Goal: Task Accomplishment & Management: Manage account settings

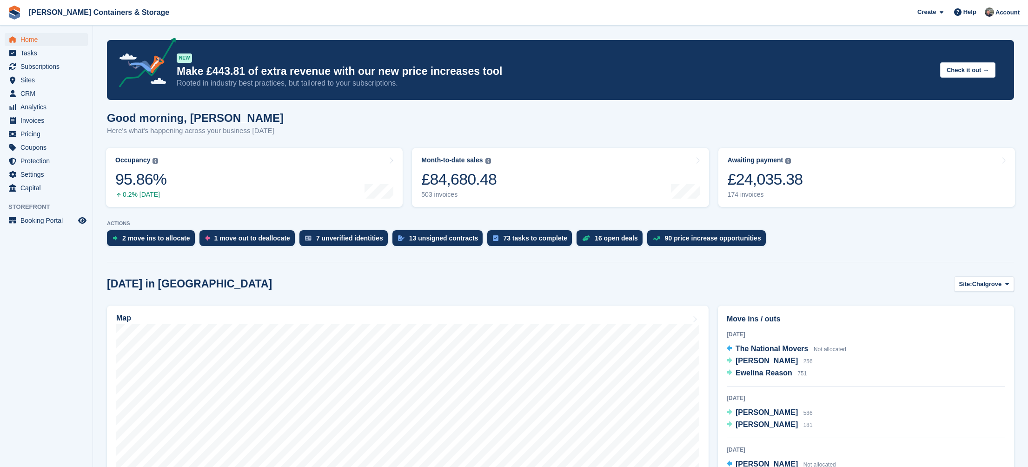
click at [46, 42] on span "Home" at bounding box center [48, 39] width 56 height 13
click at [37, 61] on span "Subscriptions" at bounding box center [48, 66] width 56 height 13
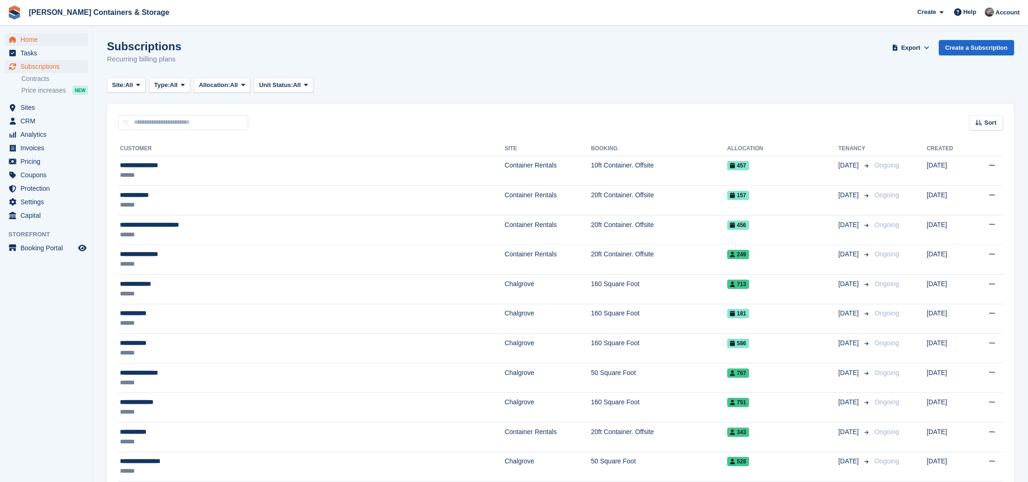
click at [44, 41] on span "Home" at bounding box center [48, 39] width 56 height 13
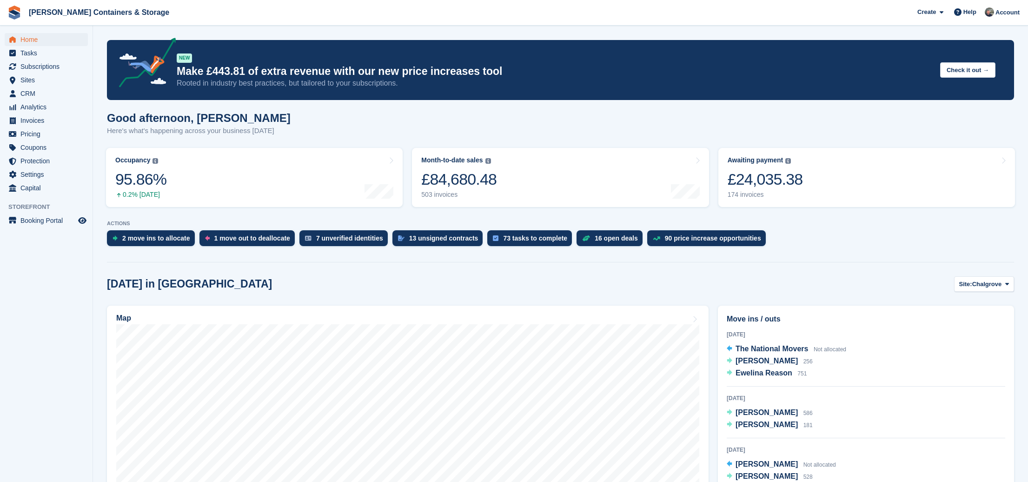
click at [67, 36] on span "Home" at bounding box center [48, 39] width 56 height 13
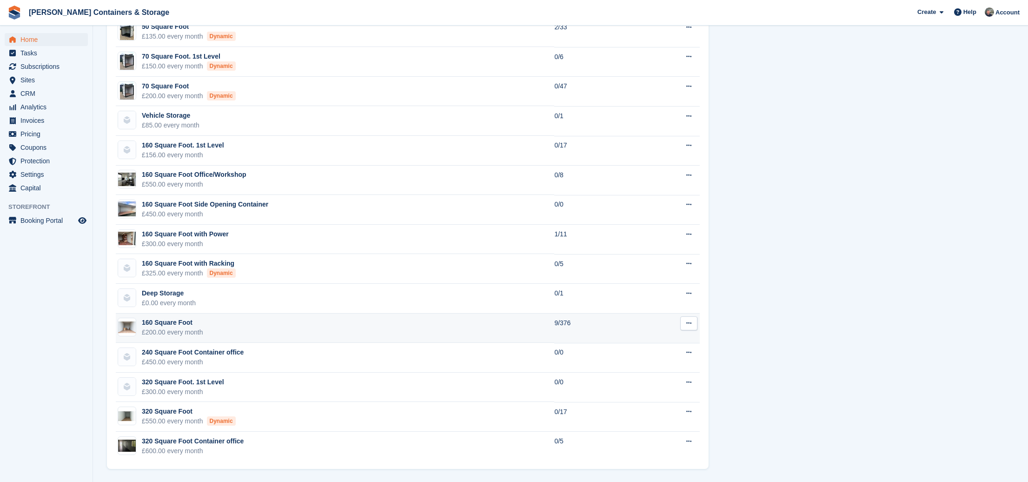
scroll to position [881, 0]
click at [361, 323] on td "160 Square Foot £200.00 every month" at bounding box center [335, 328] width 438 height 30
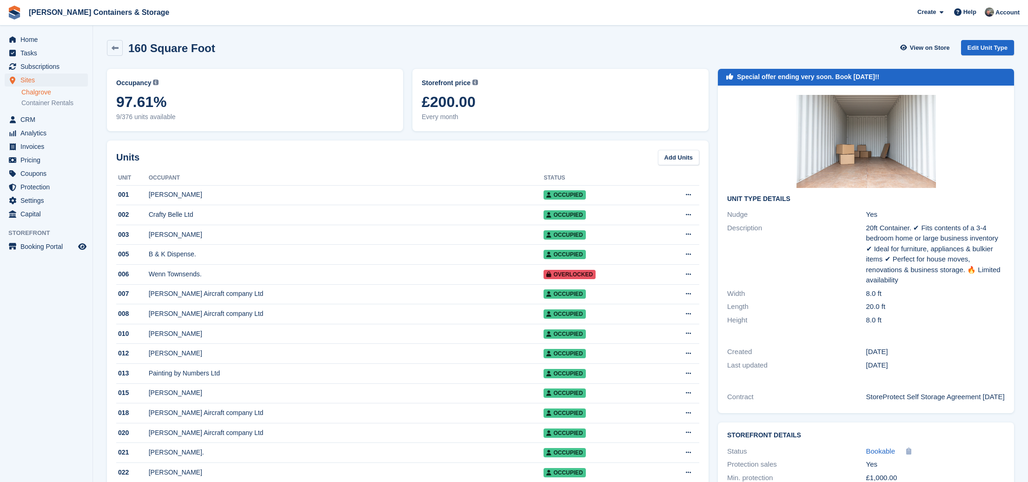
click at [39, 31] on div "Home Tasks Subscriptions Subscriptions Subscriptions Contracts Price increases …" at bounding box center [46, 125] width 93 height 192
click at [39, 37] on span "Home" at bounding box center [48, 39] width 56 height 13
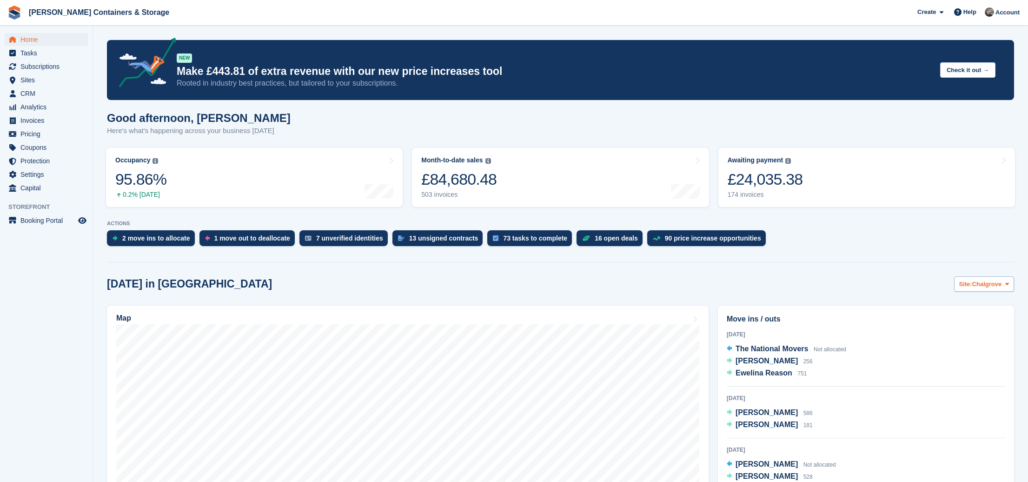
drag, startPoint x: 946, startPoint y: 284, endPoint x: 959, endPoint y: 287, distance: 12.9
click at [950, 285] on div "Today in Chalgrove Site: Chalgrove Chalgrove Container Rentals" at bounding box center [560, 283] width 907 height 15
click at [959, 287] on span "Site:" at bounding box center [965, 283] width 13 height 9
click at [960, 326] on link "Container Rentals" at bounding box center [969, 322] width 81 height 17
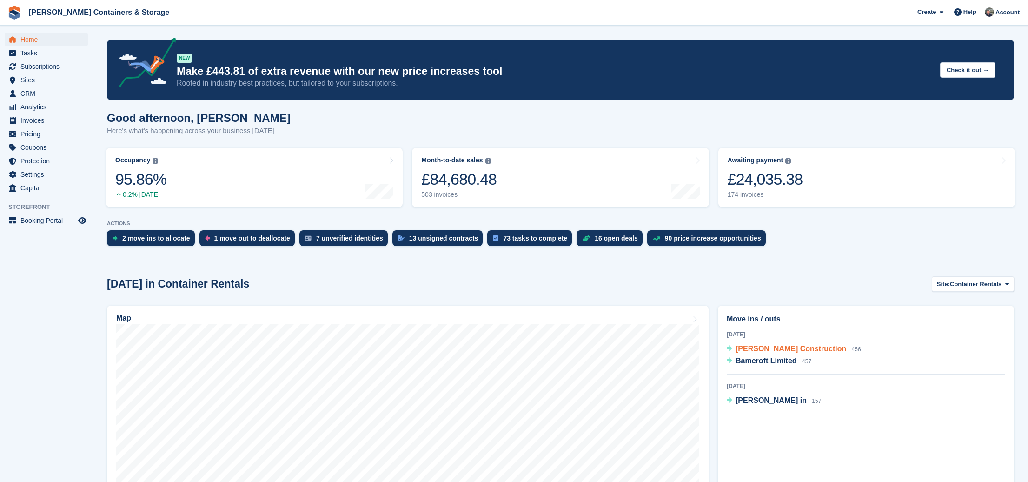
click at [770, 350] on span "George James Construction" at bounding box center [791, 349] width 111 height 8
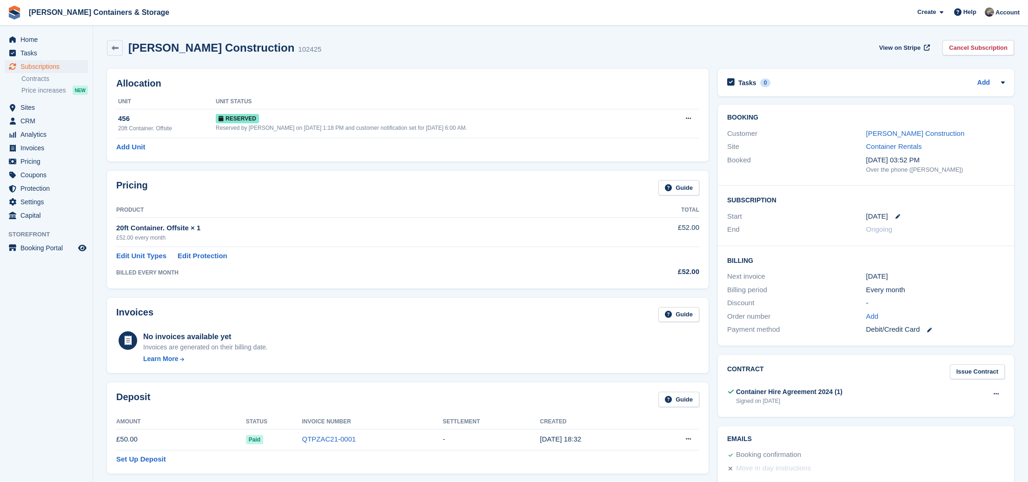
scroll to position [0, 0]
click at [911, 126] on div "Customer George James Construction" at bounding box center [866, 132] width 278 height 13
click at [915, 131] on link "George James Construction" at bounding box center [915, 133] width 99 height 8
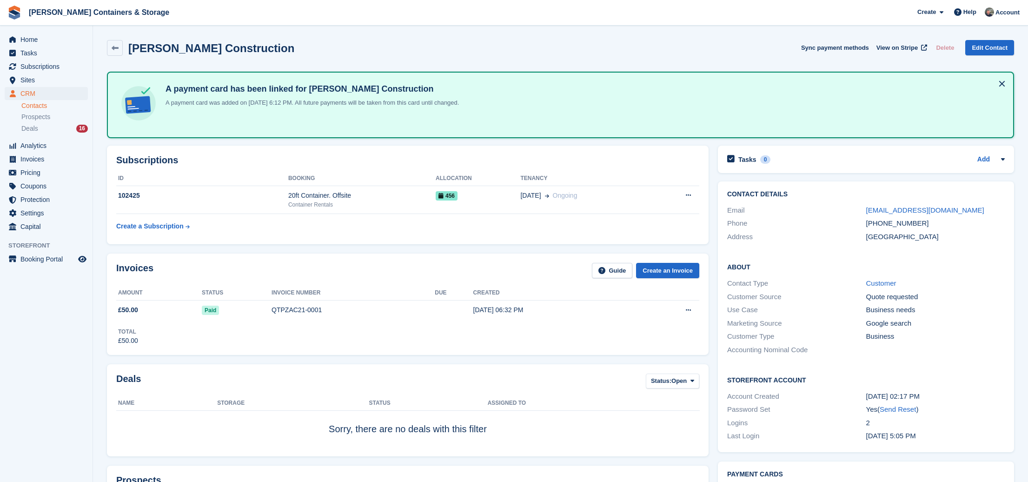
drag, startPoint x: 914, startPoint y: 212, endPoint x: 860, endPoint y: 210, distance: 53.5
click at [860, 210] on div "Email info@georgejamesconstruction.co.uk" at bounding box center [866, 210] width 278 height 13
copy div "info@georgejamesconstruction.co.uk"
click at [46, 64] on span "Subscriptions" at bounding box center [48, 66] width 56 height 13
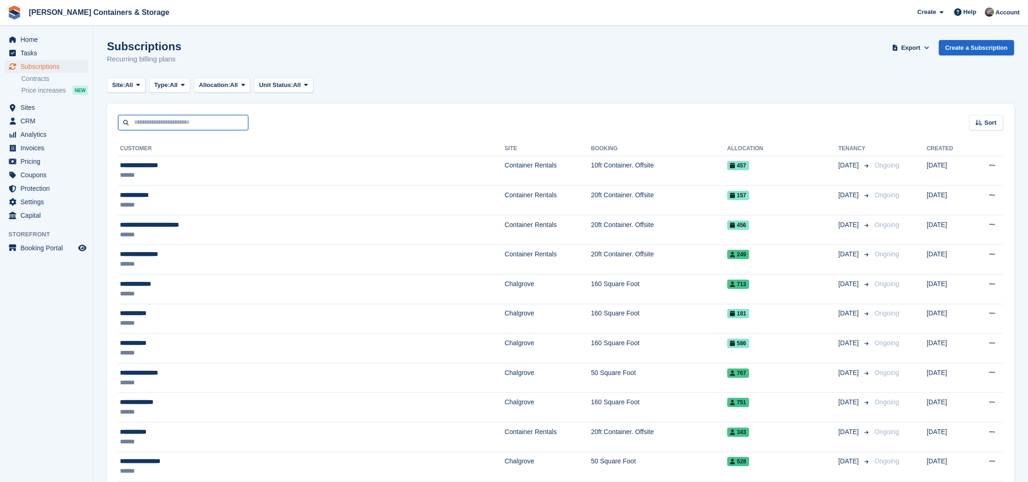
click at [208, 128] on input "text" at bounding box center [183, 122] width 130 height 15
type input "****"
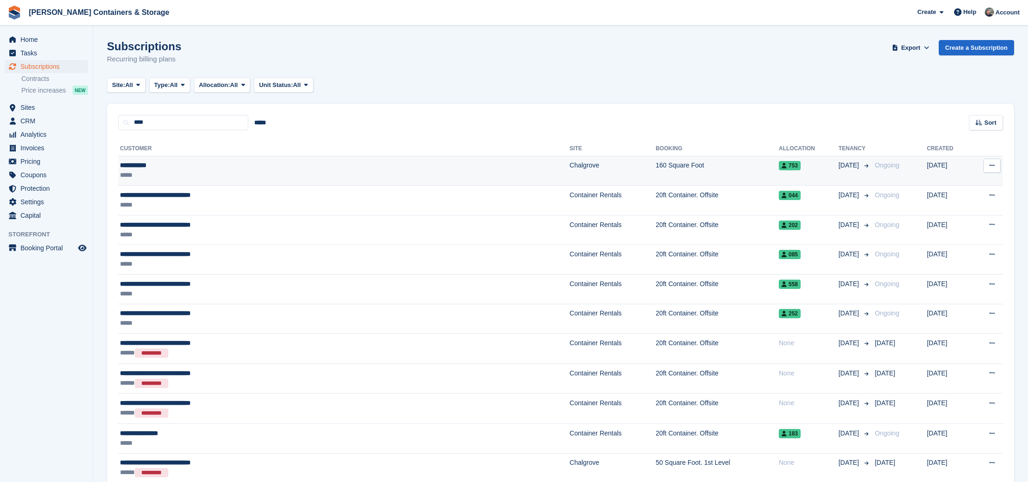
click at [253, 164] on div "**********" at bounding box center [256, 165] width 272 height 10
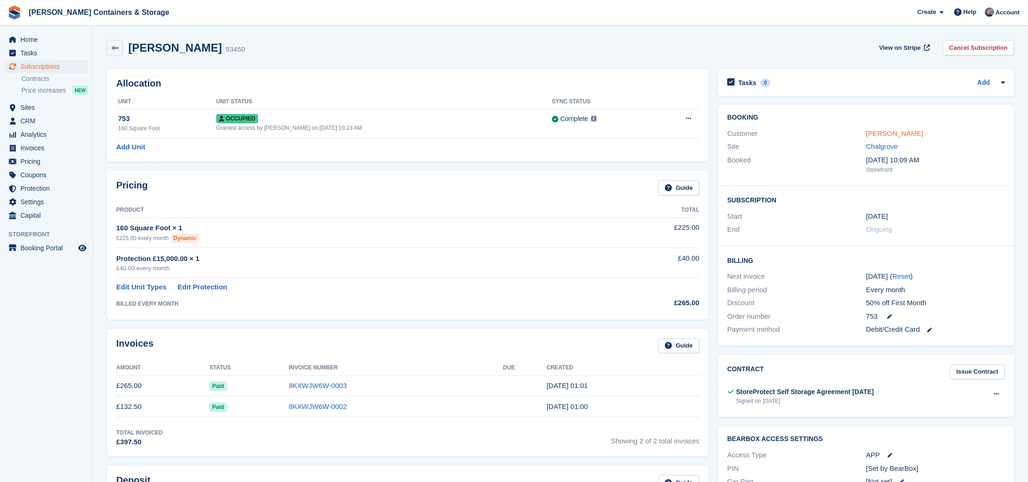
click at [888, 133] on link "[PERSON_NAME]" at bounding box center [894, 133] width 57 height 8
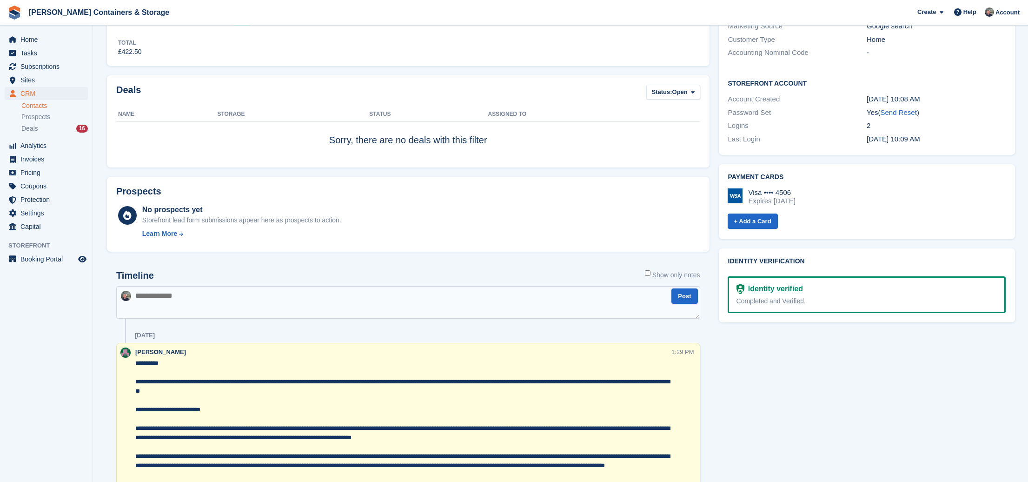
scroll to position [427, 0]
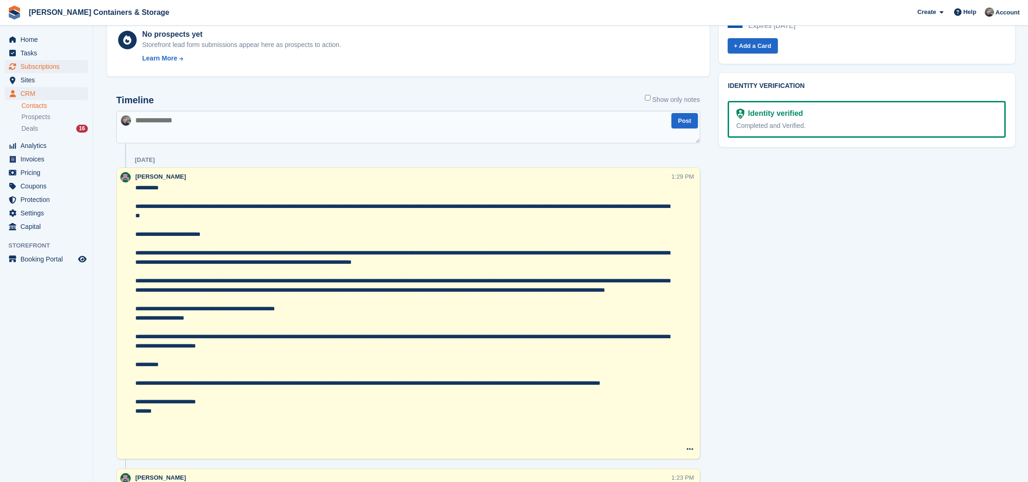
click at [43, 71] on span "Subscriptions" at bounding box center [48, 66] width 56 height 13
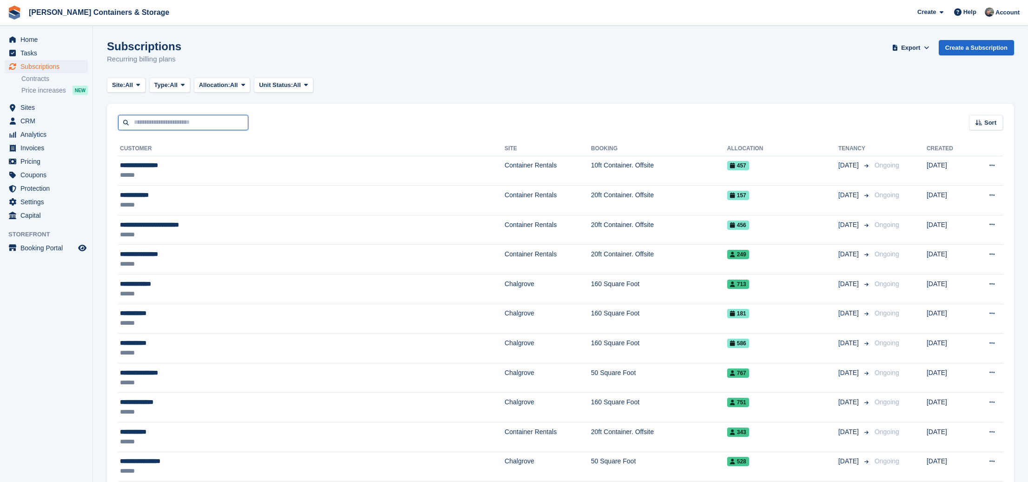
click at [177, 127] on input "text" at bounding box center [183, 122] width 130 height 15
type input "****"
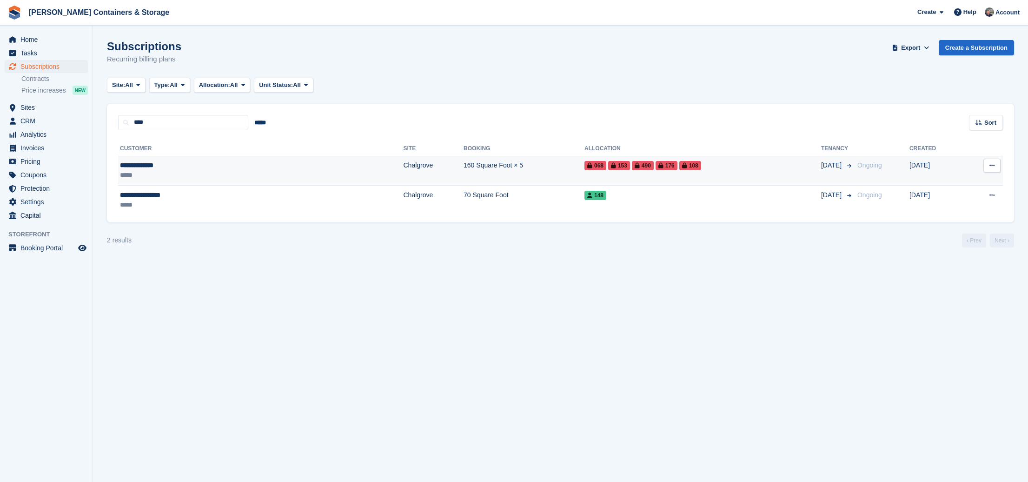
click at [201, 176] on div "*****" at bounding box center [189, 175] width 139 height 10
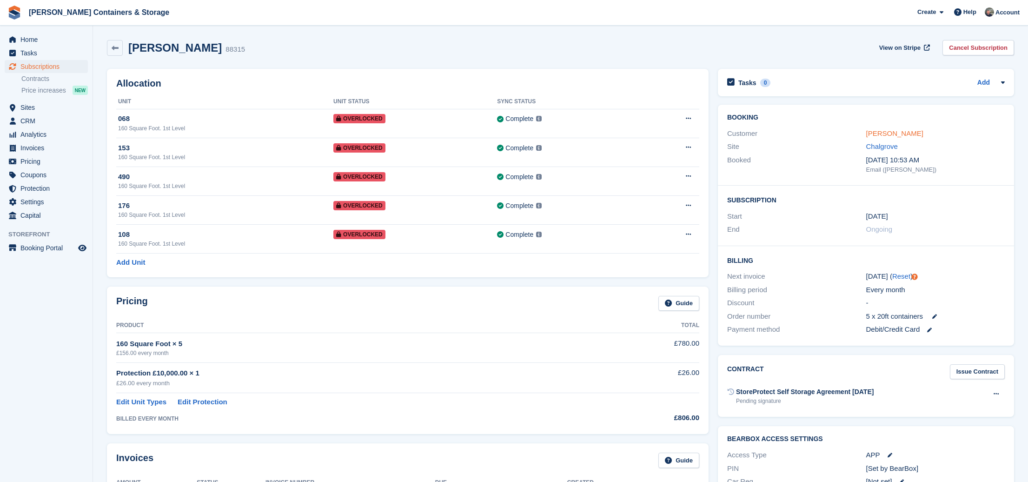
click at [876, 134] on link "[PERSON_NAME]" at bounding box center [894, 133] width 57 height 8
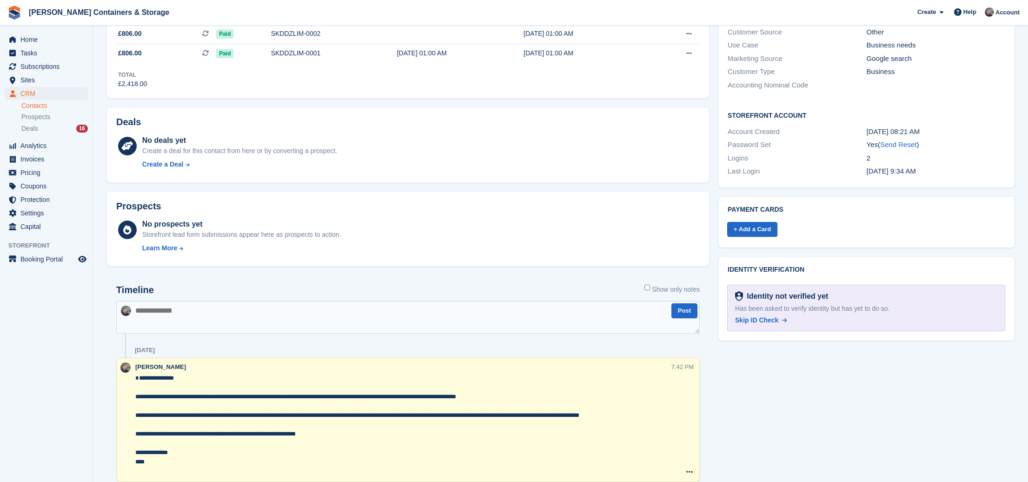
scroll to position [307, 0]
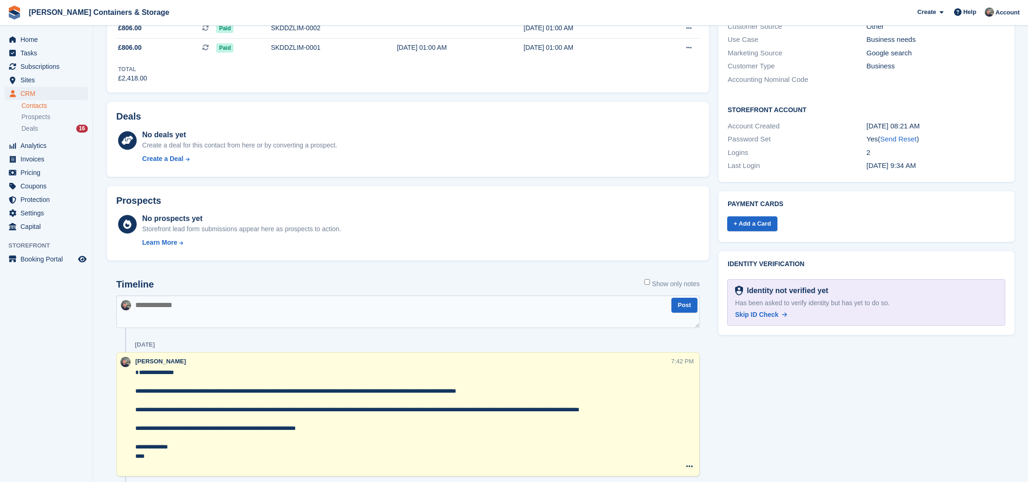
click at [212, 308] on textarea at bounding box center [408, 311] width 584 height 33
paste textarea "**********"
type textarea "**********"
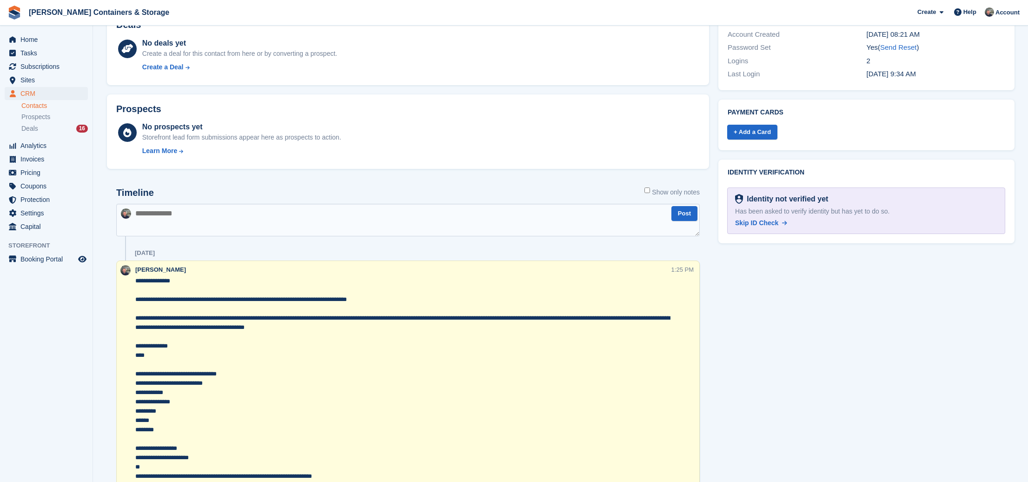
scroll to position [527, 0]
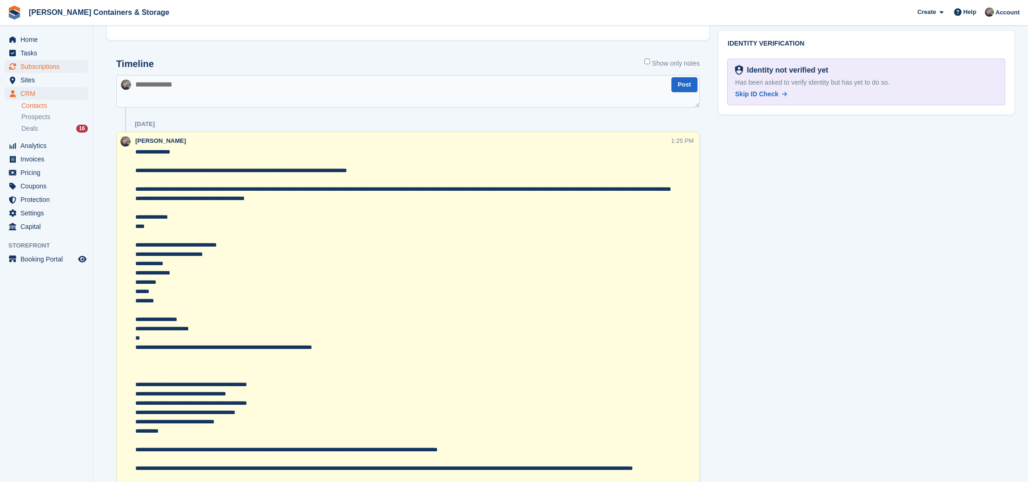
click at [46, 64] on span "Subscriptions" at bounding box center [48, 66] width 56 height 13
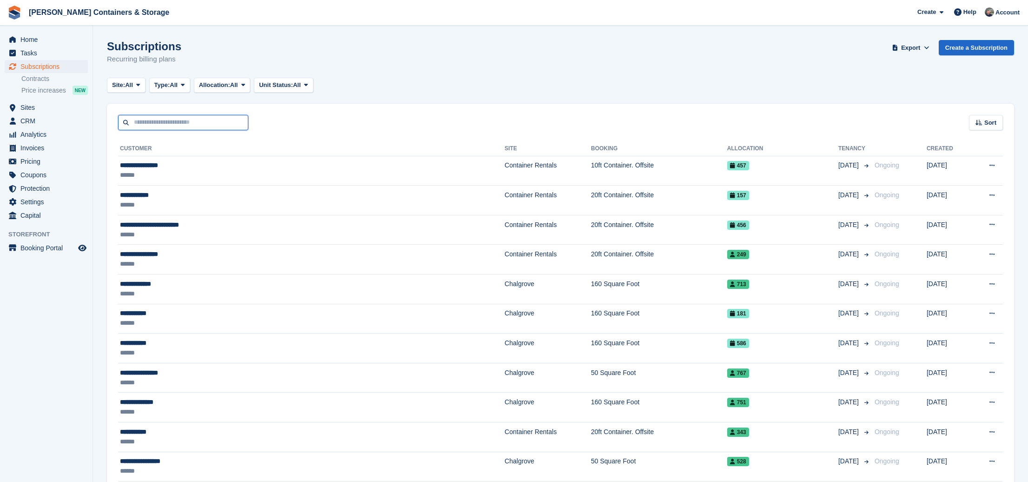
click at [155, 117] on input "text" at bounding box center [183, 122] width 130 height 15
type input "****"
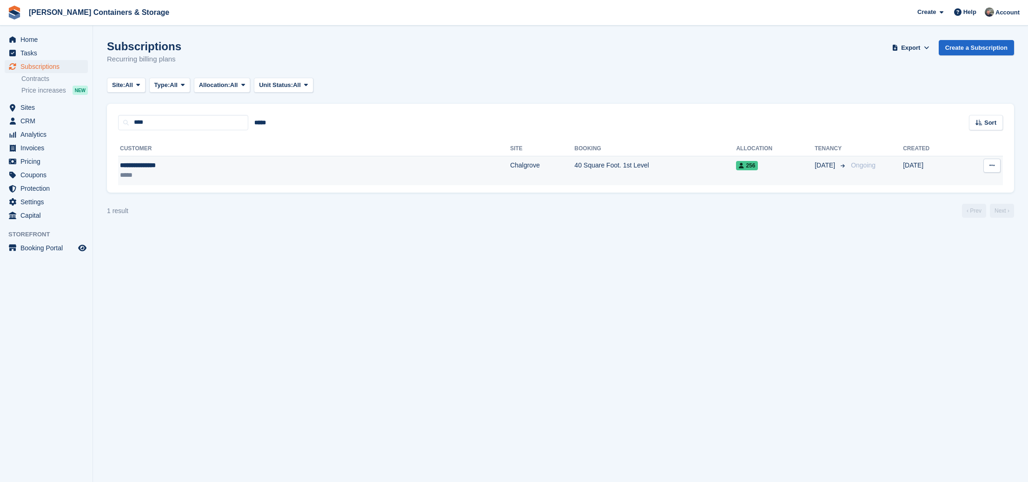
drag, startPoint x: 244, startPoint y: 186, endPoint x: 252, endPoint y: 185, distance: 9.0
click at [244, 186] on div "**********" at bounding box center [560, 161] width 907 height 63
click at [271, 181] on td "**********" at bounding box center [314, 170] width 392 height 29
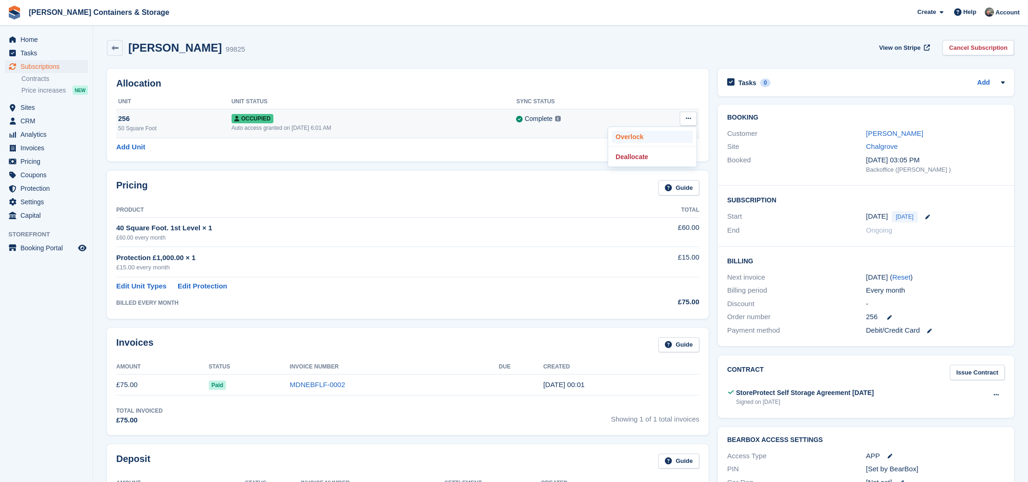
click at [649, 139] on p "Overlock" at bounding box center [652, 137] width 81 height 12
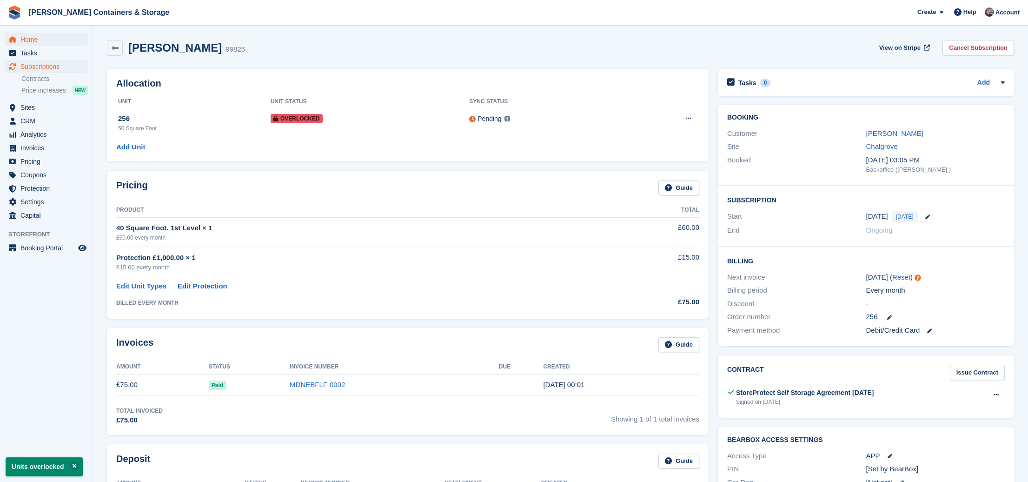
click at [47, 42] on span "Home" at bounding box center [48, 39] width 56 height 13
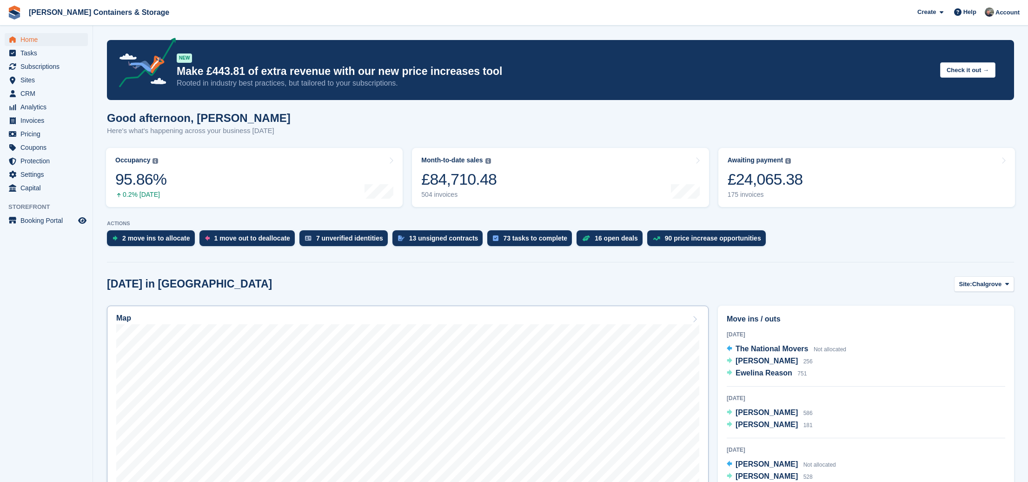
scroll to position [117, 0]
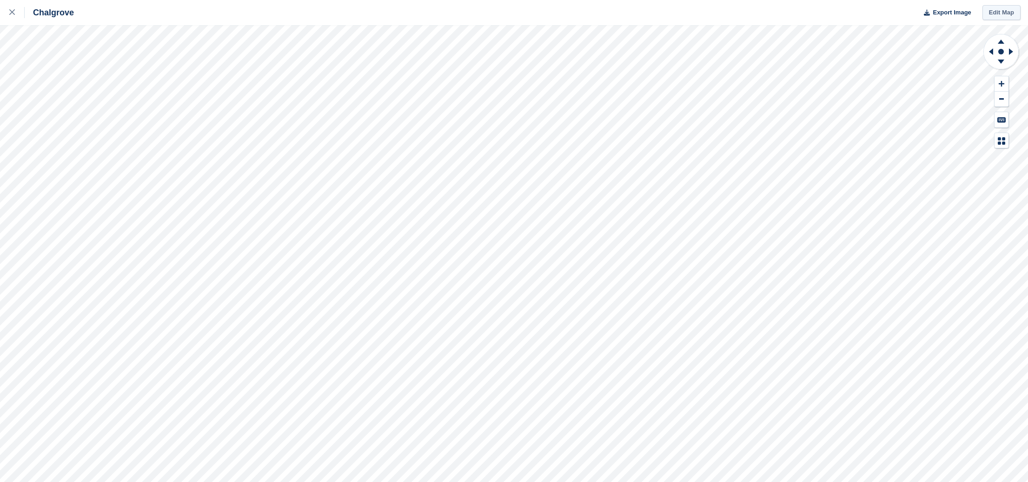
click at [1008, 12] on link "Edit Map" at bounding box center [1001, 12] width 38 height 15
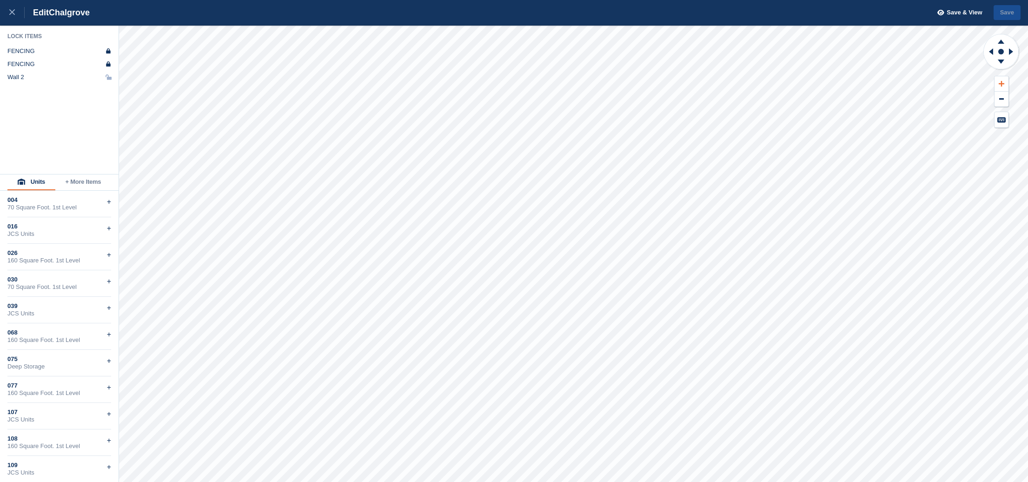
click at [999, 83] on icon at bounding box center [1002, 84] width 6 height 6
click at [1002, 83] on icon at bounding box center [1002, 84] width 6 height 6
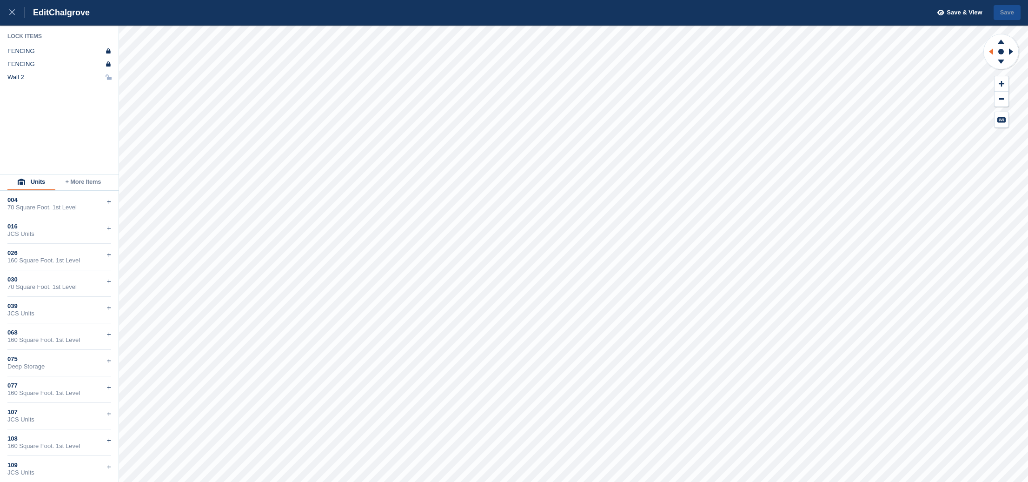
click at [986, 50] on icon at bounding box center [990, 52] width 12 height 24
click at [991, 51] on icon at bounding box center [991, 51] width 4 height 7
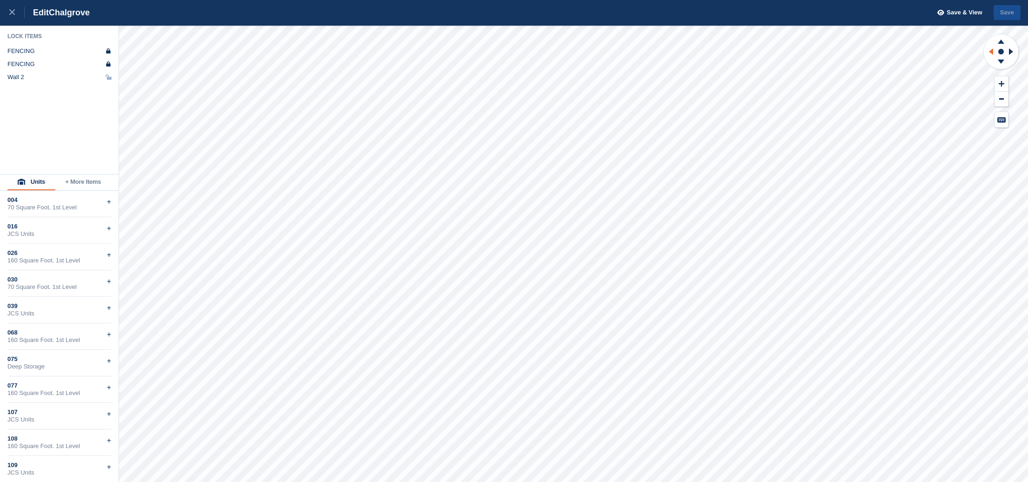
click at [991, 51] on icon at bounding box center [991, 51] width 4 height 7
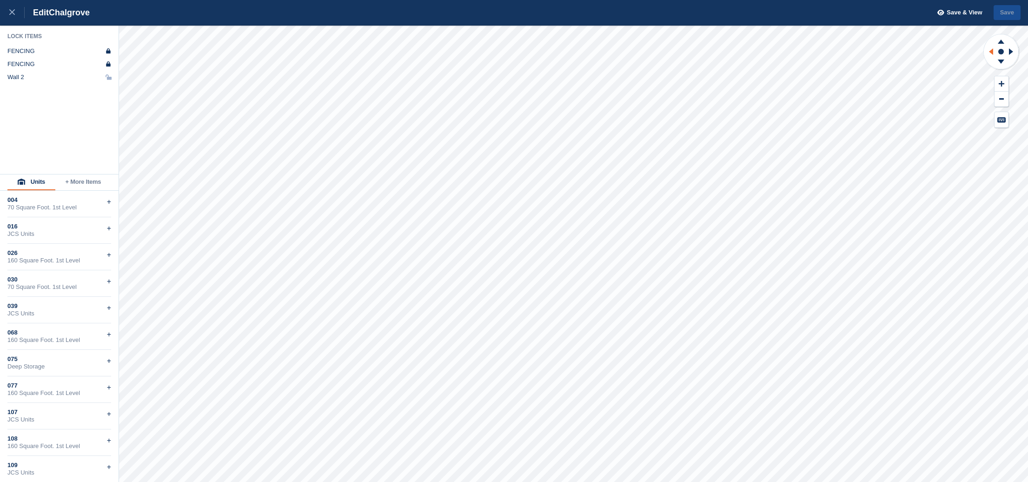
click at [991, 51] on icon at bounding box center [991, 51] width 4 height 7
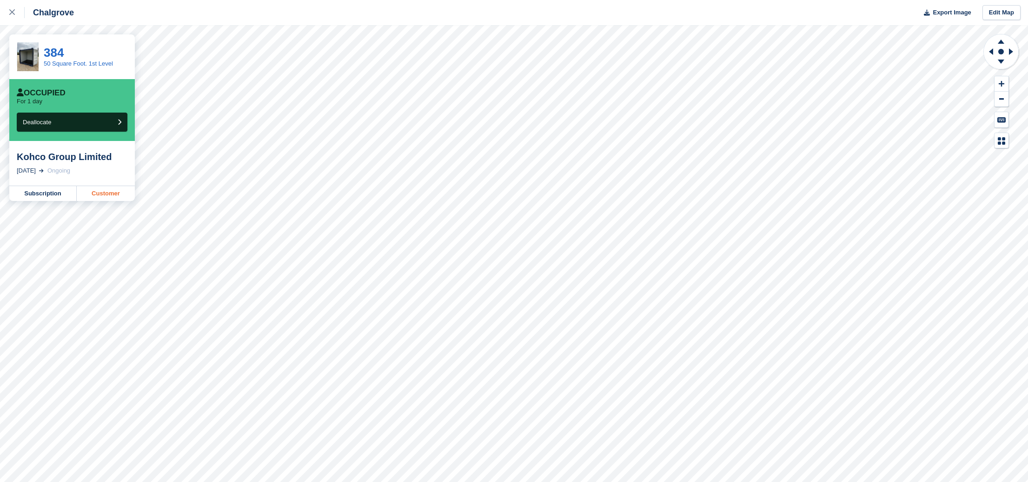
click at [116, 194] on link "Customer" at bounding box center [106, 193] width 58 height 15
click at [1003, 40] on icon at bounding box center [1001, 40] width 24 height 12
click at [1002, 64] on icon at bounding box center [1001, 63] width 24 height 12
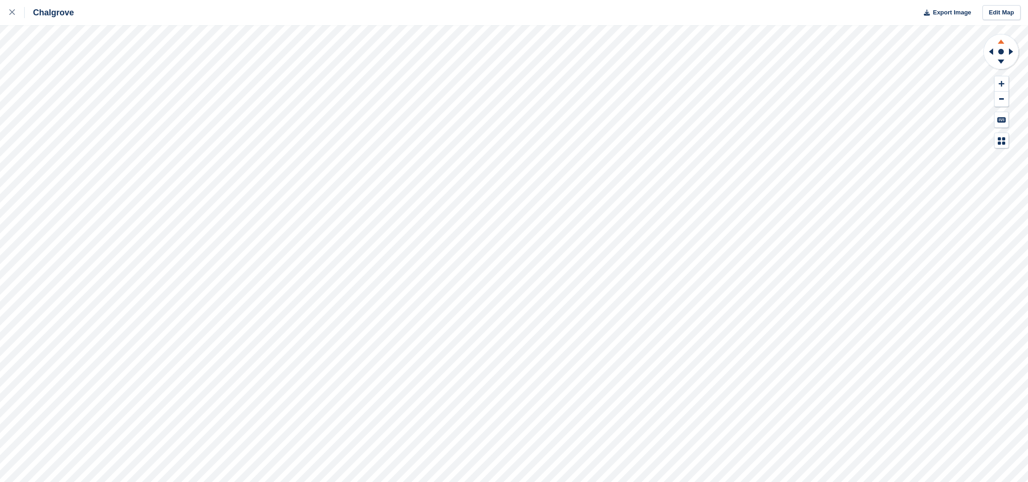
click at [995, 40] on icon at bounding box center [1001, 40] width 24 height 12
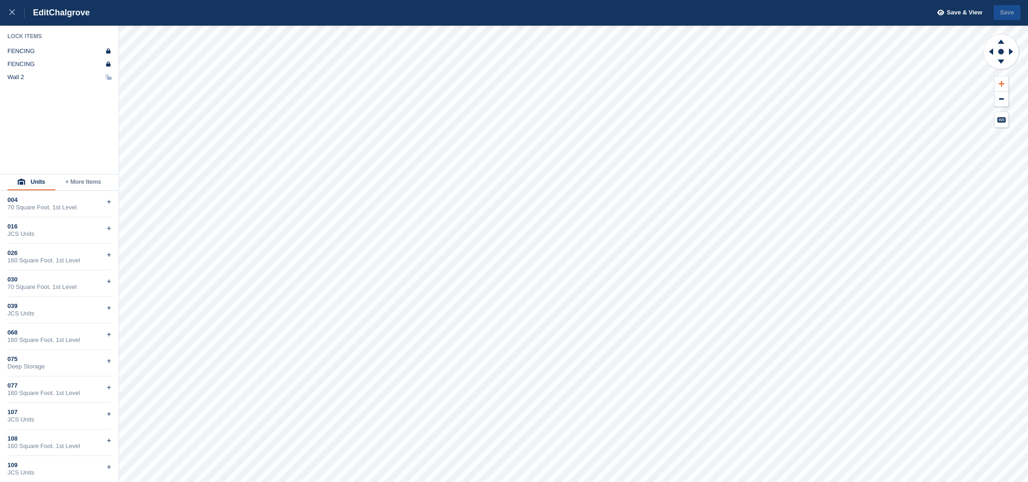
click at [1000, 82] on icon at bounding box center [1002, 83] width 6 height 7
click at [999, 82] on icon at bounding box center [1002, 83] width 6 height 7
click at [998, 82] on button at bounding box center [1002, 83] width 14 height 15
click at [989, 49] on icon at bounding box center [990, 52] width 12 height 24
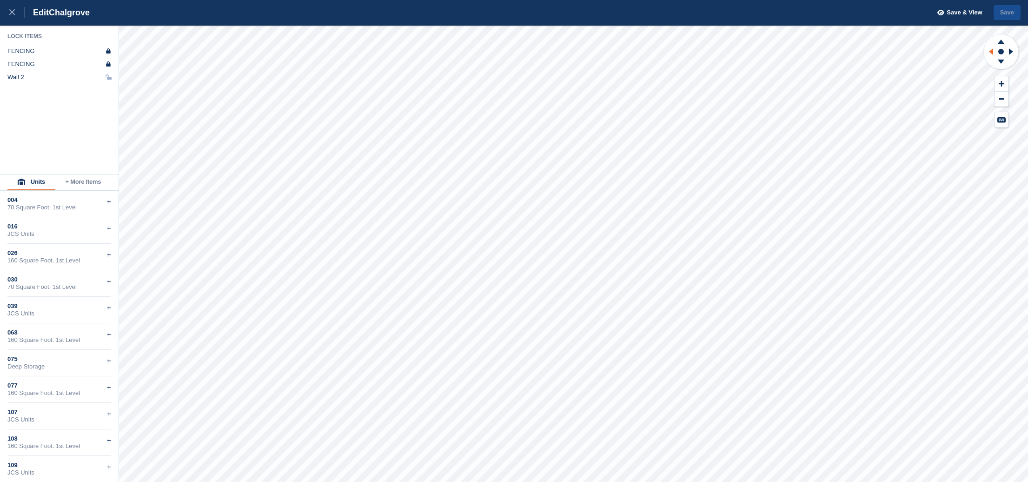
click at [989, 49] on icon at bounding box center [990, 52] width 12 height 24
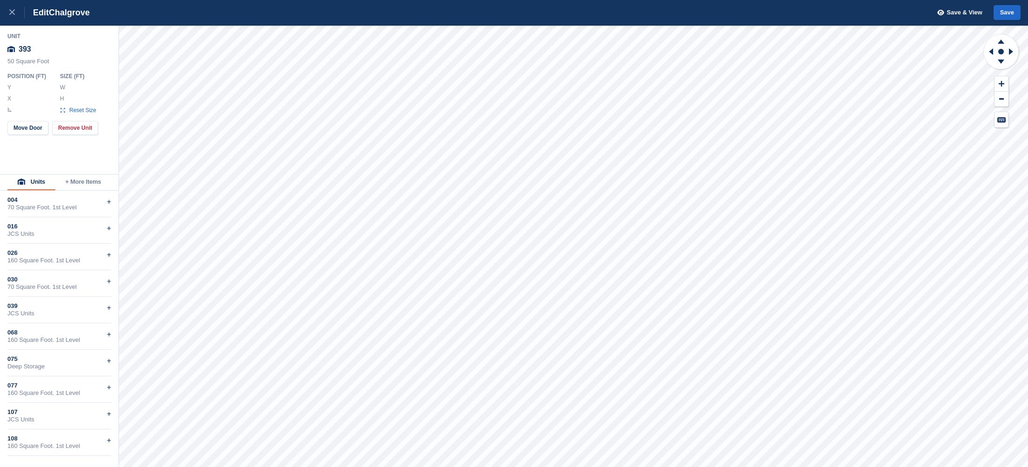
type input "*******"
type input "***"
type input "*******"
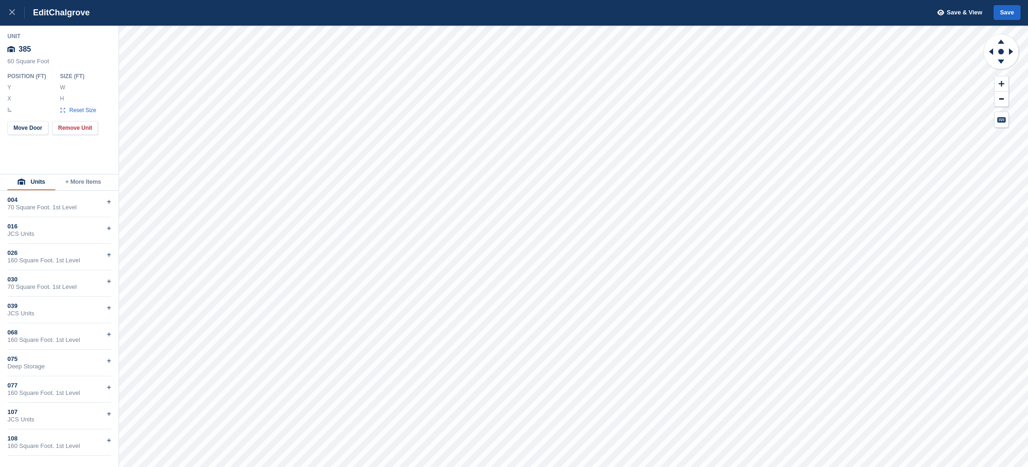
type input "*******"
click at [1009, 13] on button "Save" at bounding box center [1007, 12] width 27 height 15
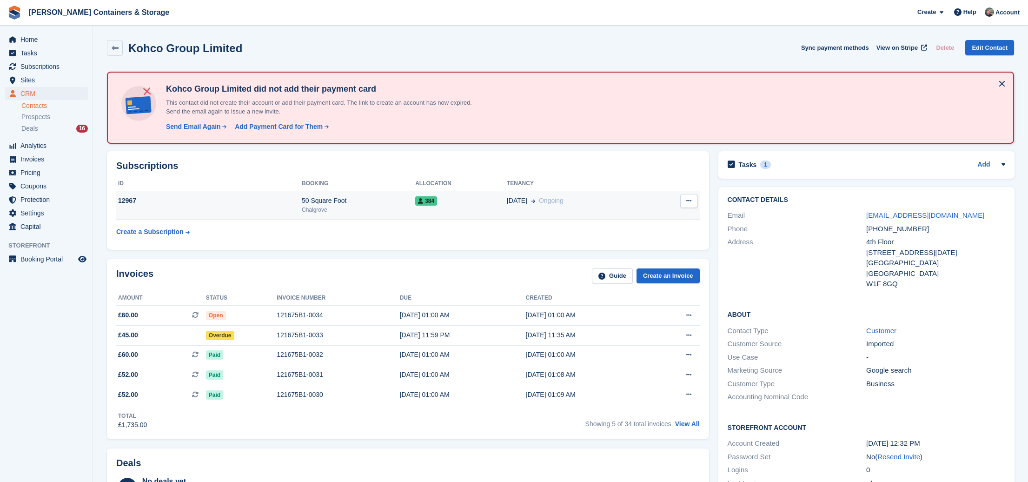
click at [686, 198] on icon at bounding box center [688, 201] width 5 height 6
click at [538, 209] on td "15 Jan Ongoing" at bounding box center [579, 205] width 144 height 28
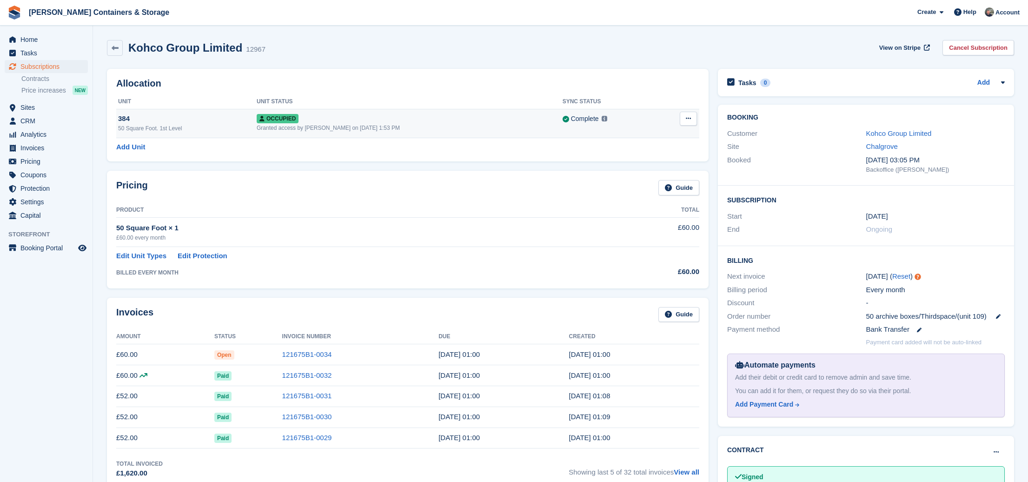
click at [685, 123] on button at bounding box center [688, 119] width 17 height 14
click at [656, 137] on p "Overlock" at bounding box center [652, 137] width 81 height 12
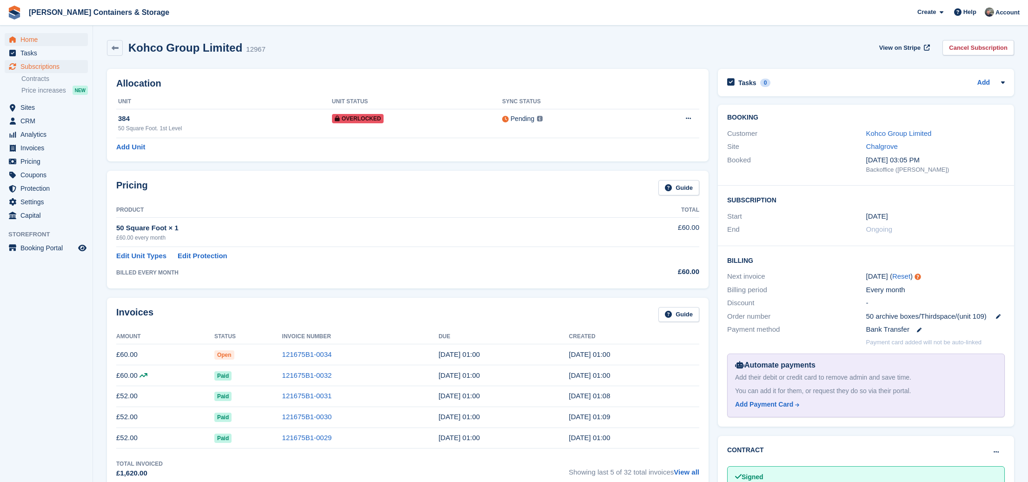
click at [46, 34] on span "Home" at bounding box center [48, 39] width 56 height 13
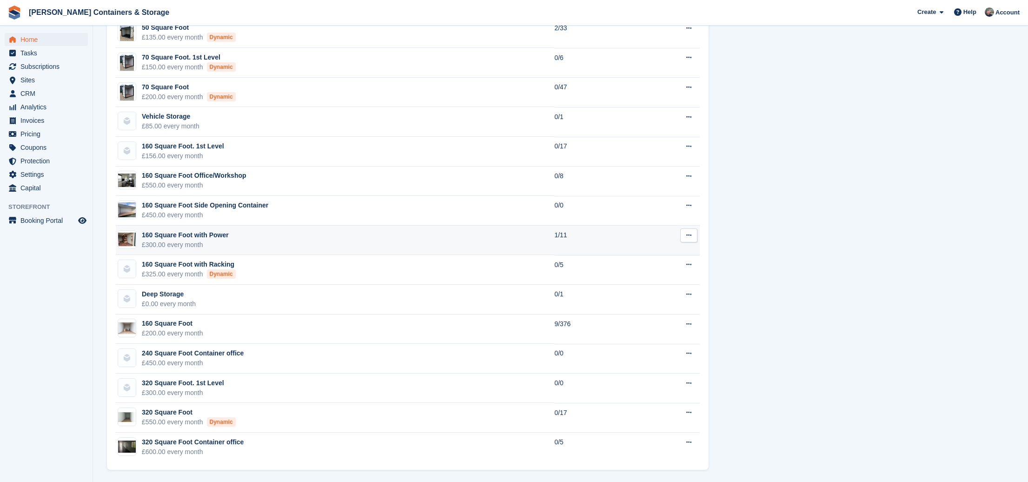
scroll to position [880, 0]
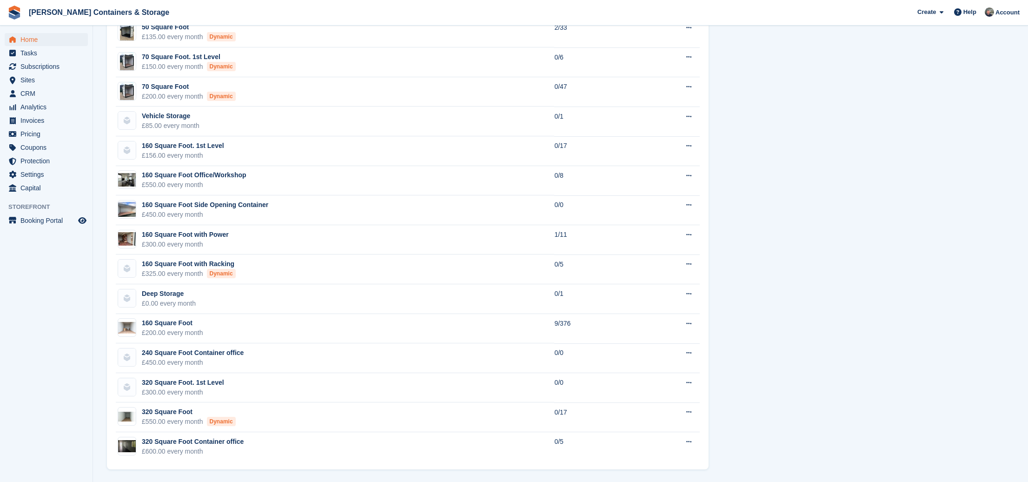
click at [40, 33] on span "Home" at bounding box center [48, 39] width 56 height 13
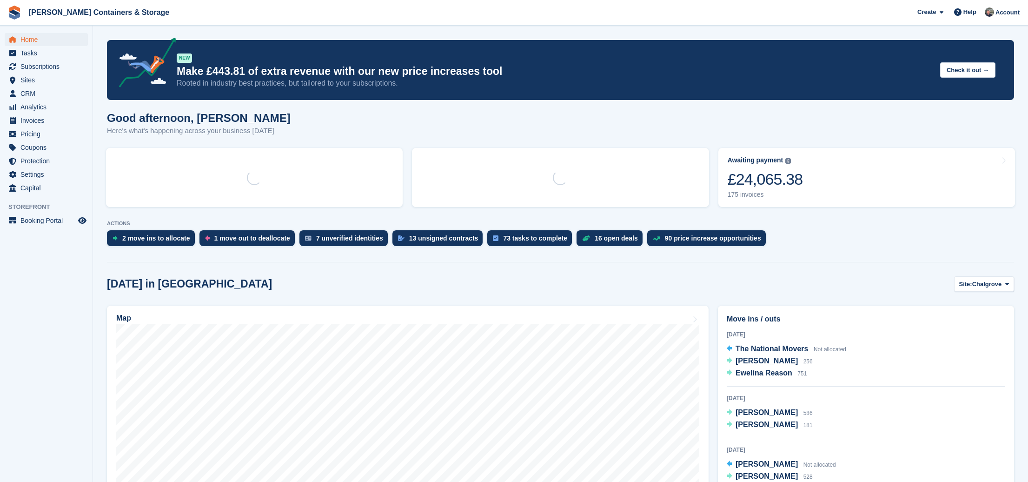
scroll to position [33, 0]
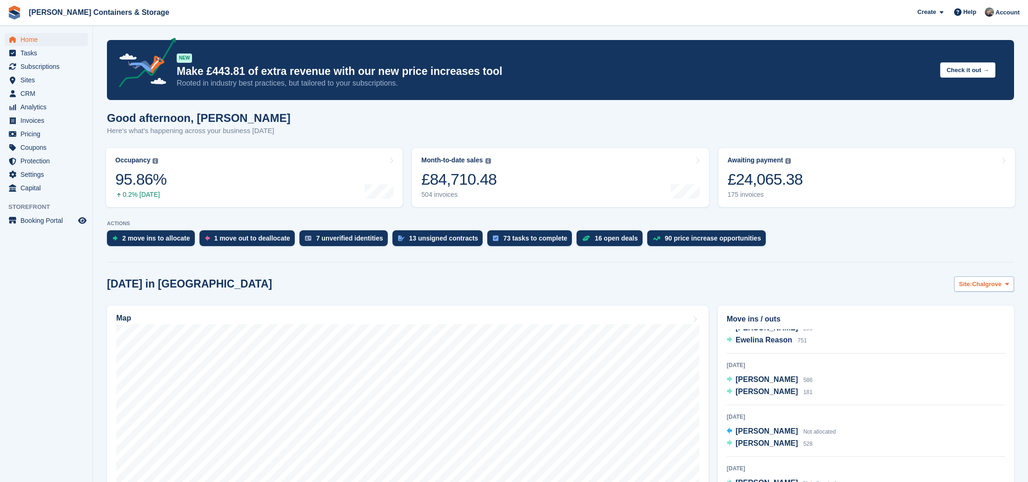
drag, startPoint x: 1003, startPoint y: 283, endPoint x: 999, endPoint y: 290, distance: 8.1
click at [1002, 285] on button "Site: Chalgrove" at bounding box center [984, 283] width 60 height 15
click at [987, 324] on link "Container Rentals" at bounding box center [969, 322] width 81 height 17
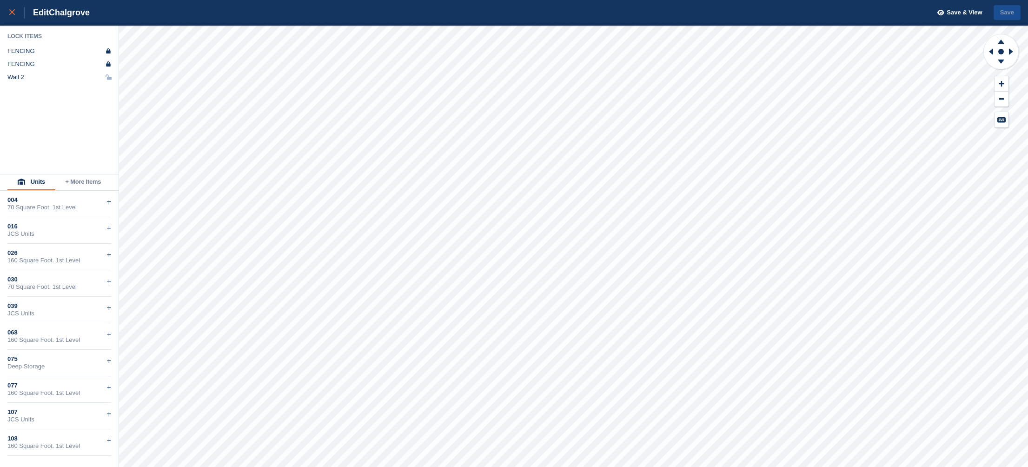
click at [11, 18] on div at bounding box center [16, 12] width 15 height 11
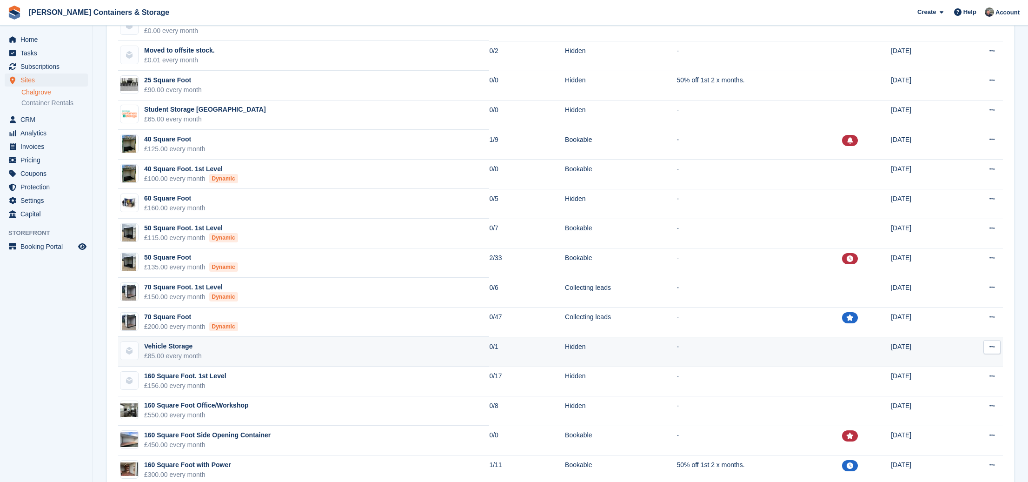
scroll to position [218, 0]
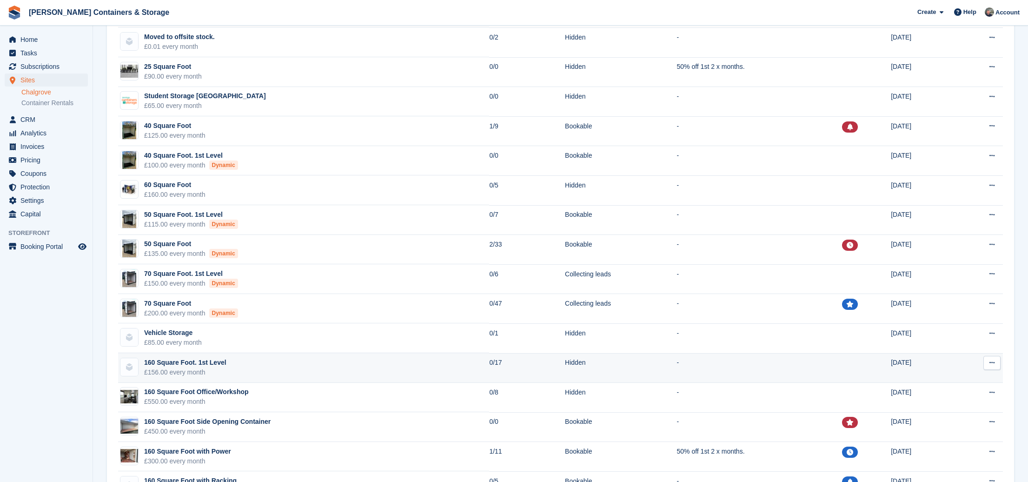
click at [243, 367] on td "160 Square Foot. 1st Level £156.00 every month" at bounding box center [303, 368] width 371 height 30
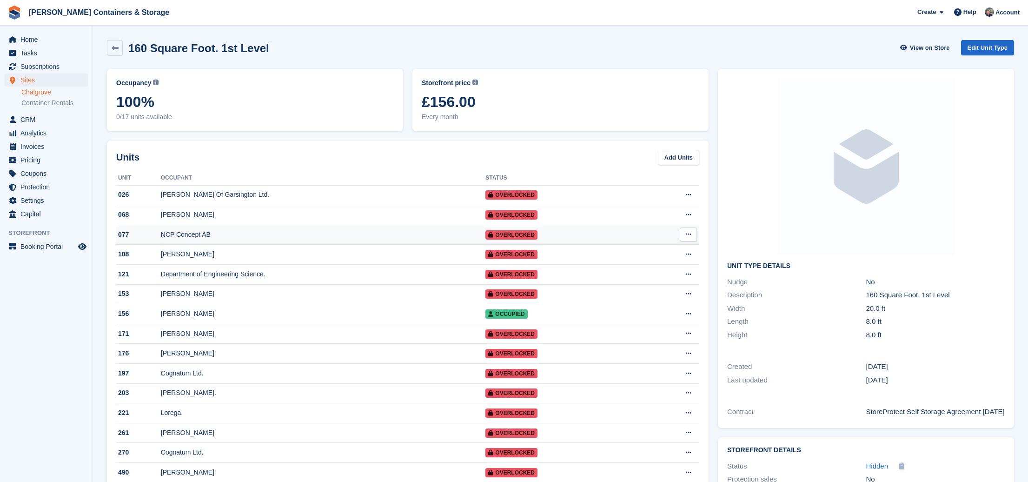
click at [199, 237] on div "NCP Concept AB" at bounding box center [323, 235] width 325 height 10
click at [255, 411] on td "Lorega." at bounding box center [323, 413] width 325 height 20
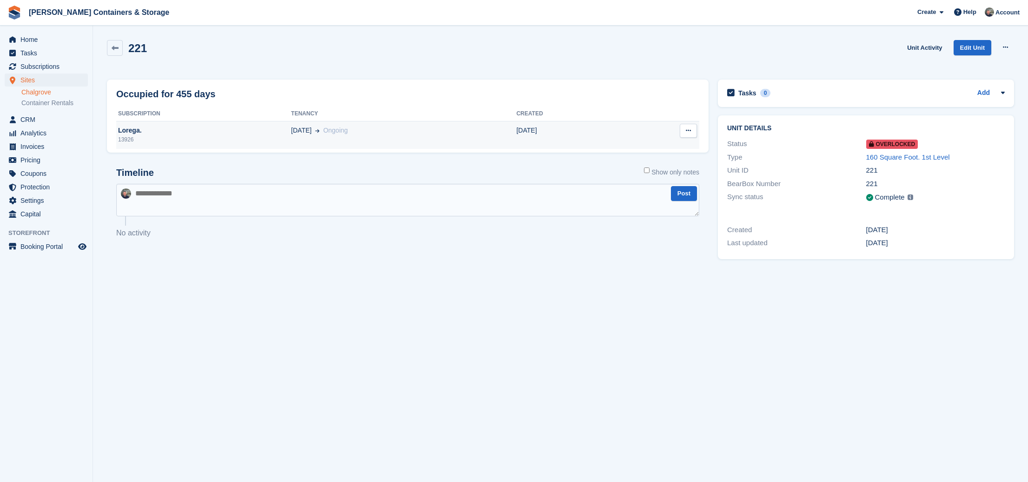
click at [525, 132] on td "31 Jan" at bounding box center [570, 135] width 106 height 28
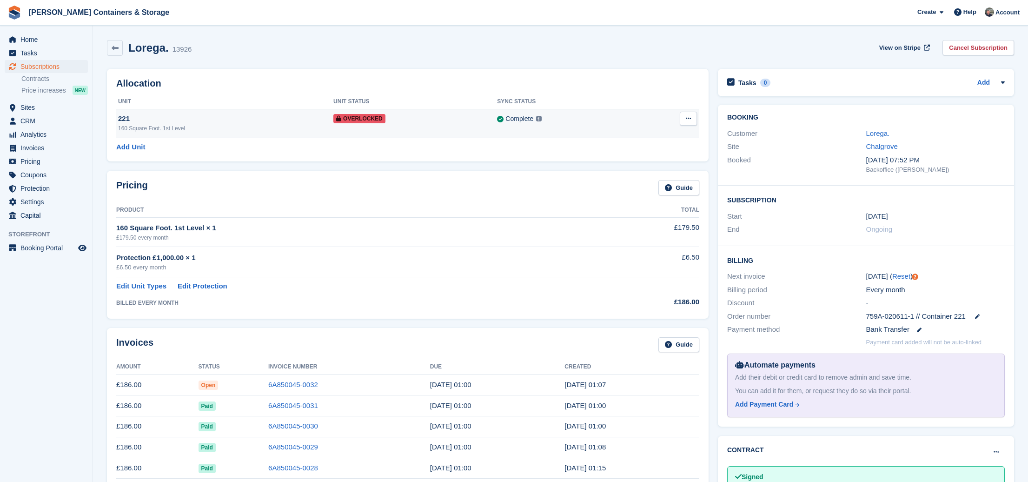
click at [430, 134] on td "Overlocked" at bounding box center [415, 123] width 164 height 29
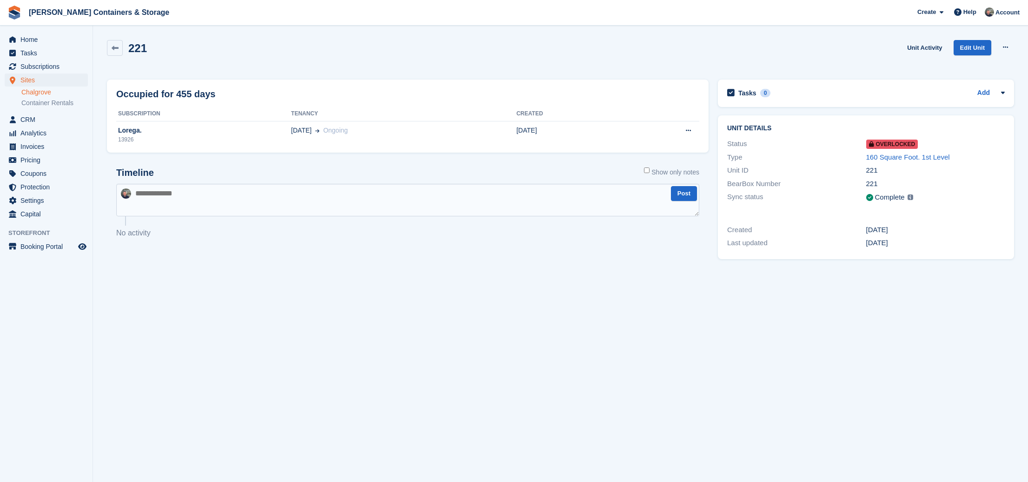
scroll to position [2, 0]
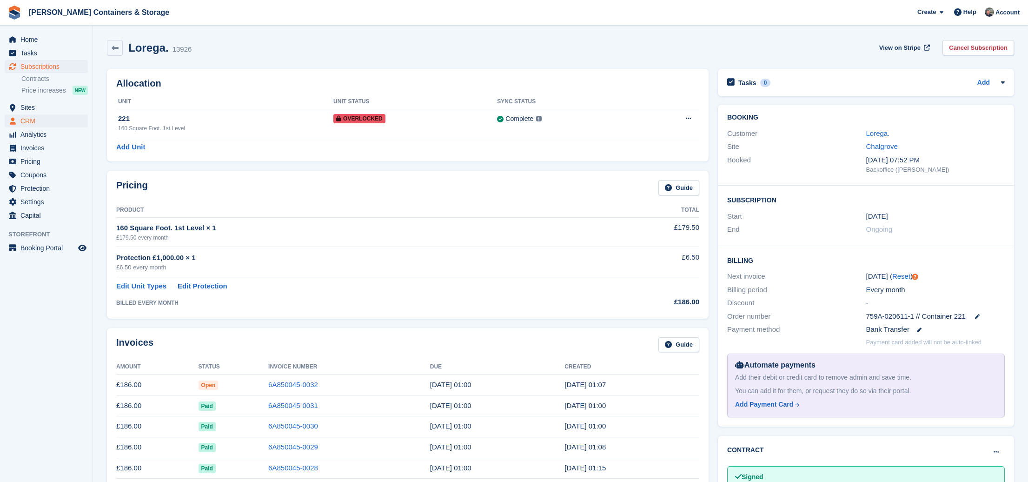
click at [39, 120] on span "CRM" at bounding box center [48, 120] width 56 height 13
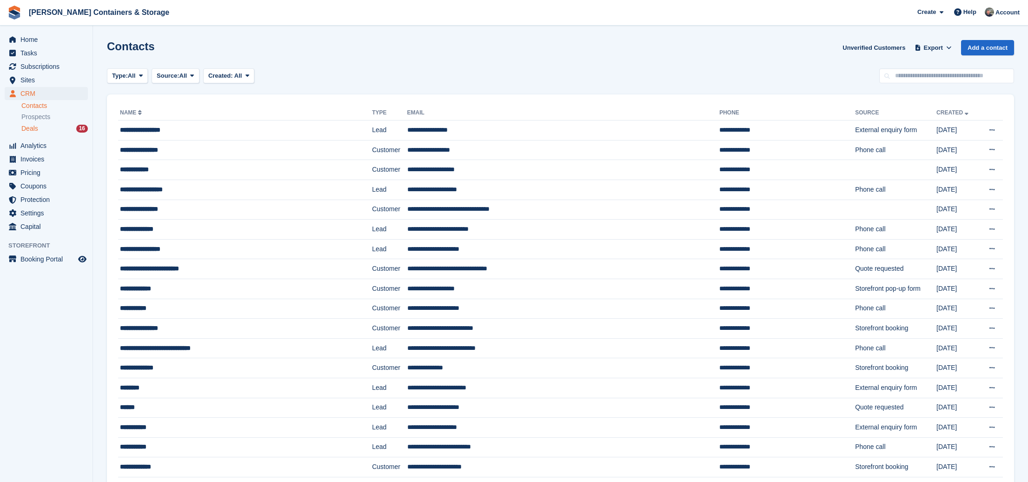
click at [40, 130] on div "Deals 16" at bounding box center [54, 128] width 66 height 9
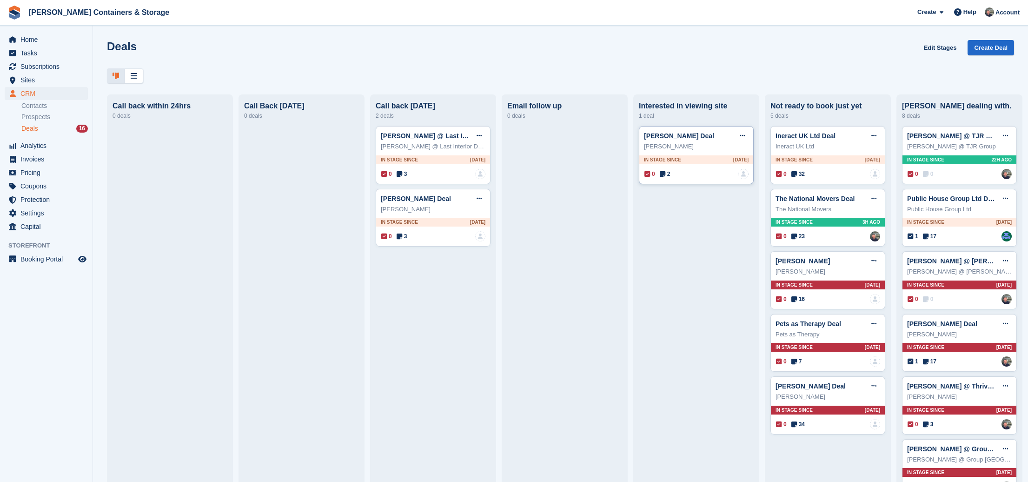
click at [665, 174] on icon at bounding box center [663, 174] width 6 height 7
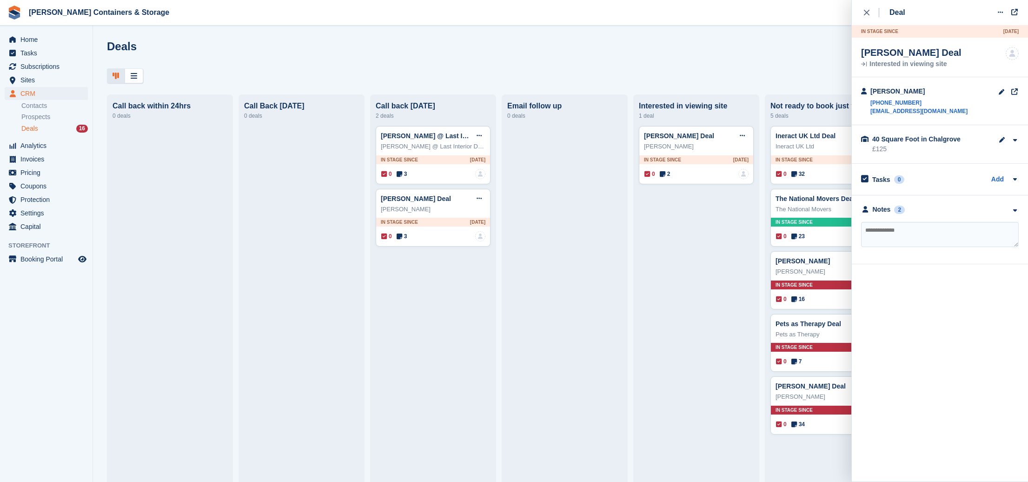
click at [880, 215] on div "**********" at bounding box center [940, 229] width 176 height 69
click at [889, 210] on div "Notes" at bounding box center [882, 210] width 18 height 10
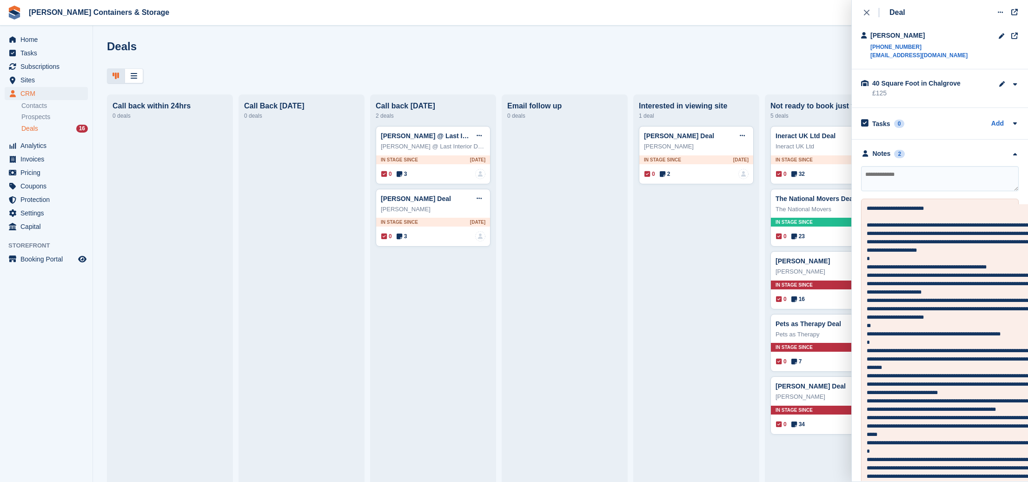
scroll to position [56, 0]
drag, startPoint x: 698, startPoint y: 255, endPoint x: 810, endPoint y: 92, distance: 197.6
click at [698, 255] on div "Simone Chapman Deal Edit deal Mark as won Mark as lost Delete deal Simone Chapm…" at bounding box center [696, 376] width 115 height 500
click at [865, 10] on icon "close" at bounding box center [867, 13] width 6 height 6
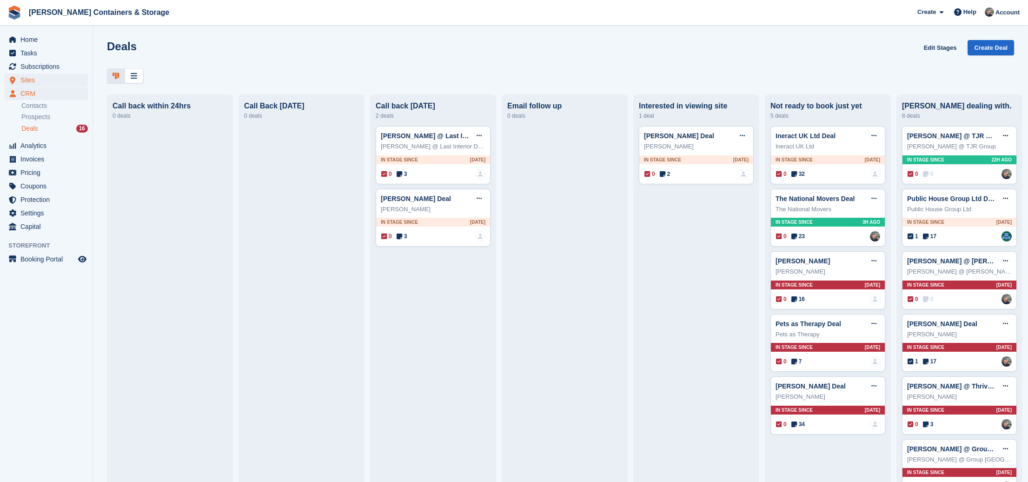
scroll to position [0, 0]
click at [43, 68] on span "Subscriptions" at bounding box center [48, 66] width 56 height 13
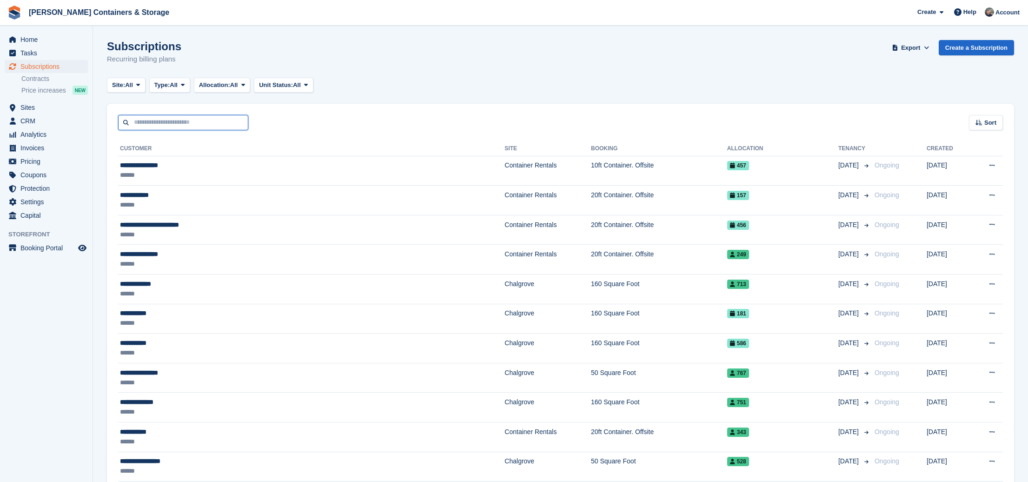
click at [191, 125] on input "text" at bounding box center [183, 122] width 130 height 15
type input "******"
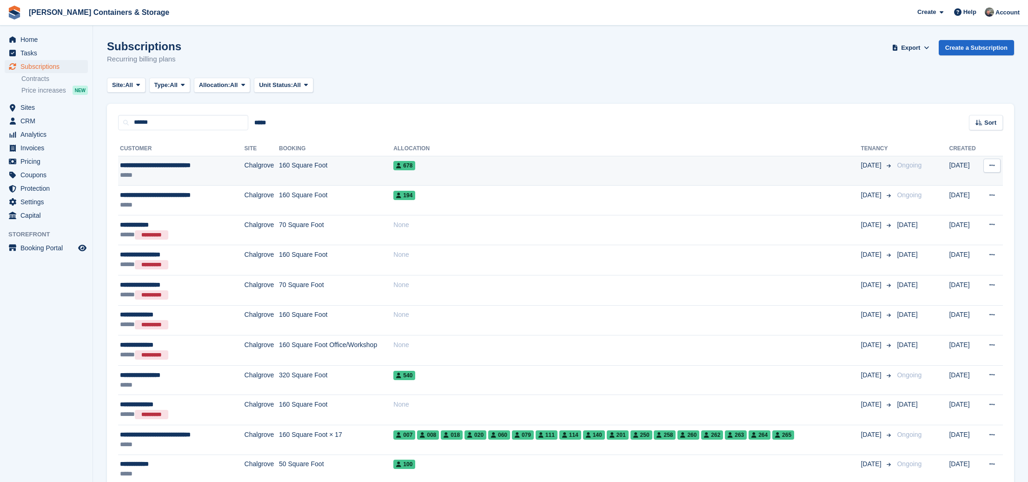
drag, startPoint x: 191, startPoint y: 125, endPoint x: 249, endPoint y: 168, distance: 72.1
click at [248, 168] on td "Chalgrove" at bounding box center [262, 171] width 34 height 30
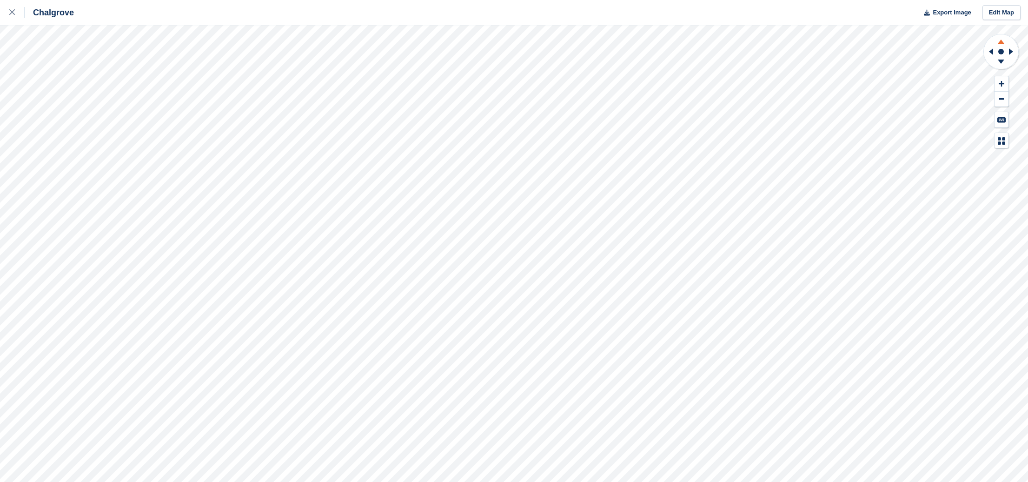
click at [1003, 40] on icon at bounding box center [1001, 40] width 24 height 12
click at [1000, 63] on icon at bounding box center [1001, 63] width 24 height 12
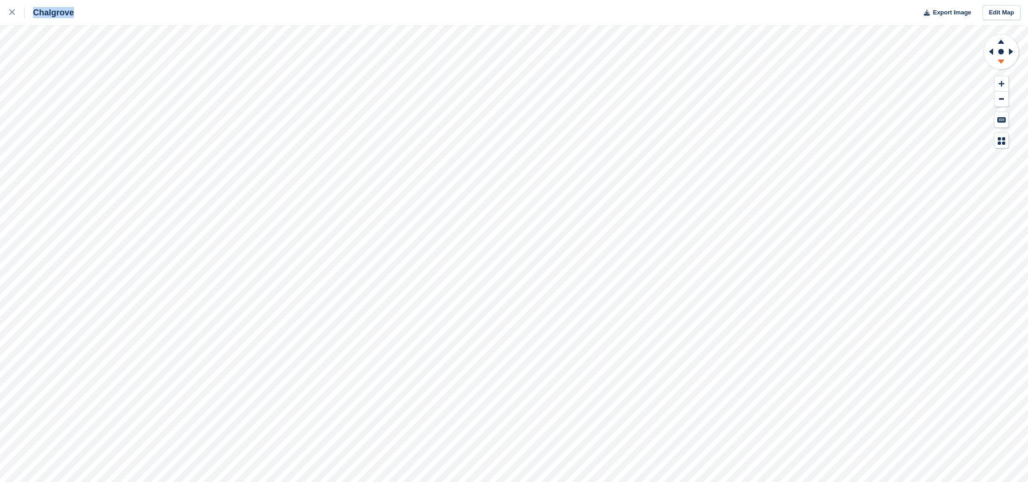
click at [1000, 63] on icon at bounding box center [1001, 63] width 24 height 12
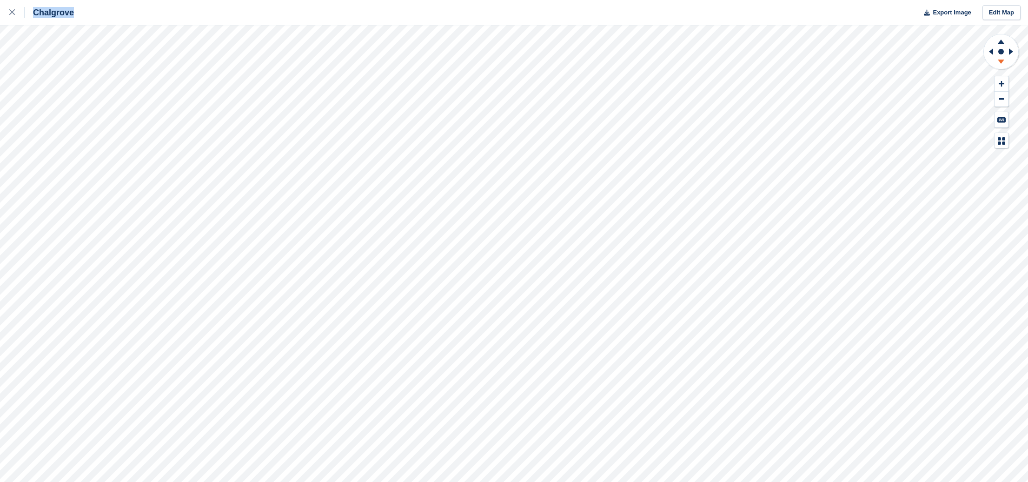
click at [1000, 63] on icon at bounding box center [1001, 63] width 24 height 12
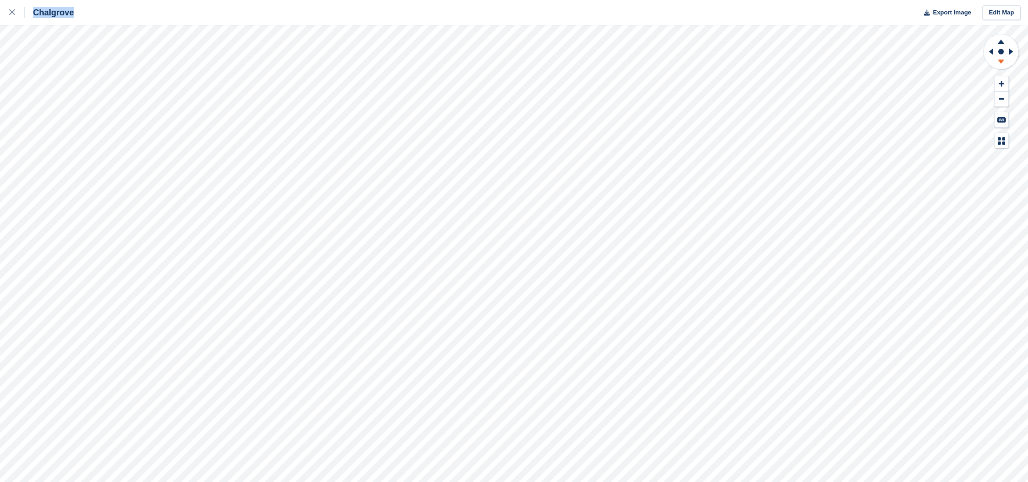
click at [1000, 63] on icon at bounding box center [1001, 63] width 24 height 12
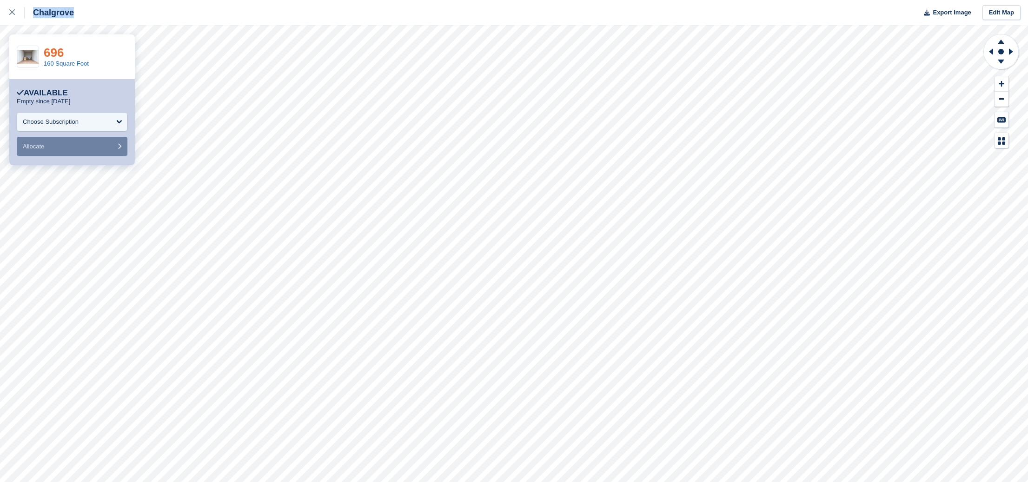
click at [59, 56] on link "696" at bounding box center [54, 53] width 20 height 14
click at [11, 10] on icon at bounding box center [12, 12] width 6 height 6
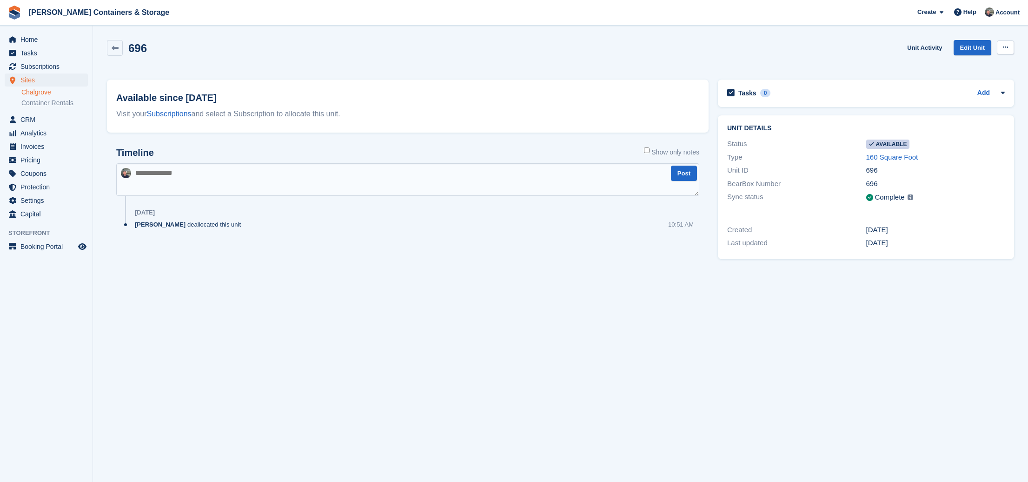
click at [1009, 49] on button at bounding box center [1005, 47] width 17 height 14
click at [989, 68] on p "Make unavailable" at bounding box center [969, 66] width 81 height 12
click at [53, 38] on span "Home" at bounding box center [48, 39] width 56 height 13
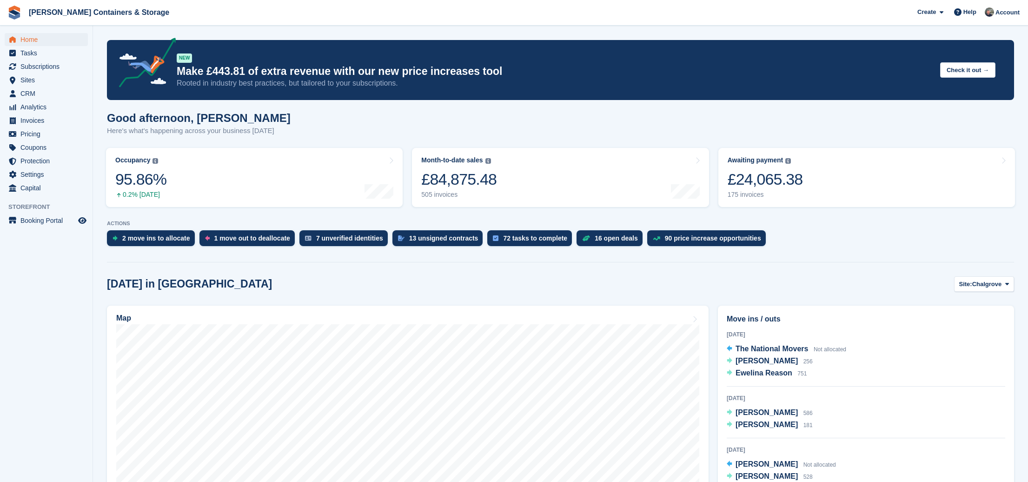
scroll to position [167, 0]
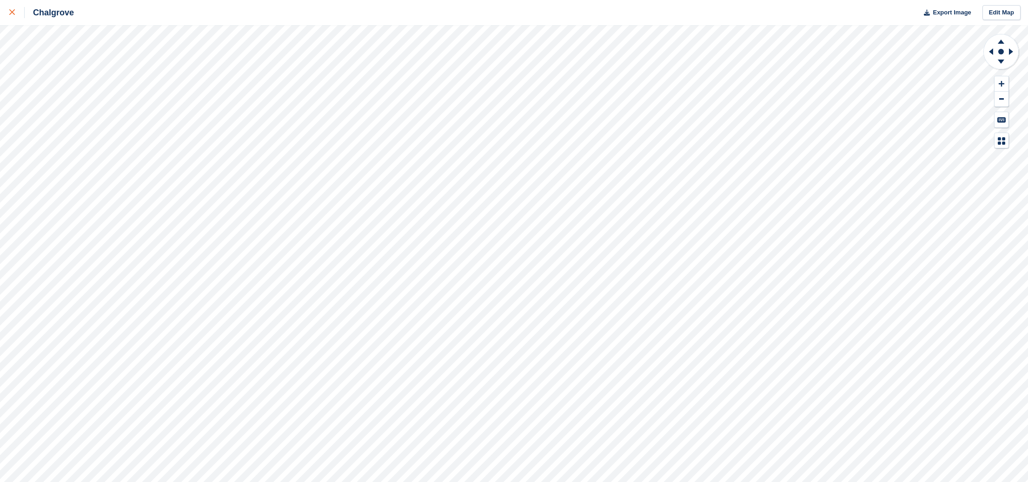
drag, startPoint x: 21, startPoint y: 11, endPoint x: 15, endPoint y: 12, distance: 6.1
click at [20, 11] on div at bounding box center [16, 12] width 15 height 11
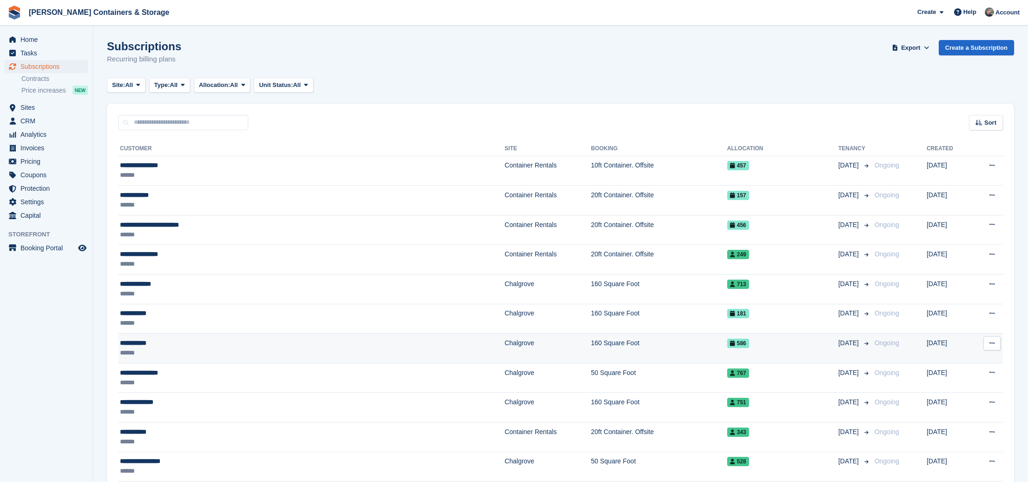
click at [207, 345] on div "**********" at bounding box center [236, 343] width 232 height 10
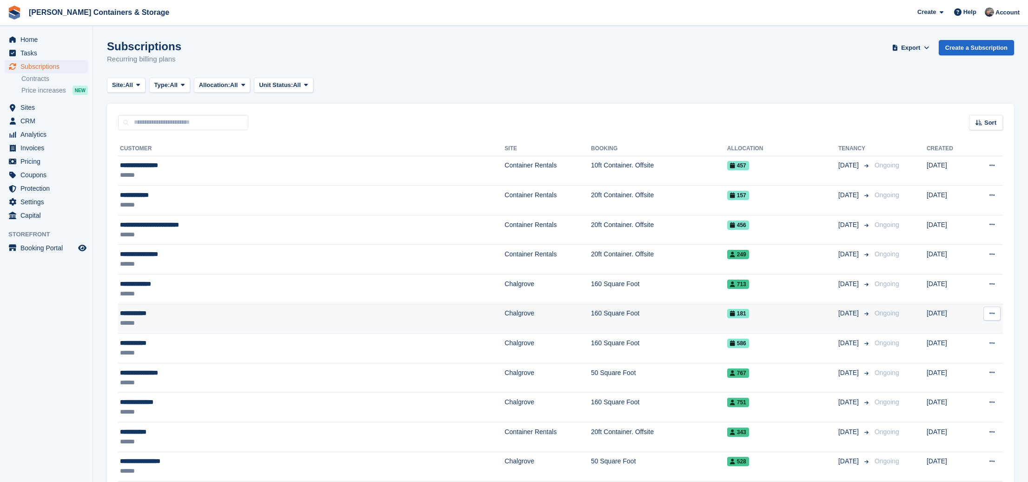
click at [213, 320] on div "******" at bounding box center [236, 323] width 232 height 10
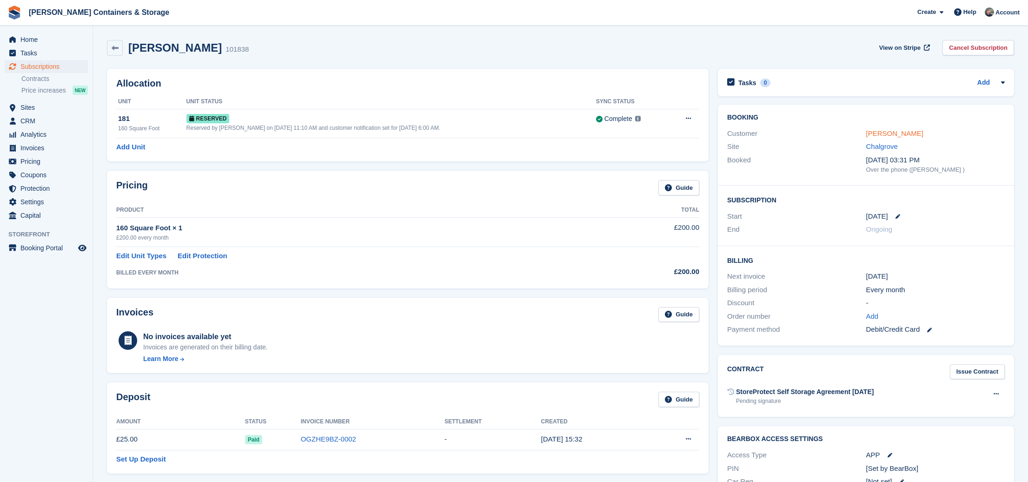
click at [890, 134] on link "[PERSON_NAME]" at bounding box center [894, 133] width 57 height 8
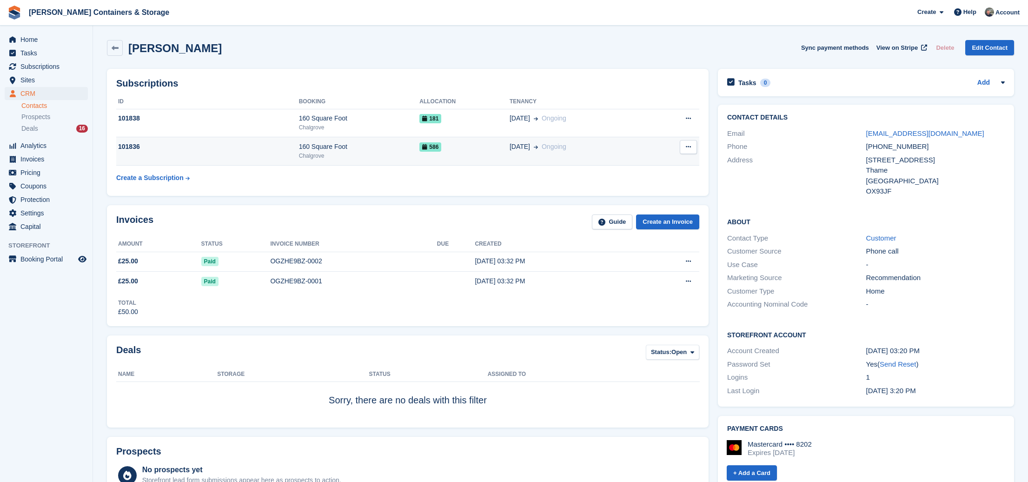
click at [284, 154] on td "101836" at bounding box center [207, 151] width 183 height 28
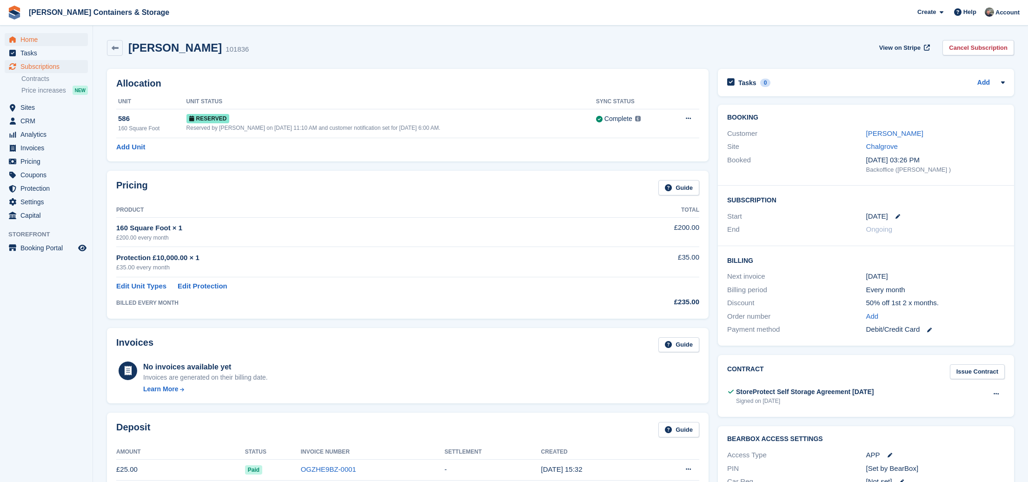
click at [37, 41] on span "Home" at bounding box center [48, 39] width 56 height 13
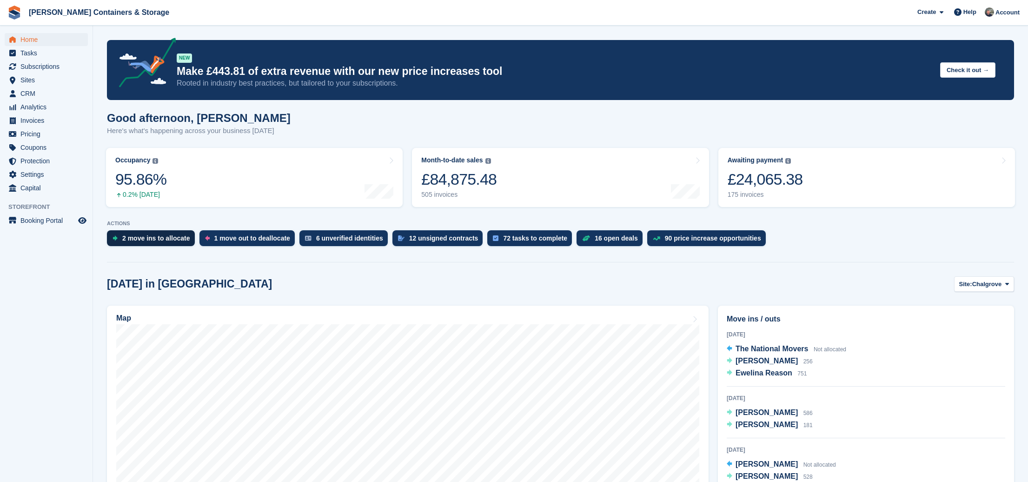
click at [150, 234] on div "2 move ins to allocate" at bounding box center [151, 238] width 88 height 16
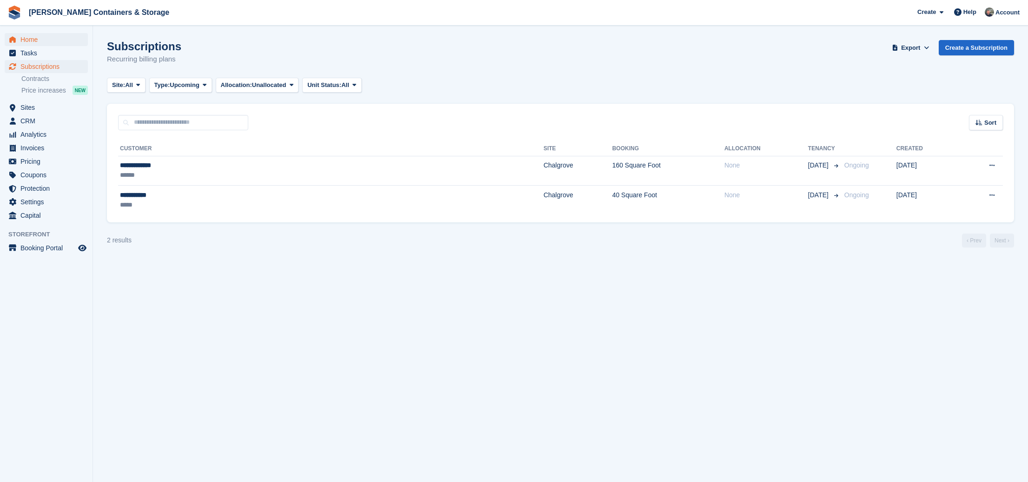
click at [60, 40] on span "Home" at bounding box center [48, 39] width 56 height 13
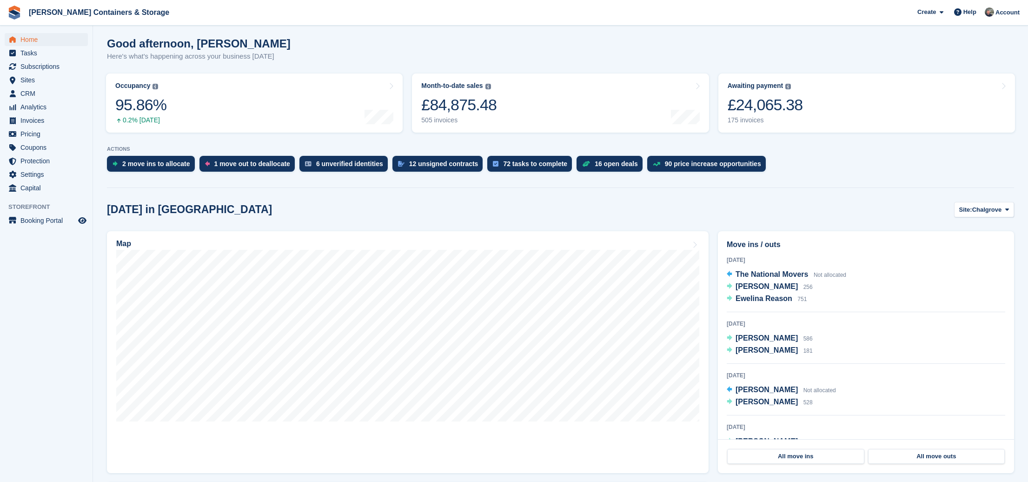
scroll to position [87, 0]
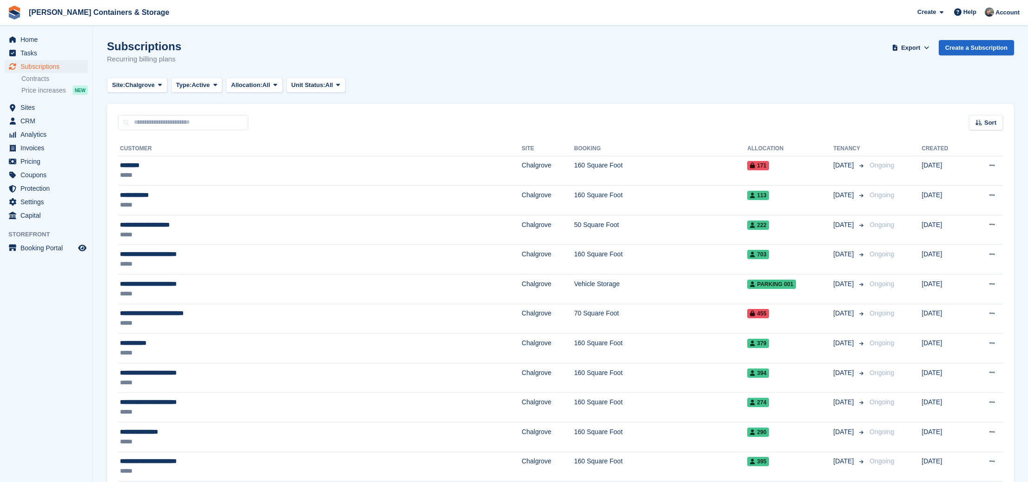
scroll to position [1199, 0]
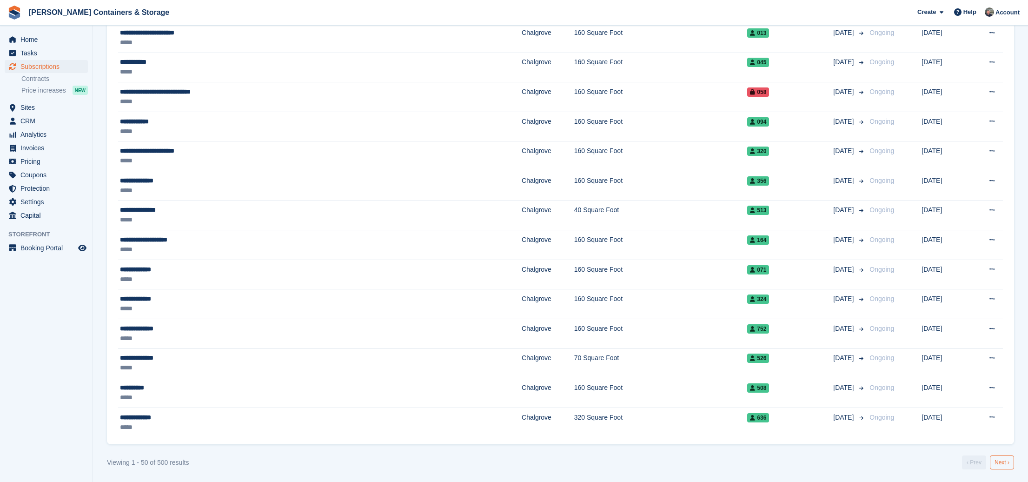
click at [1001, 463] on link "Next ›" at bounding box center [1002, 462] width 24 height 14
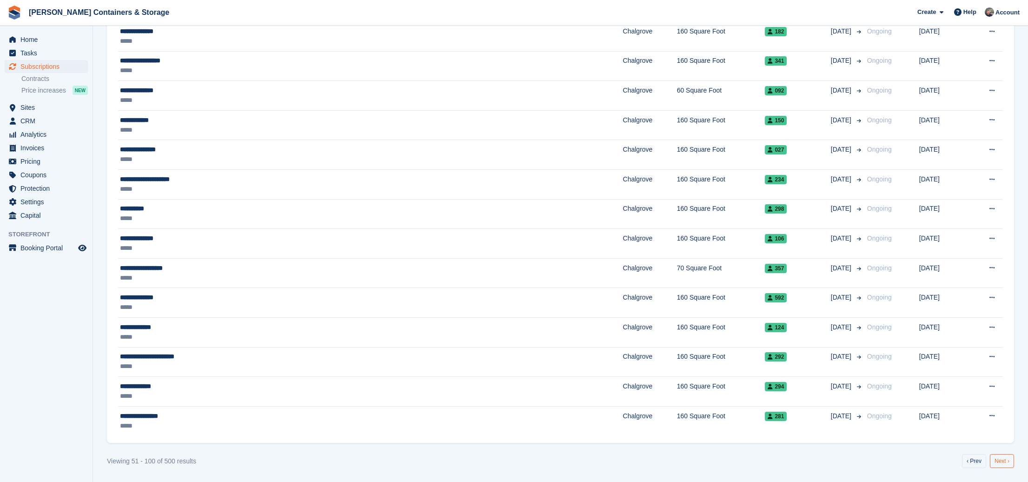
scroll to position [1199, 0]
click at [1002, 454] on link "Next ›" at bounding box center [1002, 461] width 24 height 14
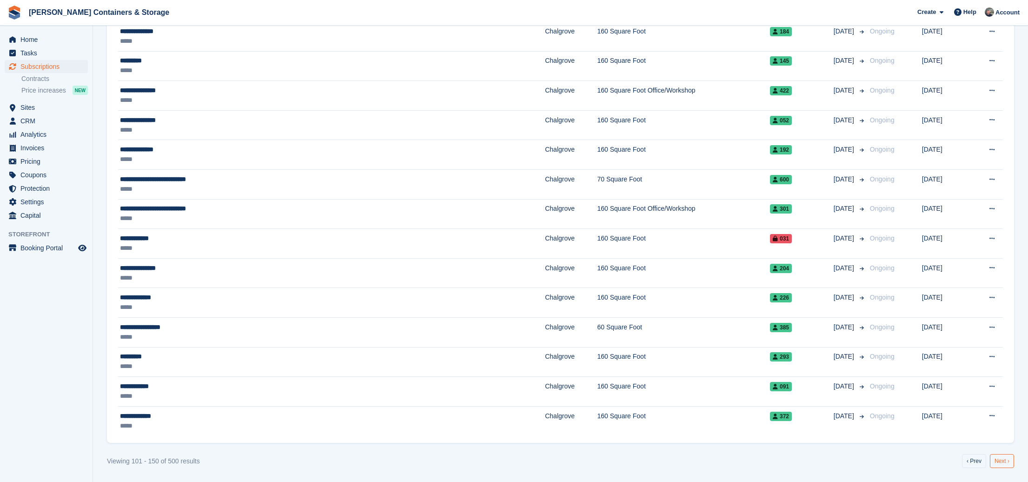
scroll to position [1199, 0]
click at [1001, 454] on link "Next ›" at bounding box center [1002, 461] width 24 height 14
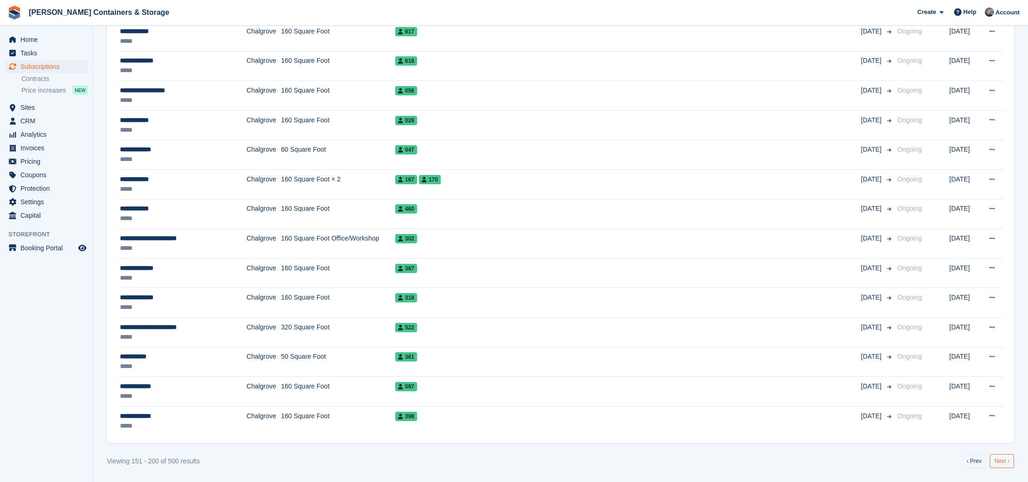
scroll to position [1199, 0]
click at [1003, 465] on link "Next ›" at bounding box center [1002, 461] width 24 height 14
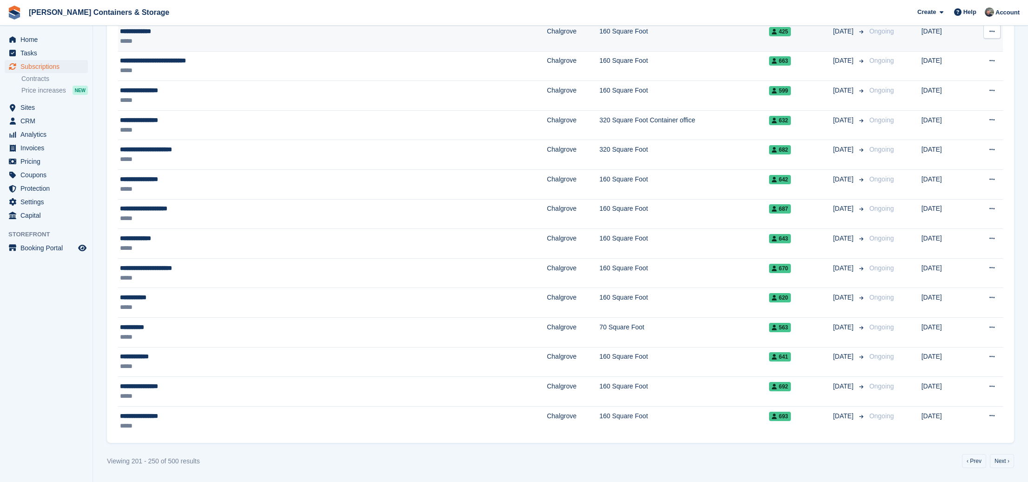
scroll to position [1199, 0]
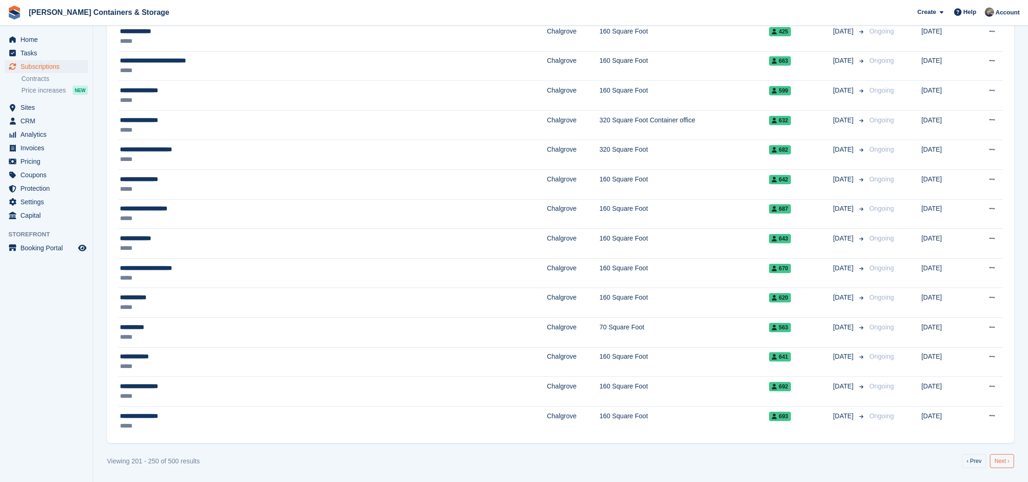
click at [996, 460] on link "Next ›" at bounding box center [1002, 461] width 24 height 14
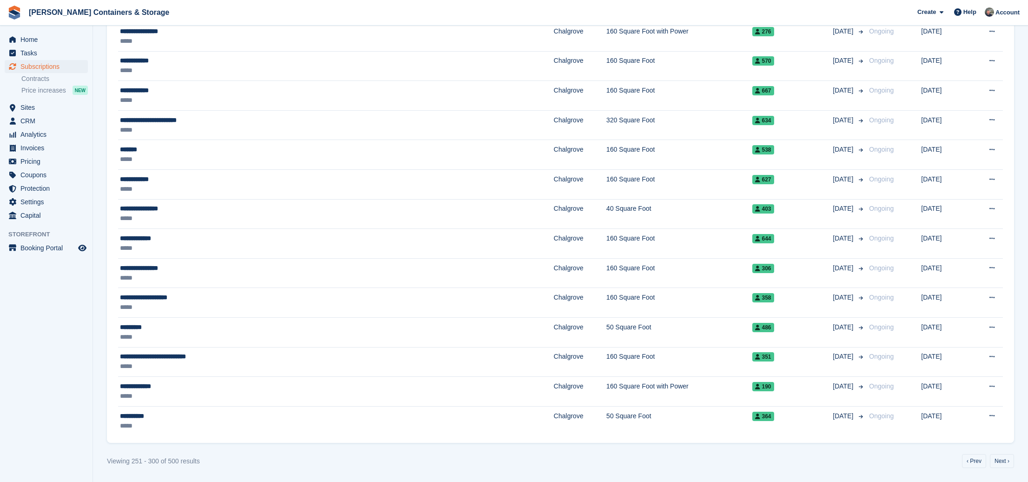
click at [996, 460] on link "Next ›" at bounding box center [1002, 461] width 24 height 14
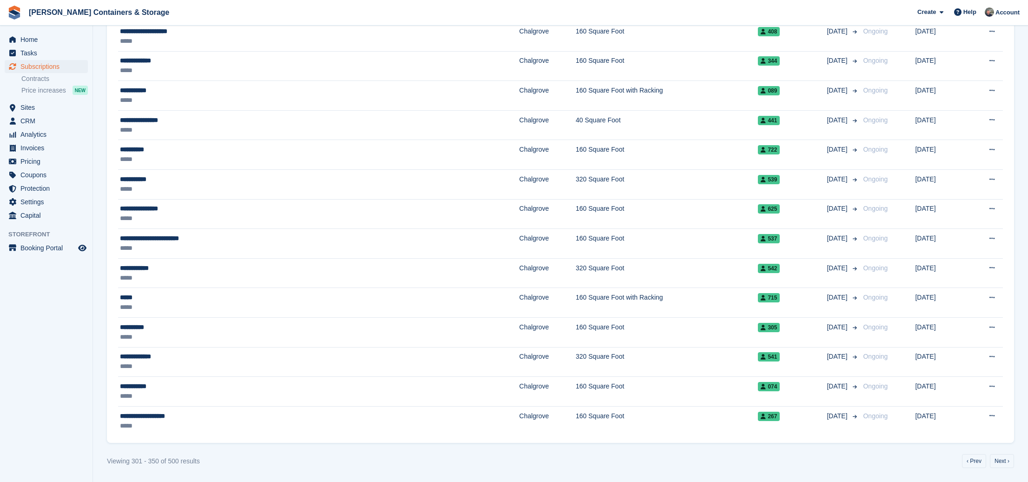
click at [996, 460] on link "Next ›" at bounding box center [1002, 461] width 24 height 14
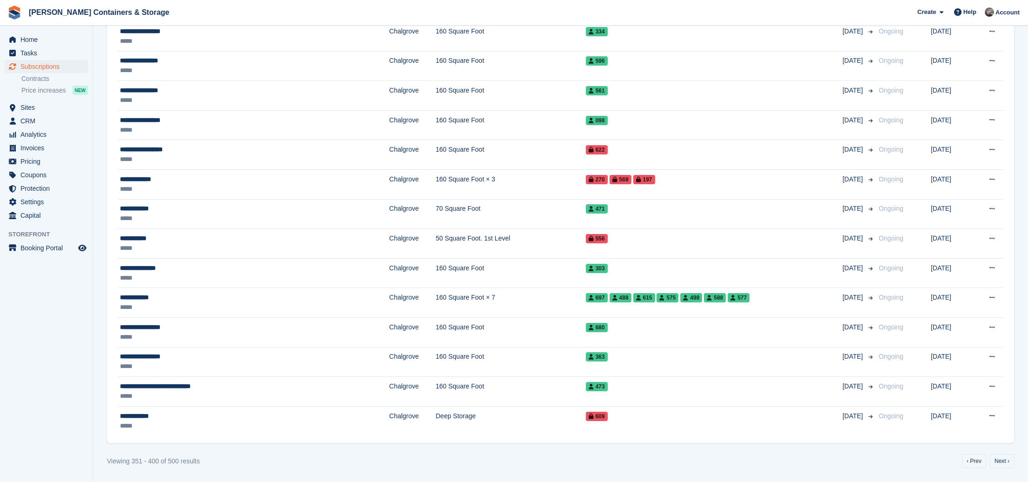
click at [996, 460] on link "Next ›" at bounding box center [1002, 461] width 24 height 14
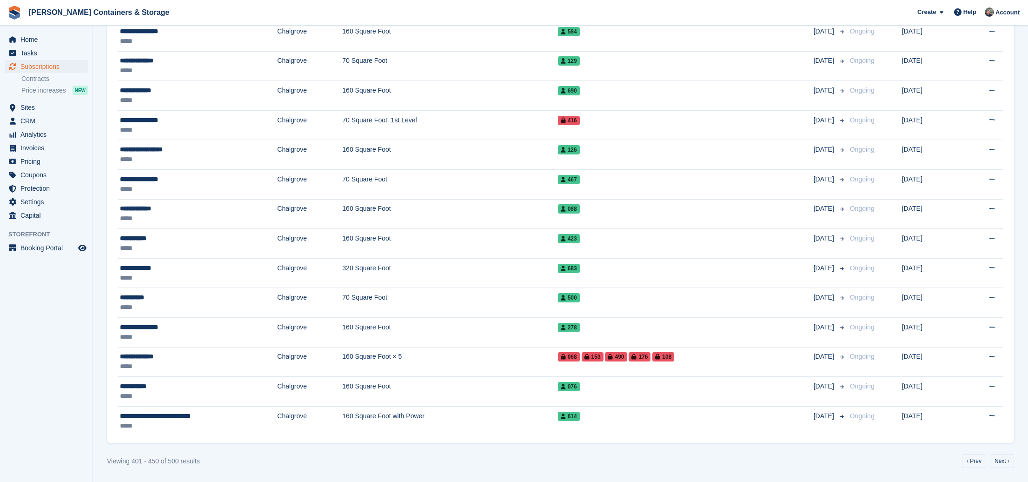
click at [996, 460] on link "Next ›" at bounding box center [1002, 461] width 24 height 14
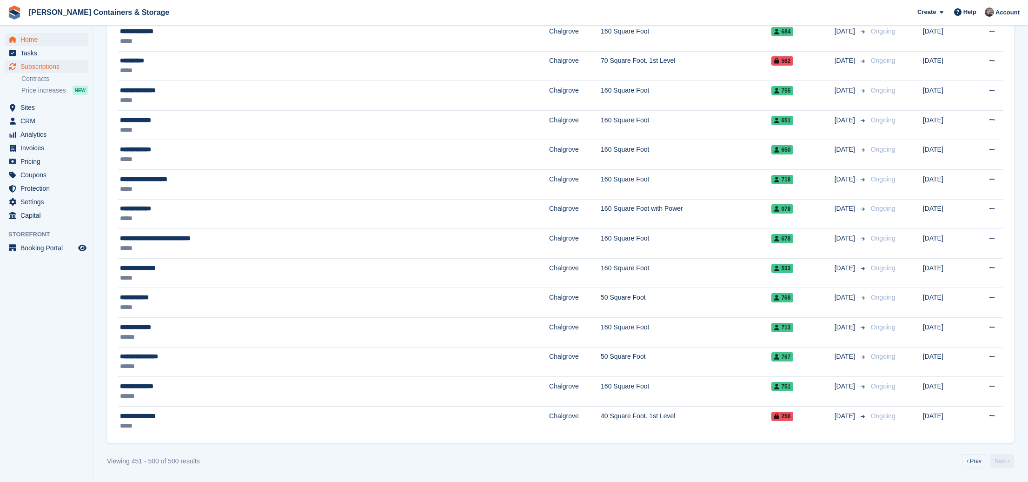
click at [39, 42] on span "Home" at bounding box center [48, 39] width 56 height 13
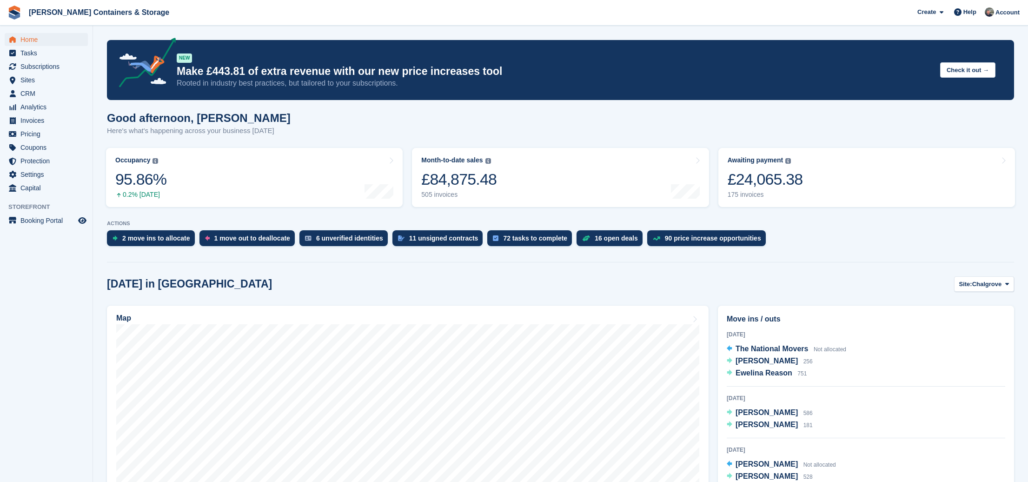
click at [21, 40] on span "Home" at bounding box center [48, 39] width 56 height 13
click at [164, 241] on div "2 move ins to allocate" at bounding box center [156, 237] width 68 height 7
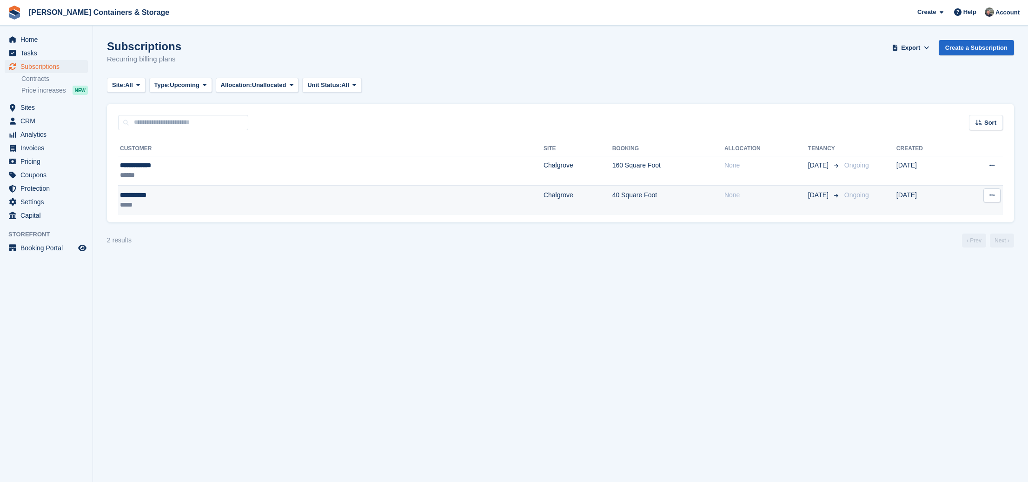
click at [148, 193] on div "**********" at bounding box center [211, 195] width 182 height 10
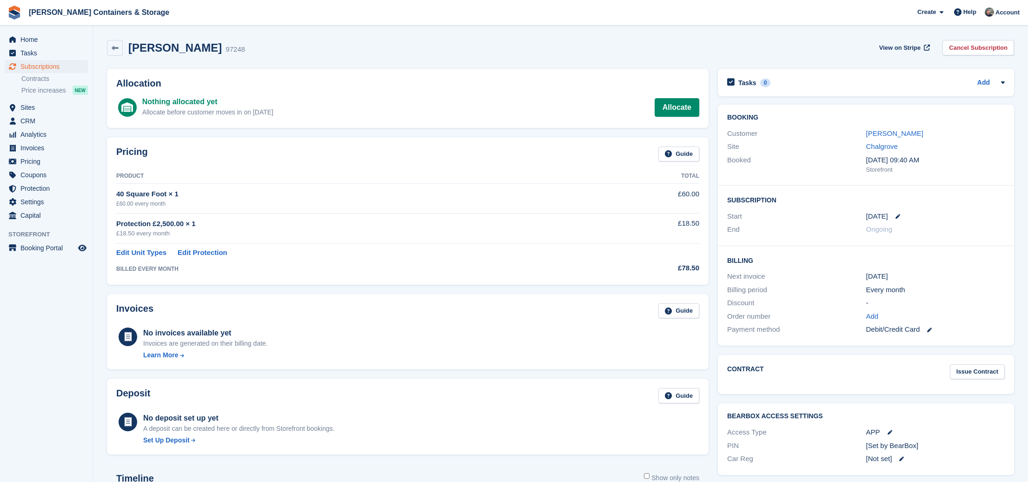
click at [39, 63] on span "Subscriptions" at bounding box center [48, 66] width 56 height 13
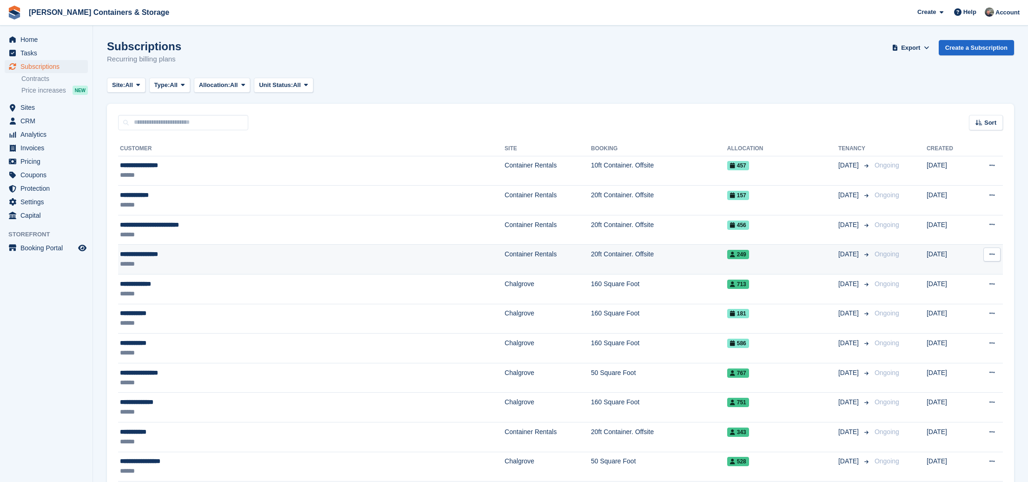
click at [282, 269] on td "**********" at bounding box center [311, 260] width 386 height 30
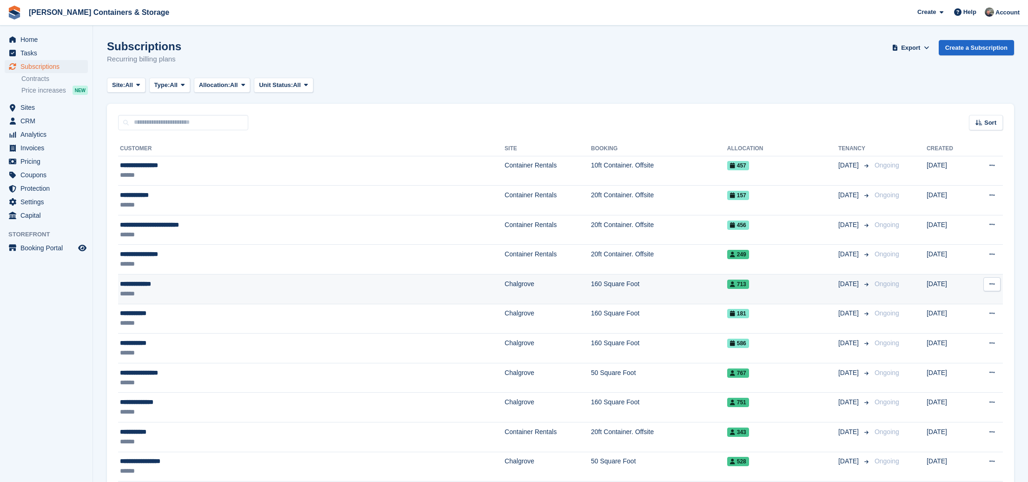
click at [242, 292] on div "******" at bounding box center [236, 294] width 232 height 10
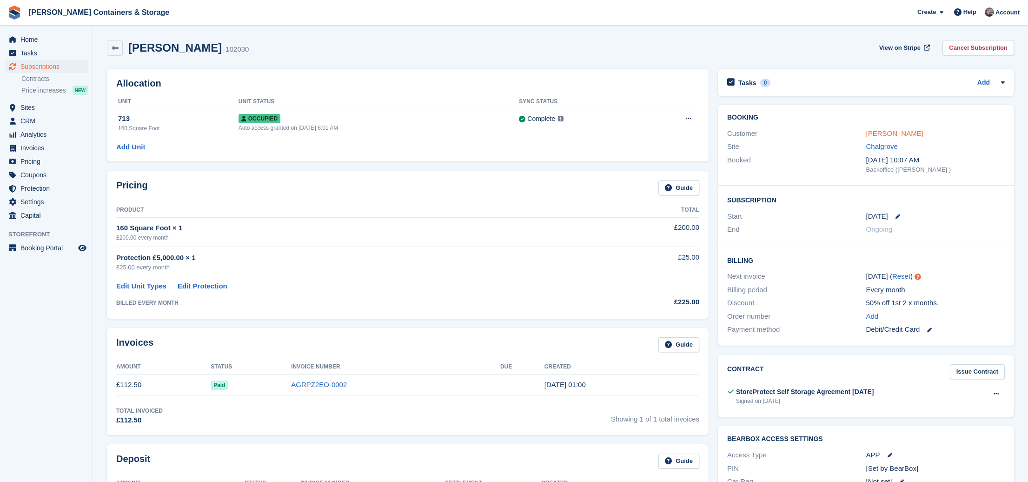
click at [885, 131] on link "[PERSON_NAME]" at bounding box center [894, 133] width 57 height 8
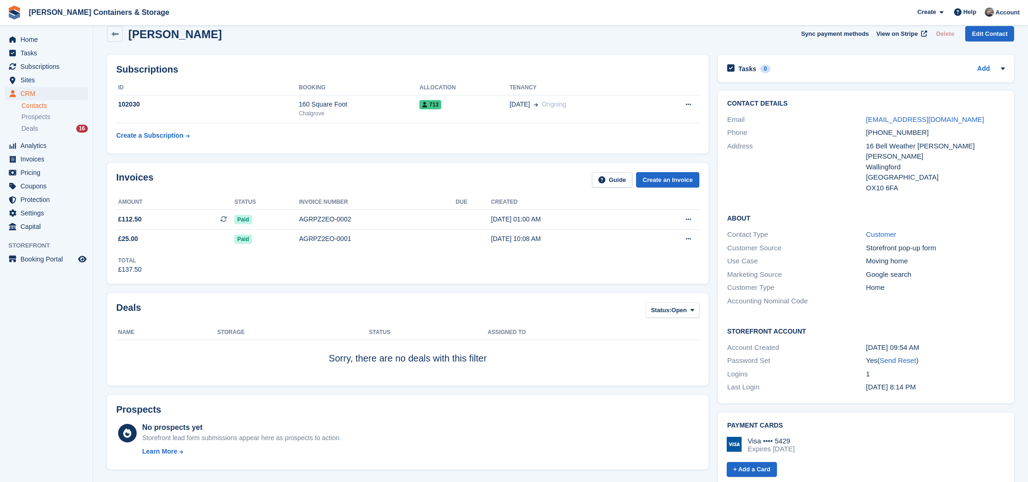
click at [213, 46] on div "[PERSON_NAME] Sync payment methods View on Stripe Delete Edit Contact" at bounding box center [560, 35] width 916 height 29
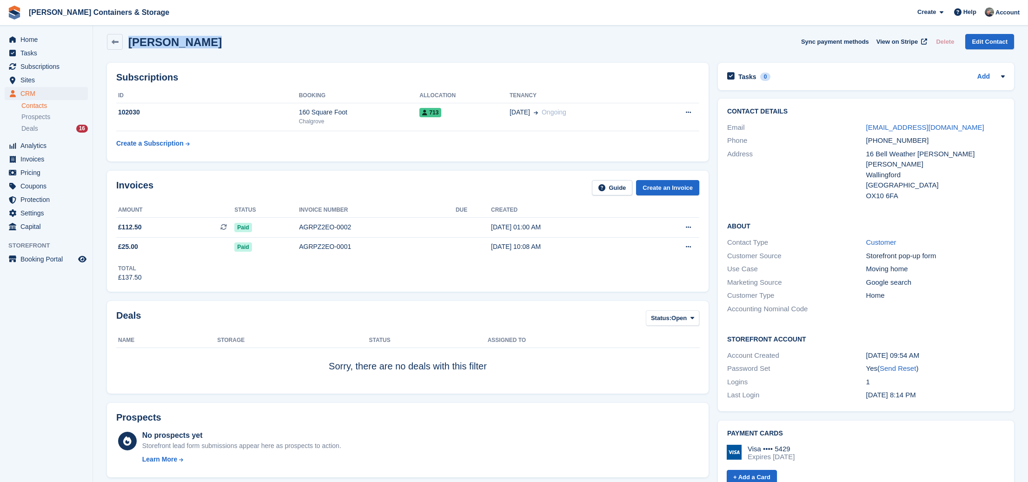
scroll to position [8, 0]
drag, startPoint x: 213, startPoint y: 37, endPoint x: 123, endPoint y: 34, distance: 90.2
click at [123, 34] on div "Andrew Cooper Sync payment methods View on Stripe Delete Edit Contact" at bounding box center [560, 41] width 907 height 16
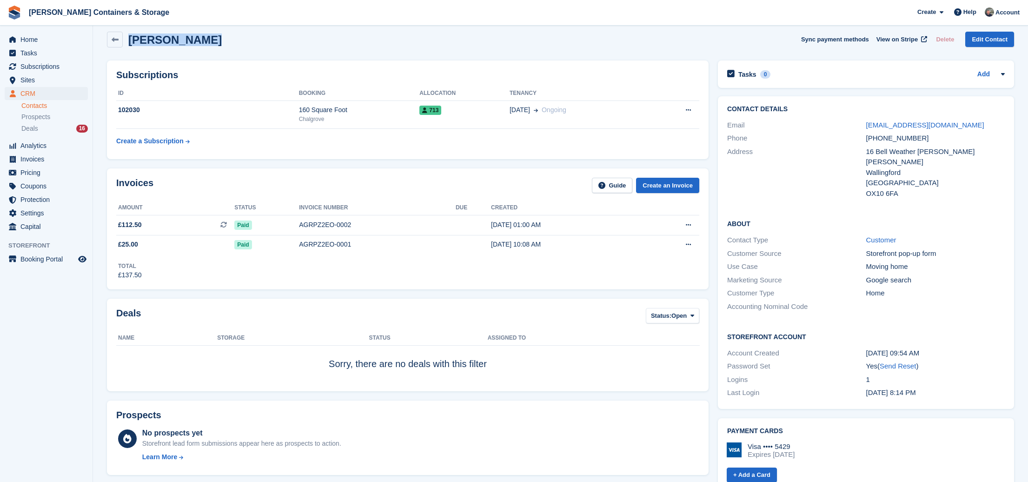
copy h2 "Andrew Cooper"
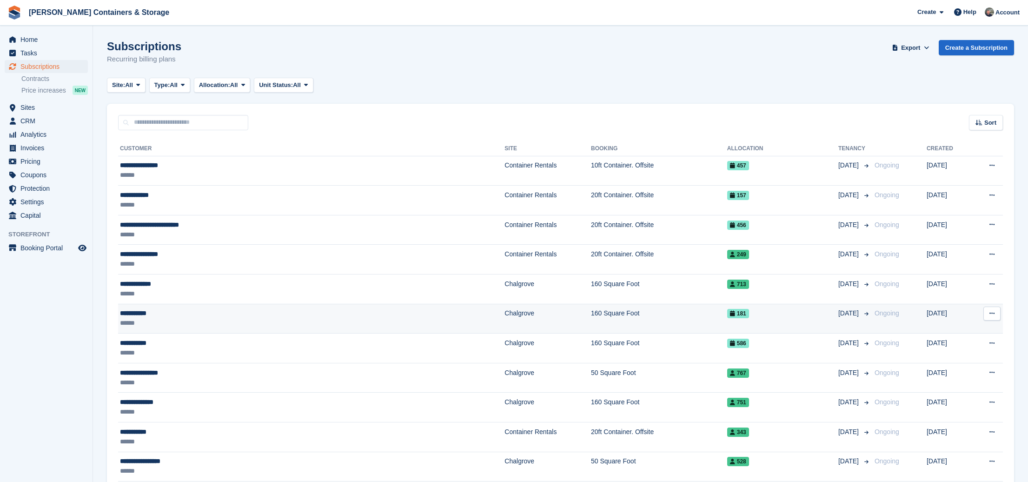
scroll to position [3, 0]
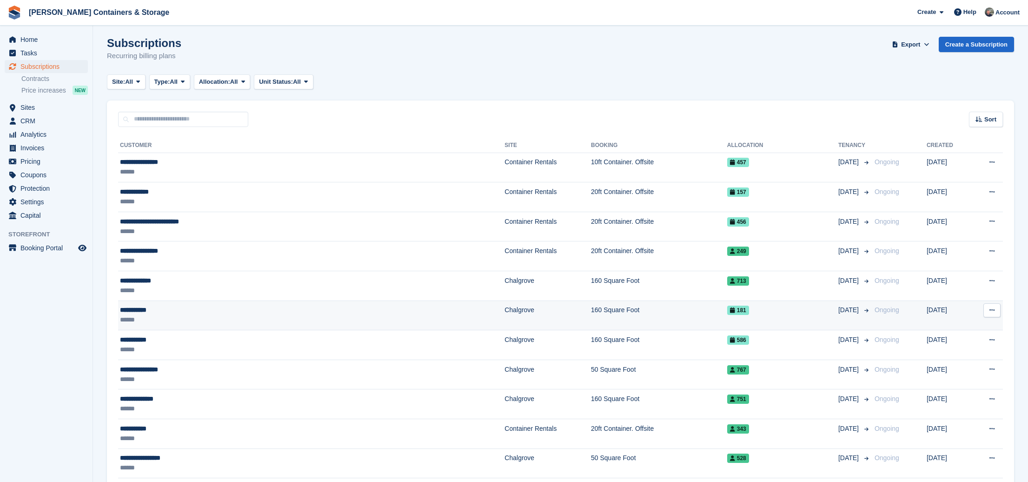
click at [202, 315] on div "******" at bounding box center [236, 320] width 232 height 10
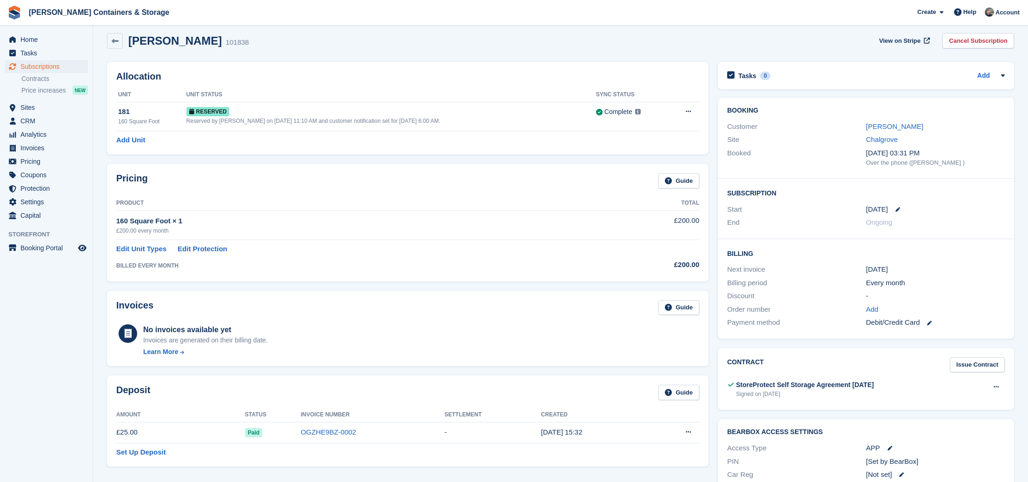
scroll to position [7, 0]
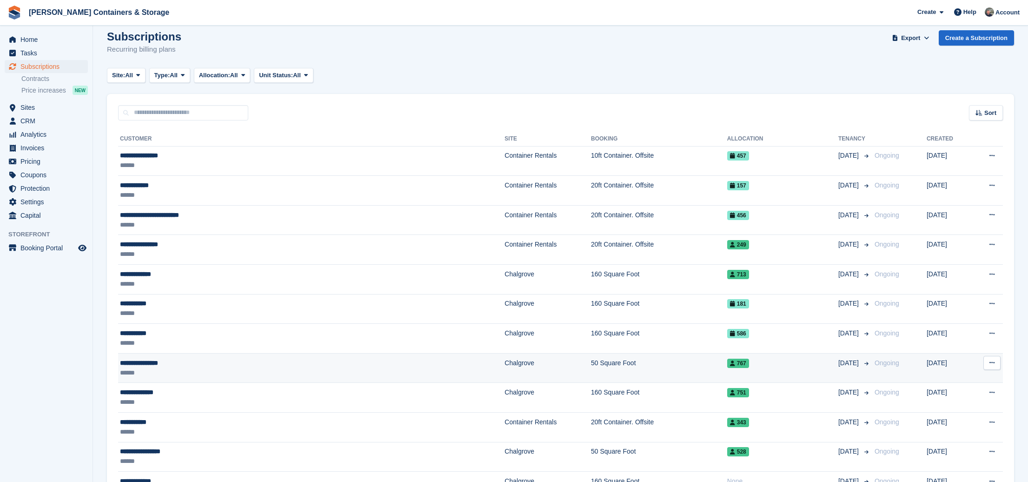
scroll to position [10, 0]
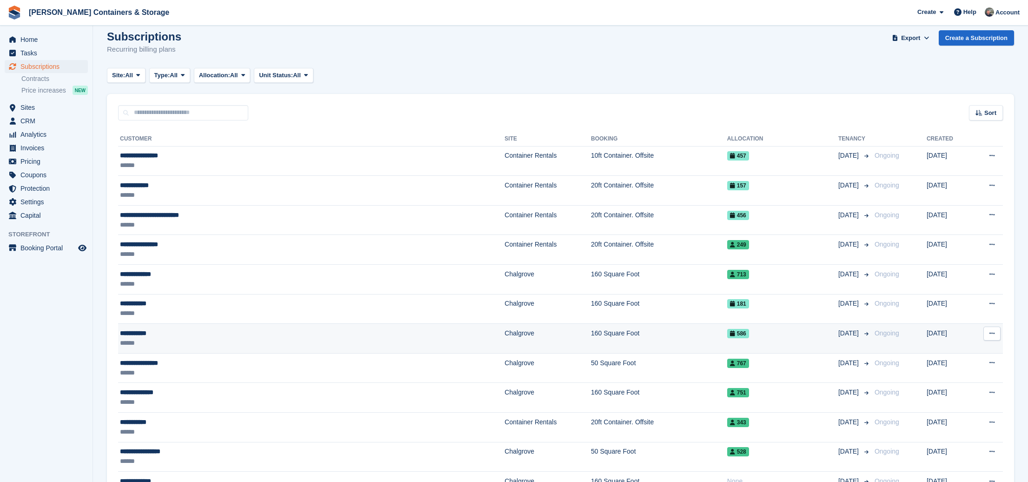
click at [220, 338] on div "******" at bounding box center [236, 343] width 232 height 10
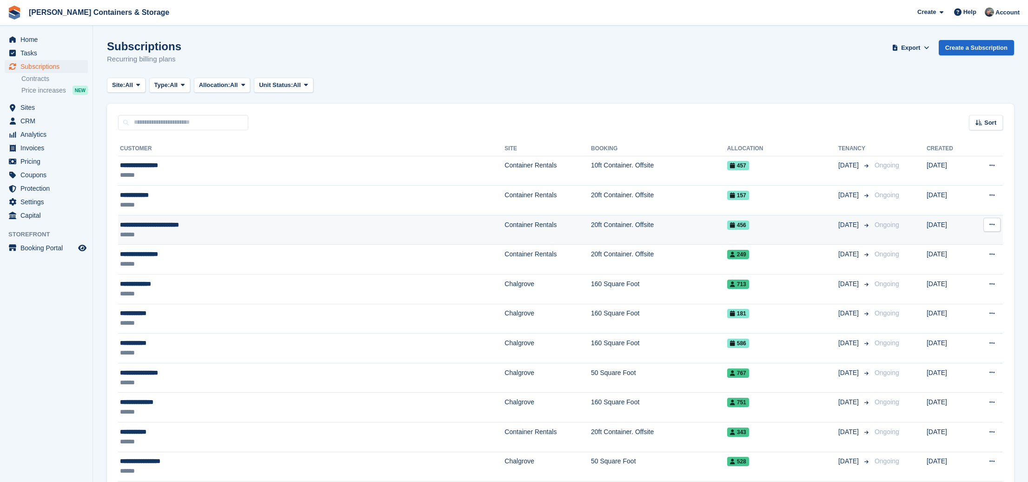
scroll to position [10, 0]
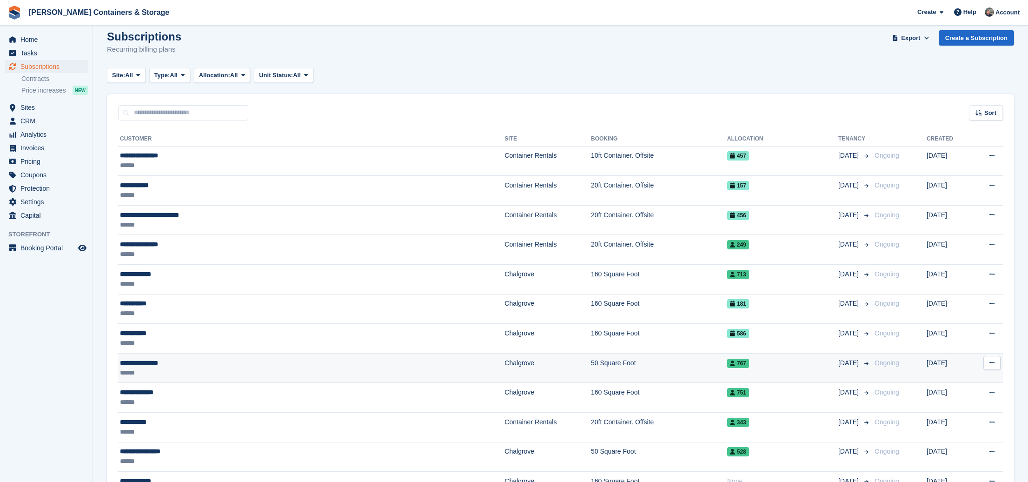
click at [208, 363] on div "**********" at bounding box center [236, 363] width 232 height 10
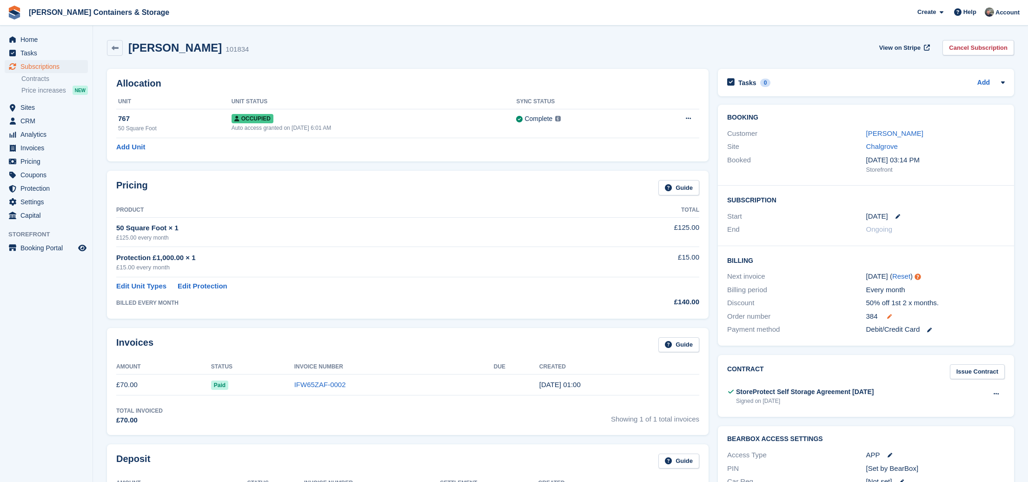
click at [892, 314] on icon at bounding box center [889, 316] width 5 height 5
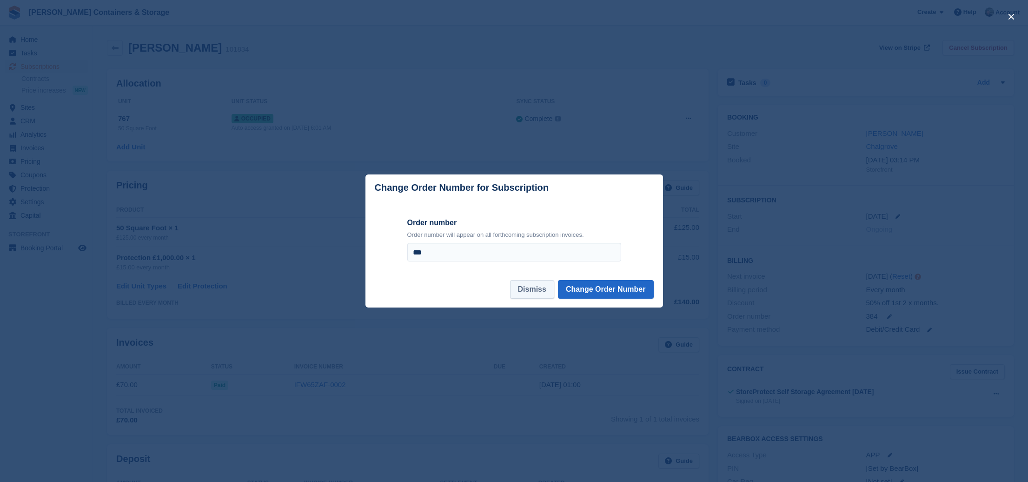
click at [528, 292] on button "Dismiss" at bounding box center [532, 289] width 44 height 19
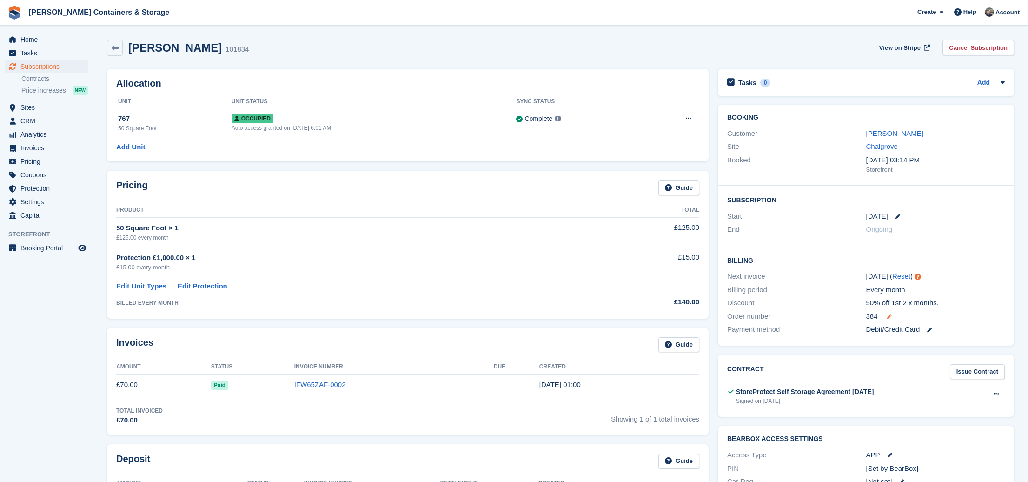
click at [892, 315] on icon at bounding box center [889, 316] width 5 height 5
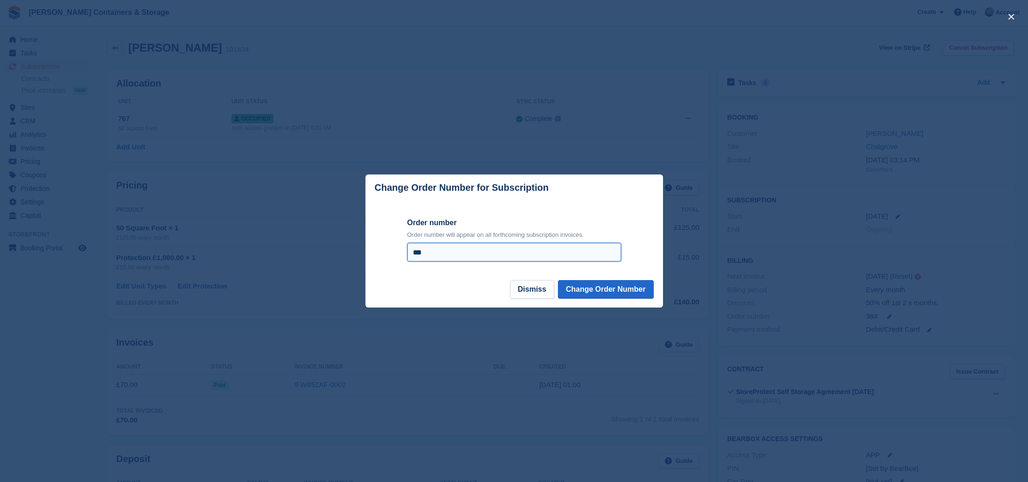
click at [442, 248] on input "***" at bounding box center [514, 252] width 214 height 19
click at [522, 293] on button "Dismiss" at bounding box center [532, 289] width 44 height 19
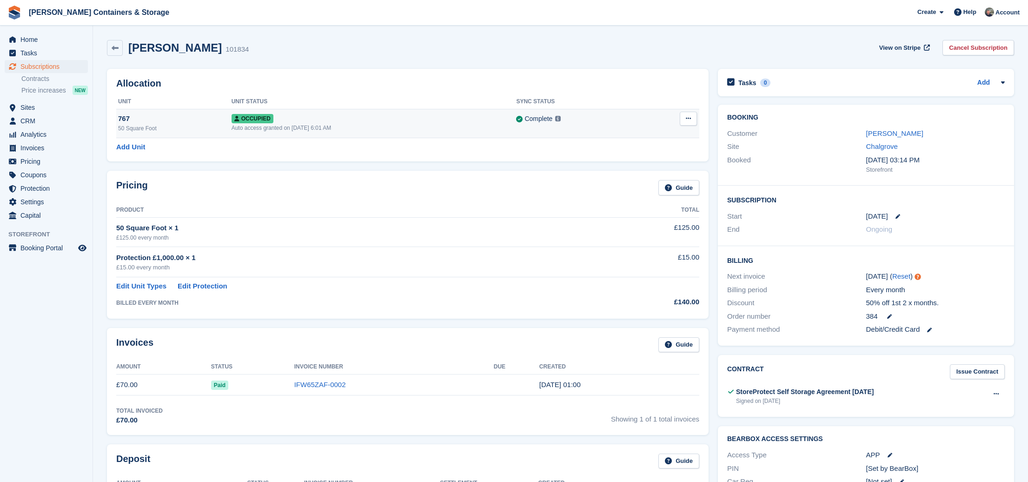
click at [352, 129] on div "Auto access granted on 19th Aug, 6:01 AM" at bounding box center [374, 128] width 285 height 8
click at [891, 314] on icon at bounding box center [889, 316] width 5 height 5
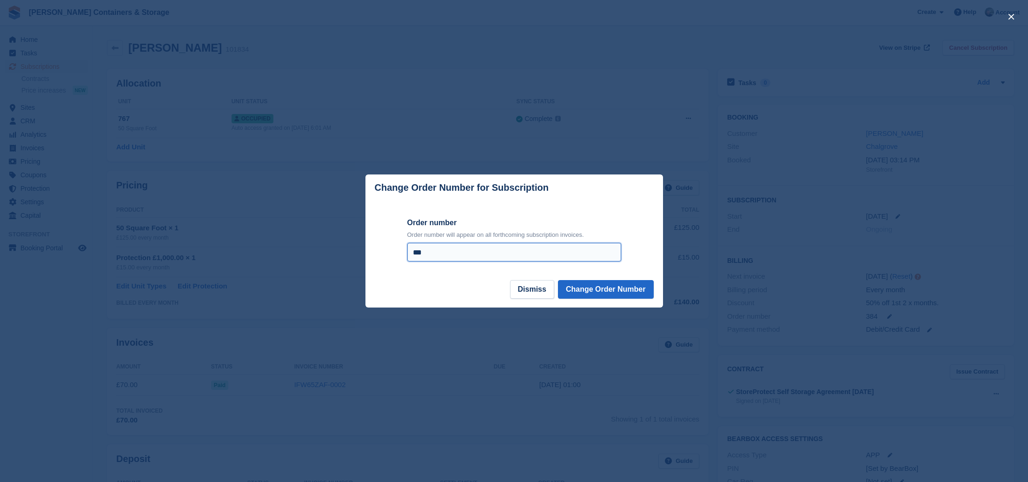
click at [471, 252] on input "***" at bounding box center [514, 252] width 214 height 19
type input "***"
click at [603, 291] on button "Change Order Number" at bounding box center [606, 289] width 96 height 19
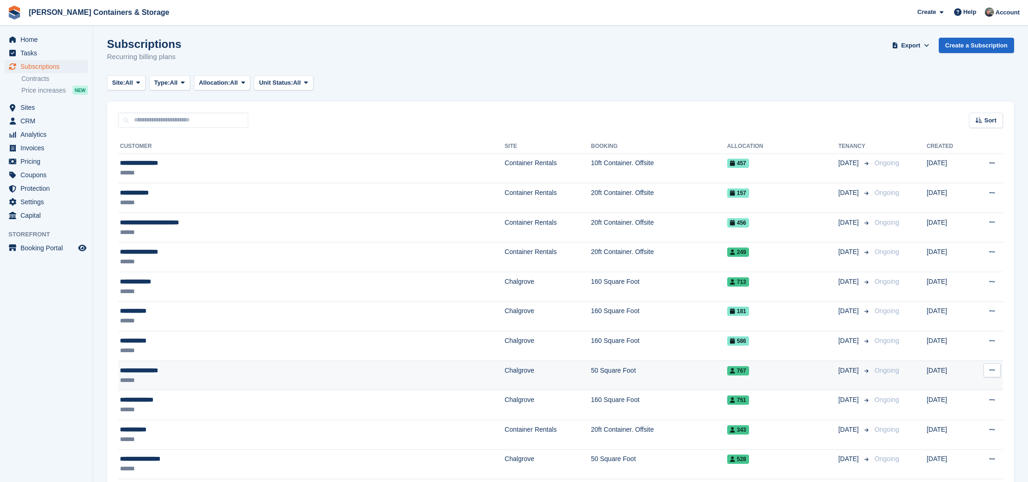
scroll to position [3, 0]
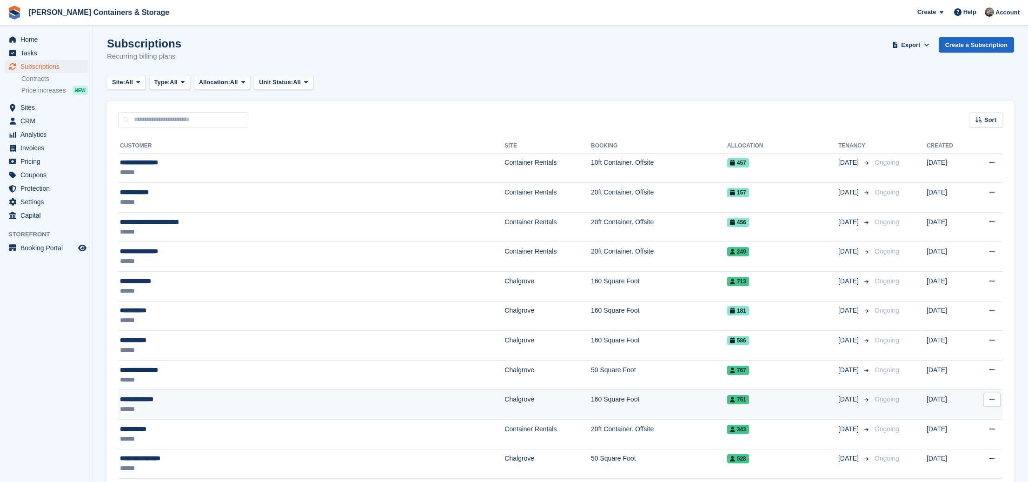
click at [252, 397] on div "**********" at bounding box center [236, 399] width 232 height 10
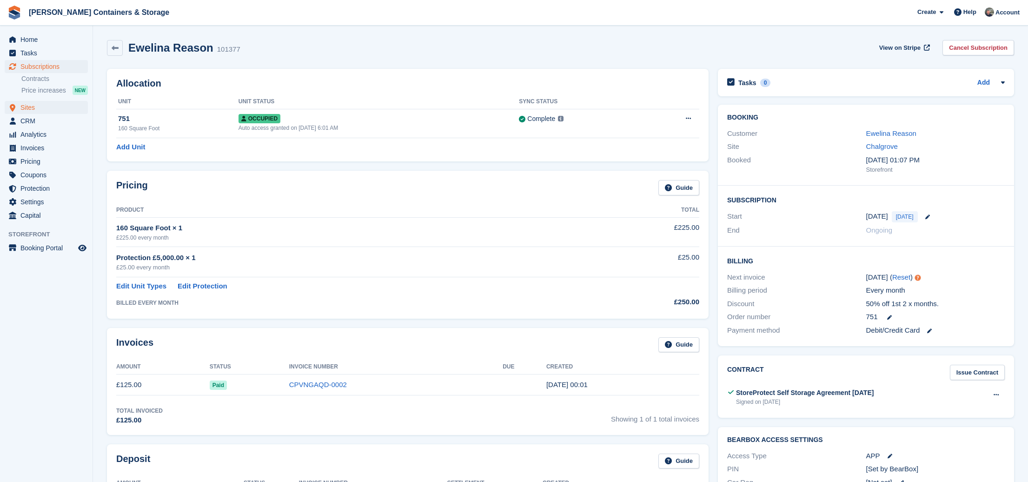
scroll to position [1, 0]
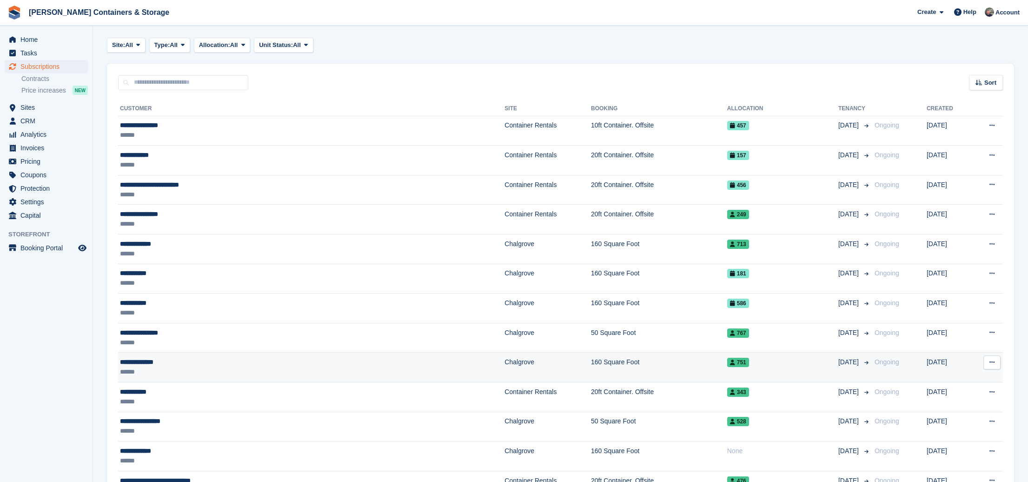
scroll to position [41, 0]
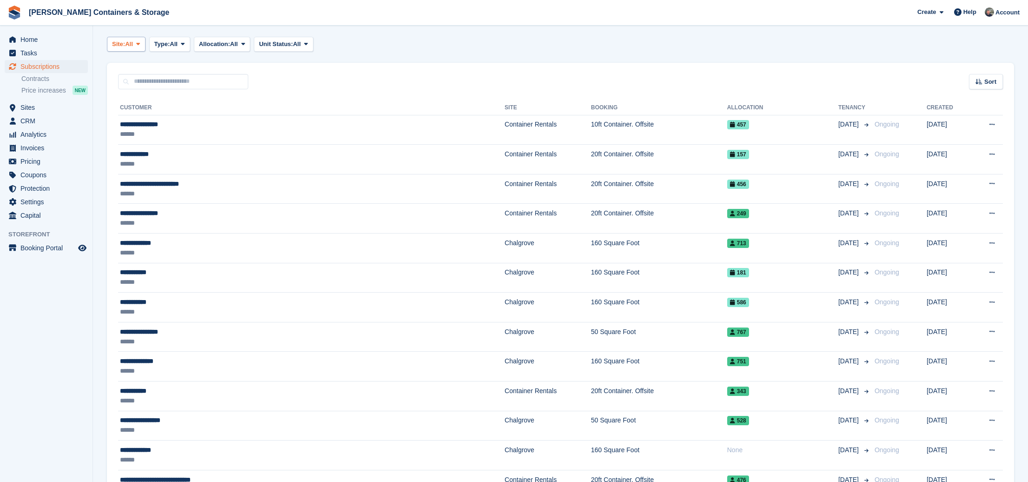
drag, startPoint x: 132, startPoint y: 42, endPoint x: 146, endPoint y: 95, distance: 54.9
click at [132, 43] on span "All" at bounding box center [129, 44] width 8 height 9
click at [143, 86] on link "Chalgrove" at bounding box center [151, 82] width 81 height 17
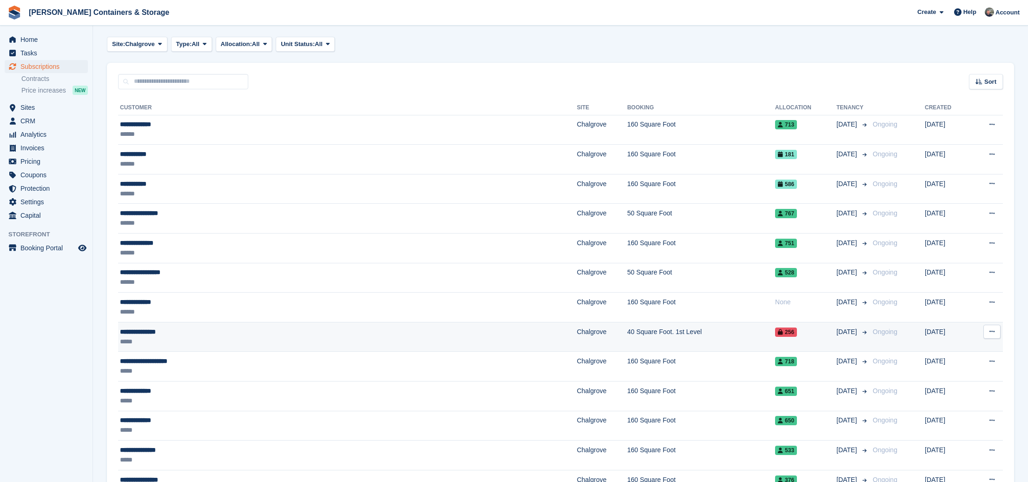
click at [266, 328] on div "**********" at bounding box center [254, 332] width 269 height 10
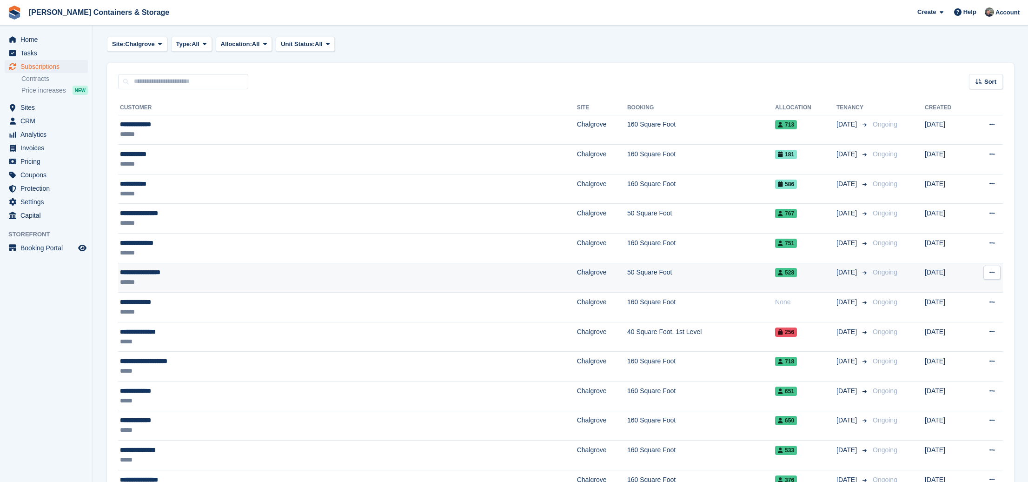
scroll to position [41, 0]
click at [288, 269] on div "**********" at bounding box center [254, 272] width 269 height 10
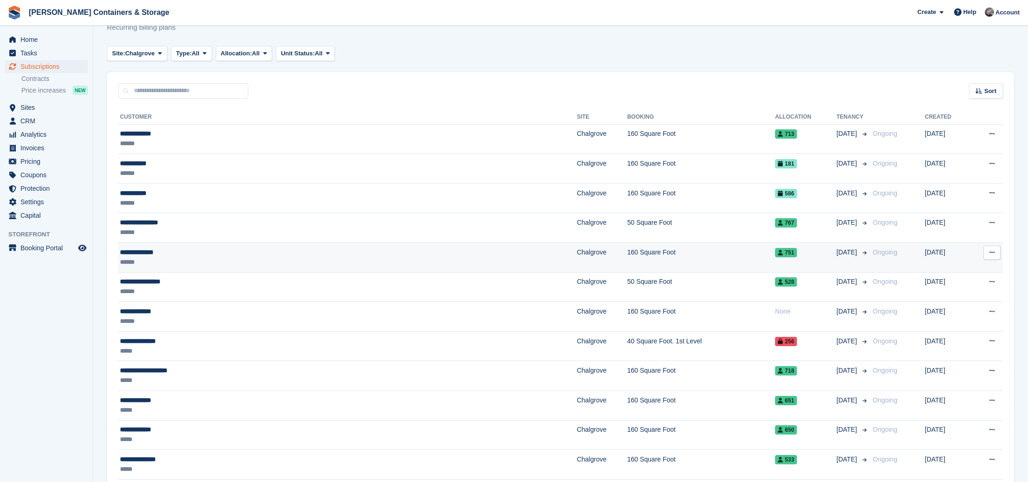
scroll to position [29, 0]
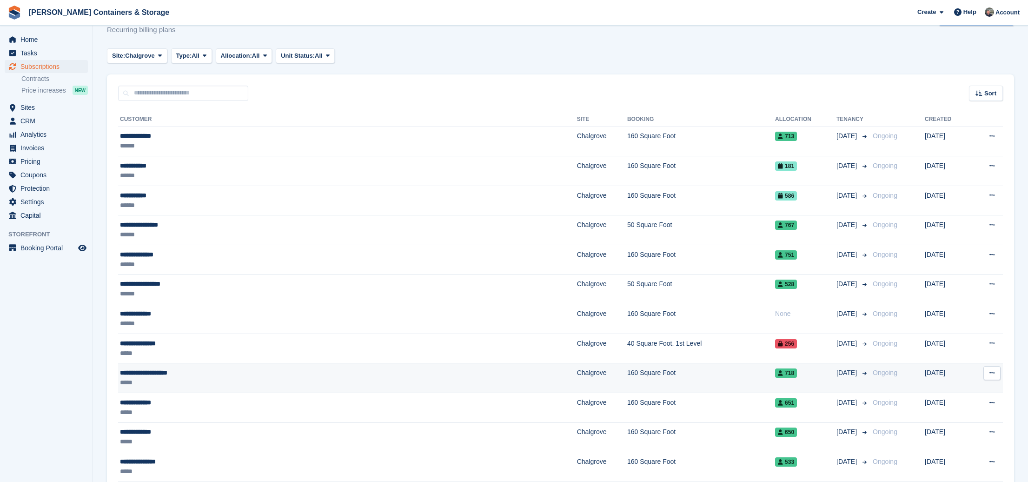
click at [272, 378] on div "*****" at bounding box center [254, 383] width 269 height 10
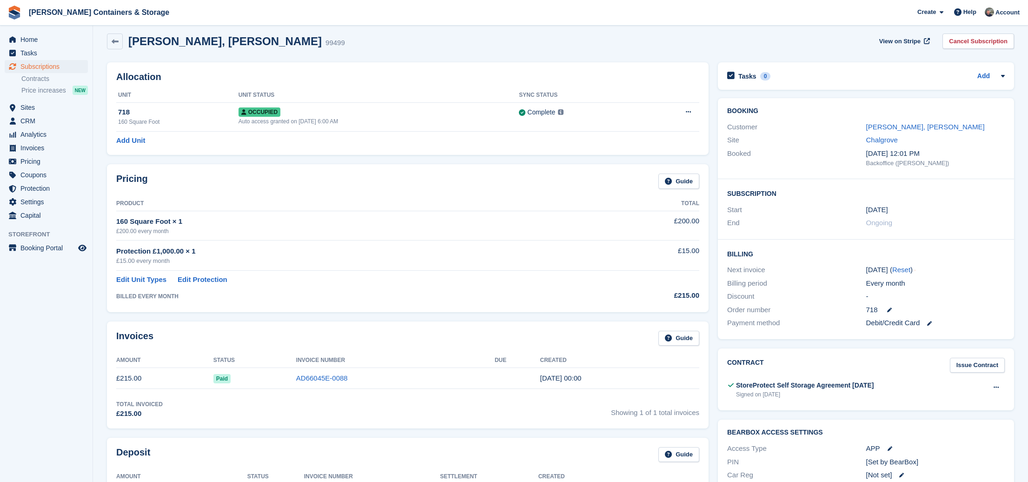
scroll to position [7, 0]
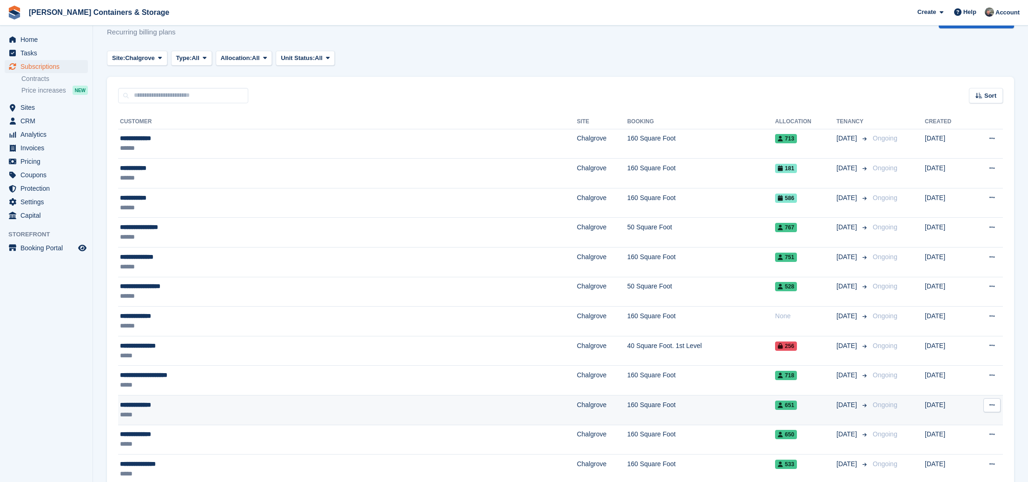
scroll to position [27, 0]
click at [315, 406] on div "**********" at bounding box center [254, 405] width 269 height 10
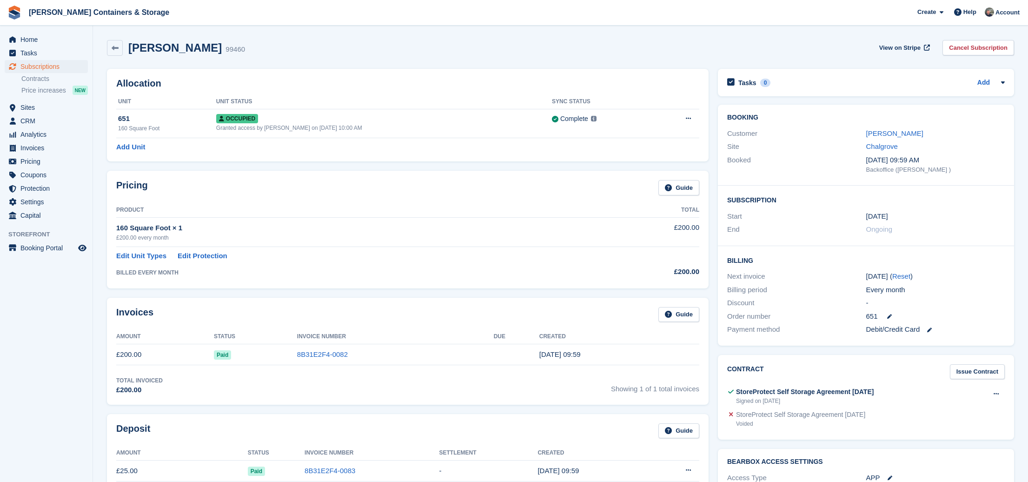
scroll to position [3, 0]
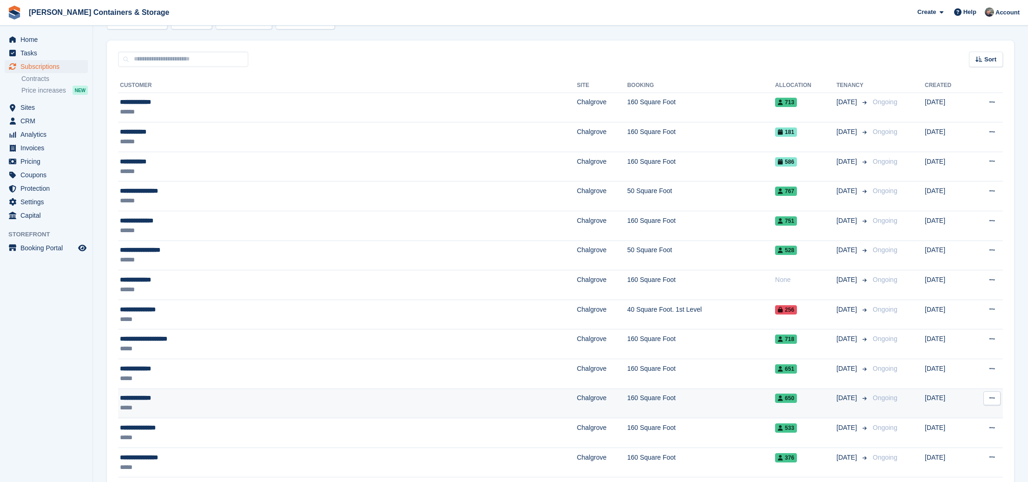
scroll to position [62, 0]
click at [338, 394] on div "**********" at bounding box center [254, 399] width 269 height 10
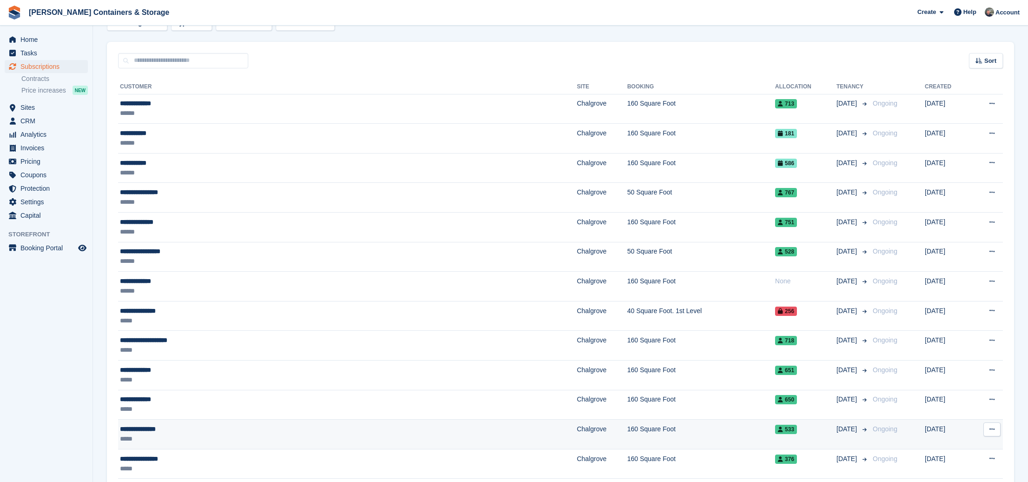
scroll to position [77, 0]
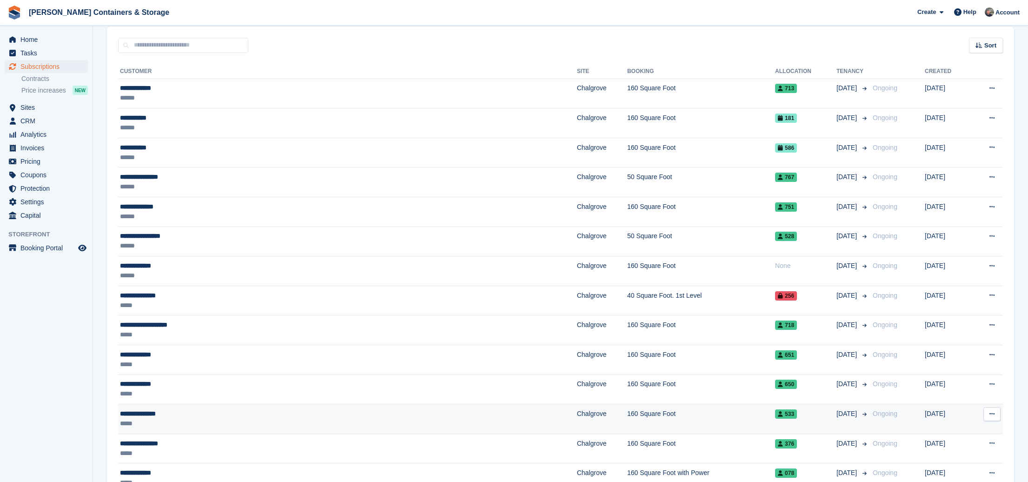
click at [283, 415] on div "**********" at bounding box center [254, 414] width 269 height 10
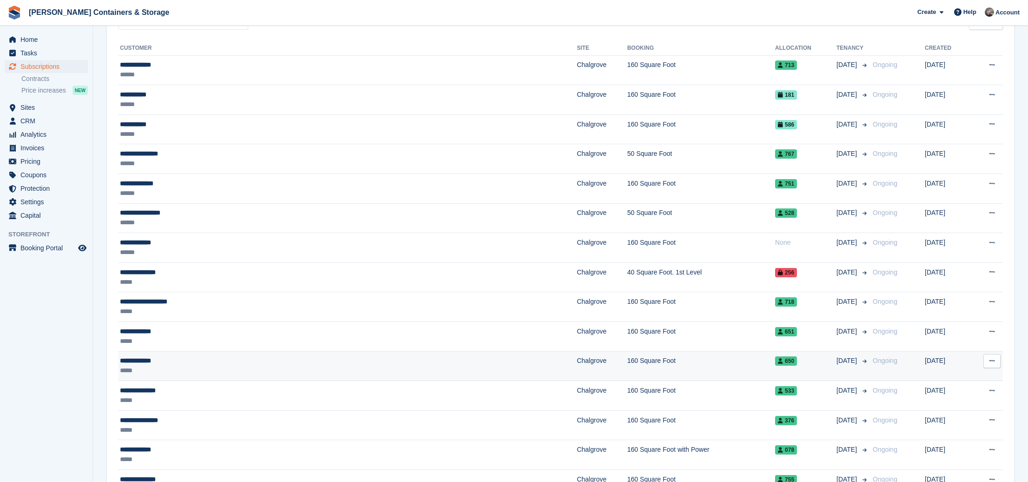
scroll to position [101, 0]
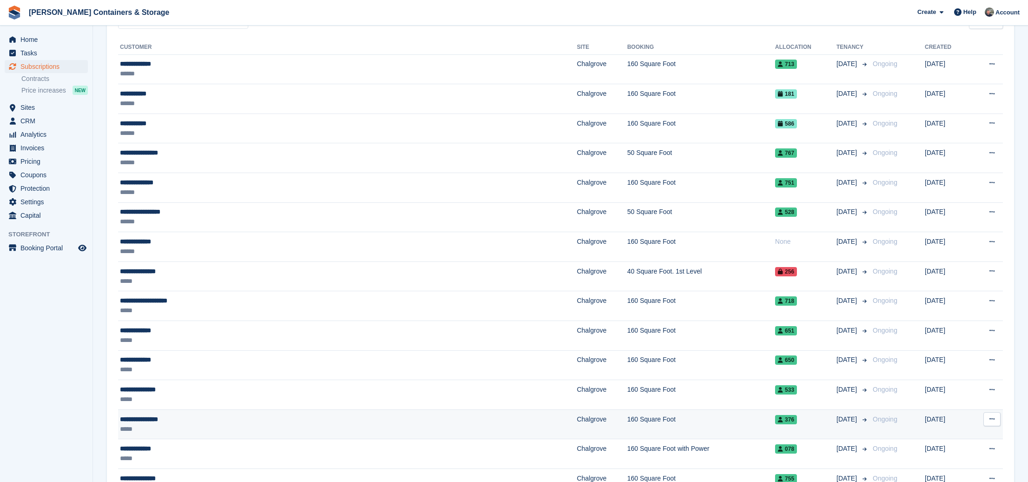
click at [373, 413] on td "**********" at bounding box center [347, 424] width 459 height 30
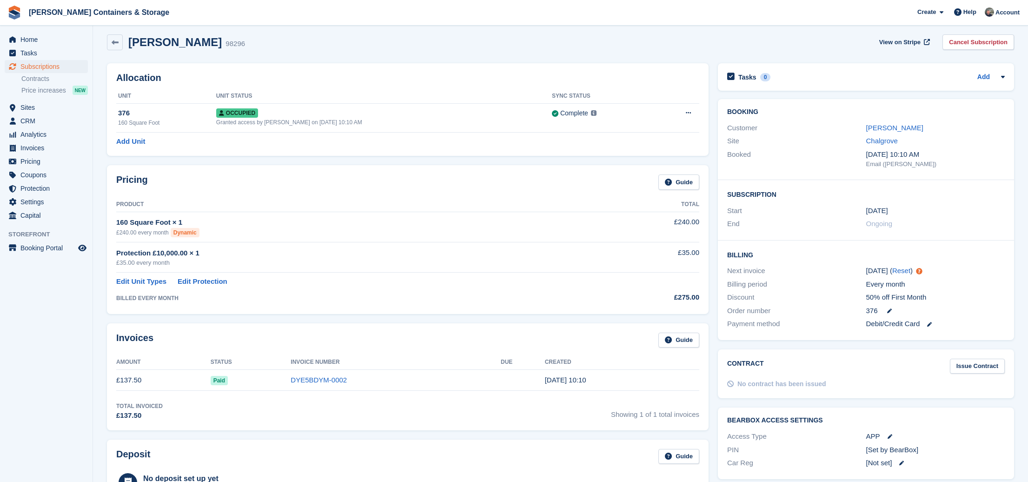
scroll to position [6, 0]
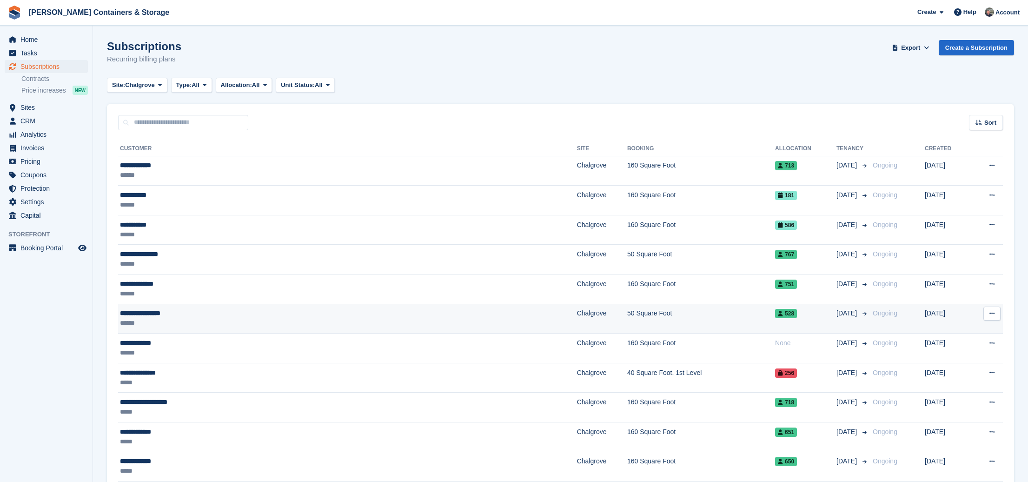
scroll to position [101, 0]
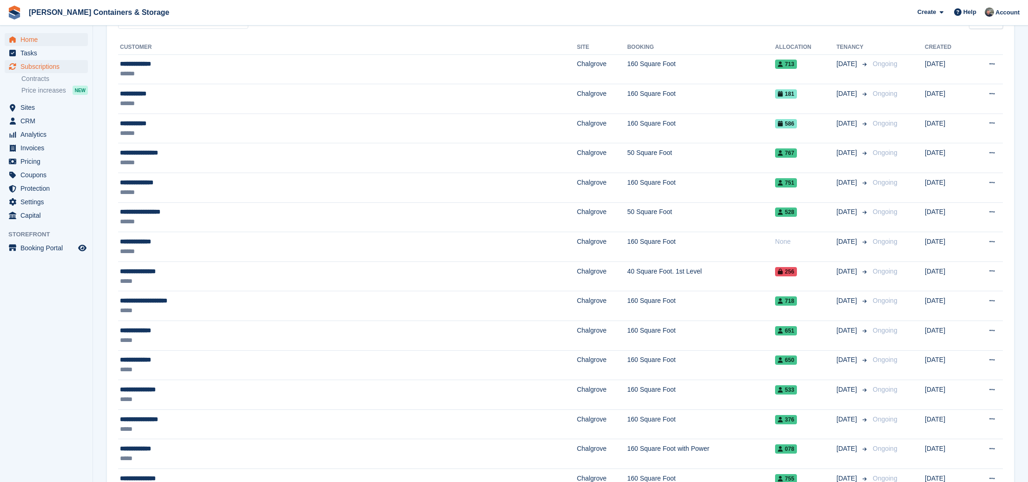
click at [61, 43] on span "Home" at bounding box center [48, 39] width 56 height 13
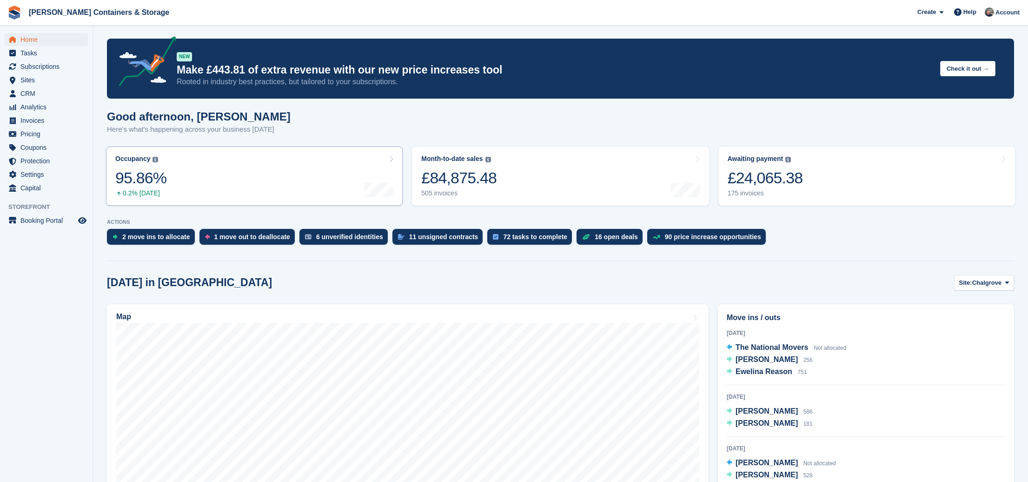
scroll to position [6, 0]
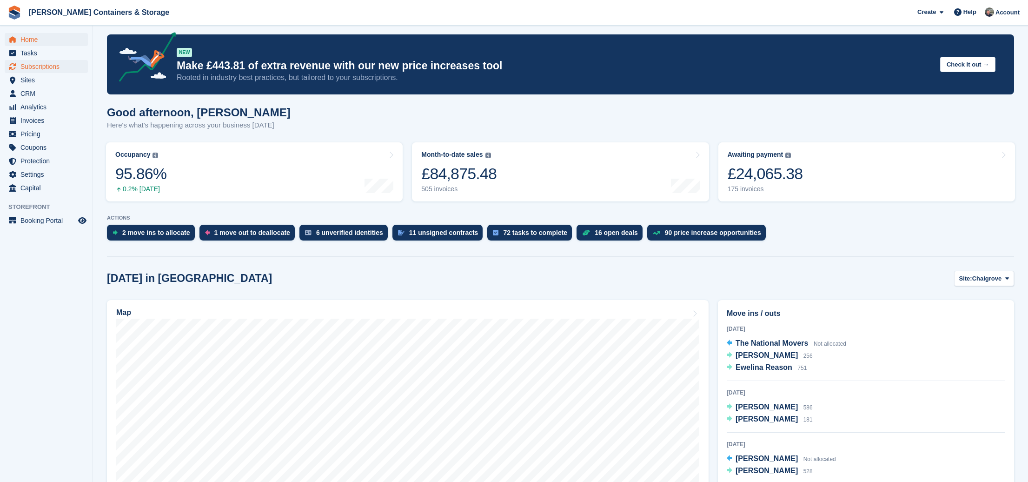
click at [53, 66] on span "Subscriptions" at bounding box center [48, 66] width 56 height 13
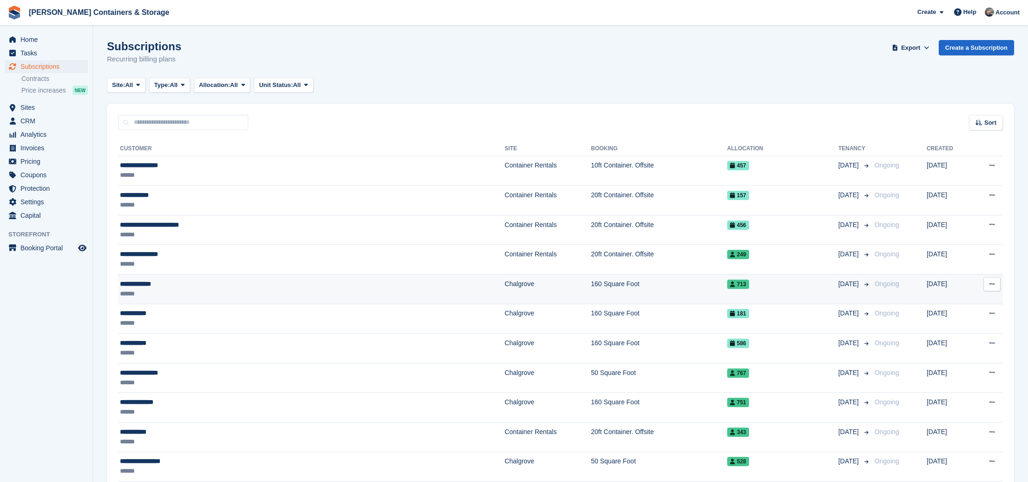
click at [180, 278] on td "**********" at bounding box center [311, 289] width 386 height 30
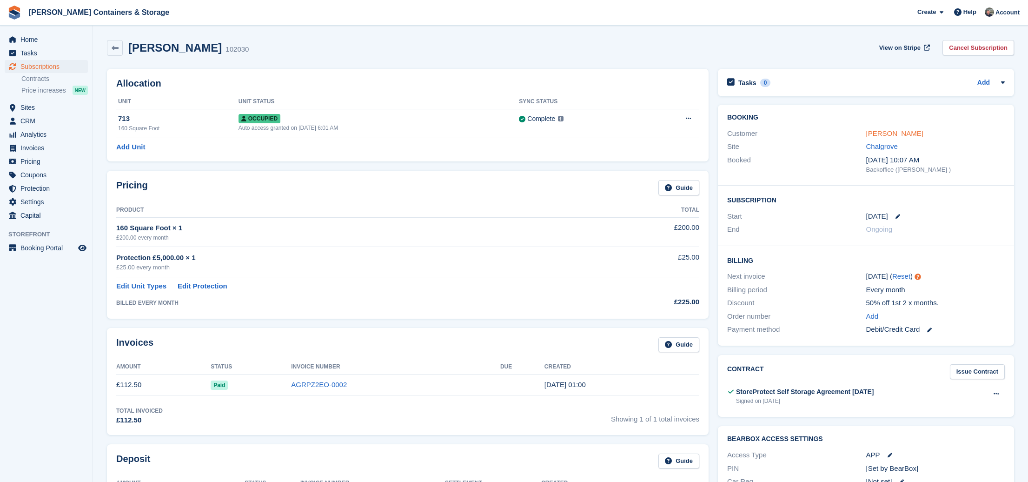
click at [909, 129] on link "Andrew Cooper" at bounding box center [894, 133] width 57 height 8
click at [908, 137] on link "Andrew Cooper" at bounding box center [894, 133] width 57 height 8
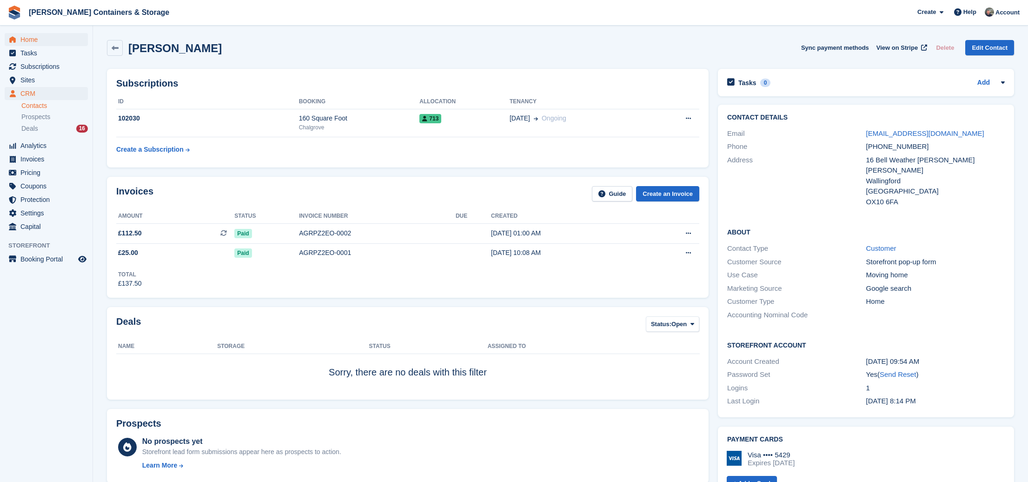
click at [39, 37] on span "Home" at bounding box center [48, 39] width 56 height 13
